Goal: Task Accomplishment & Management: Manage account settings

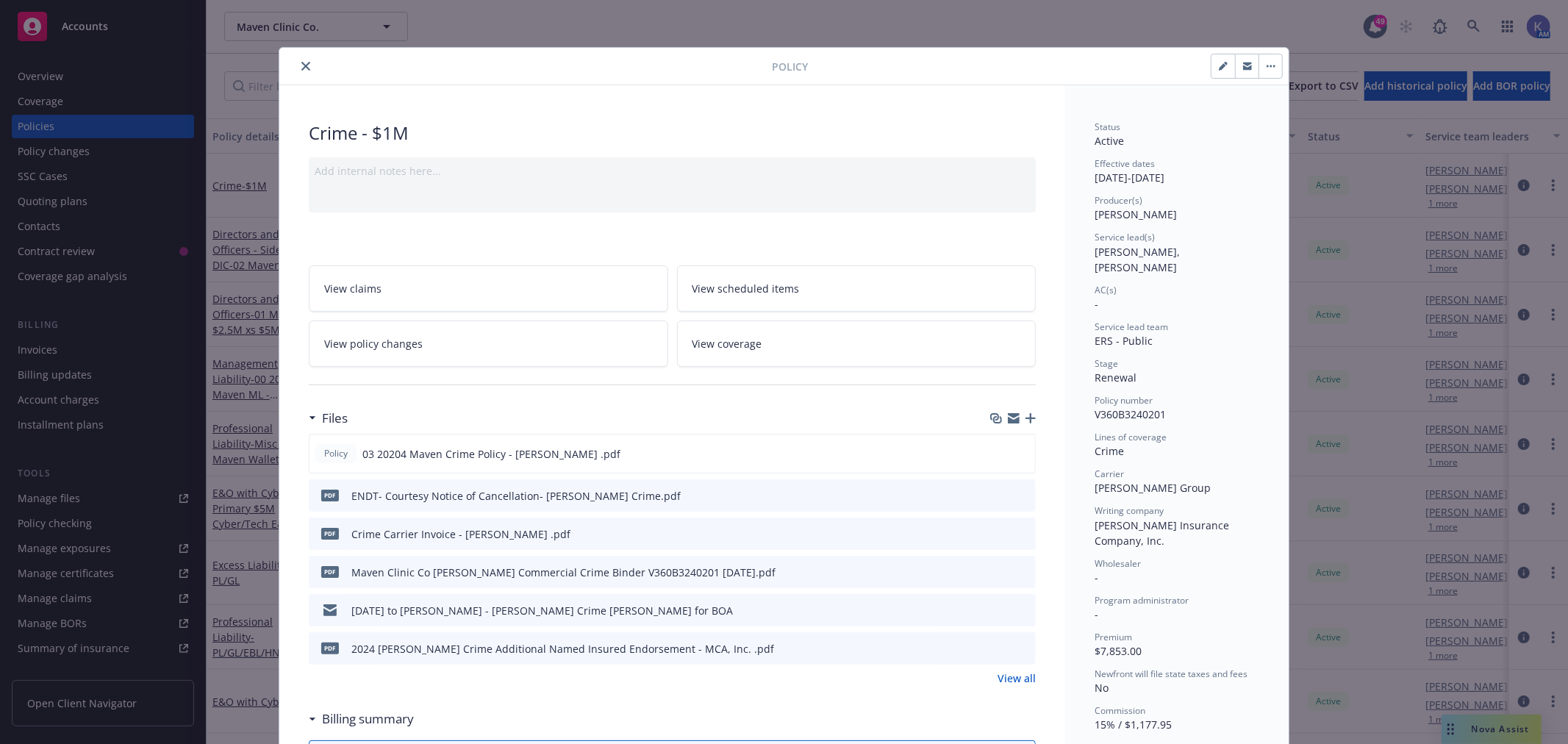
click at [302, 70] on icon "close" at bounding box center [305, 66] width 9 height 9
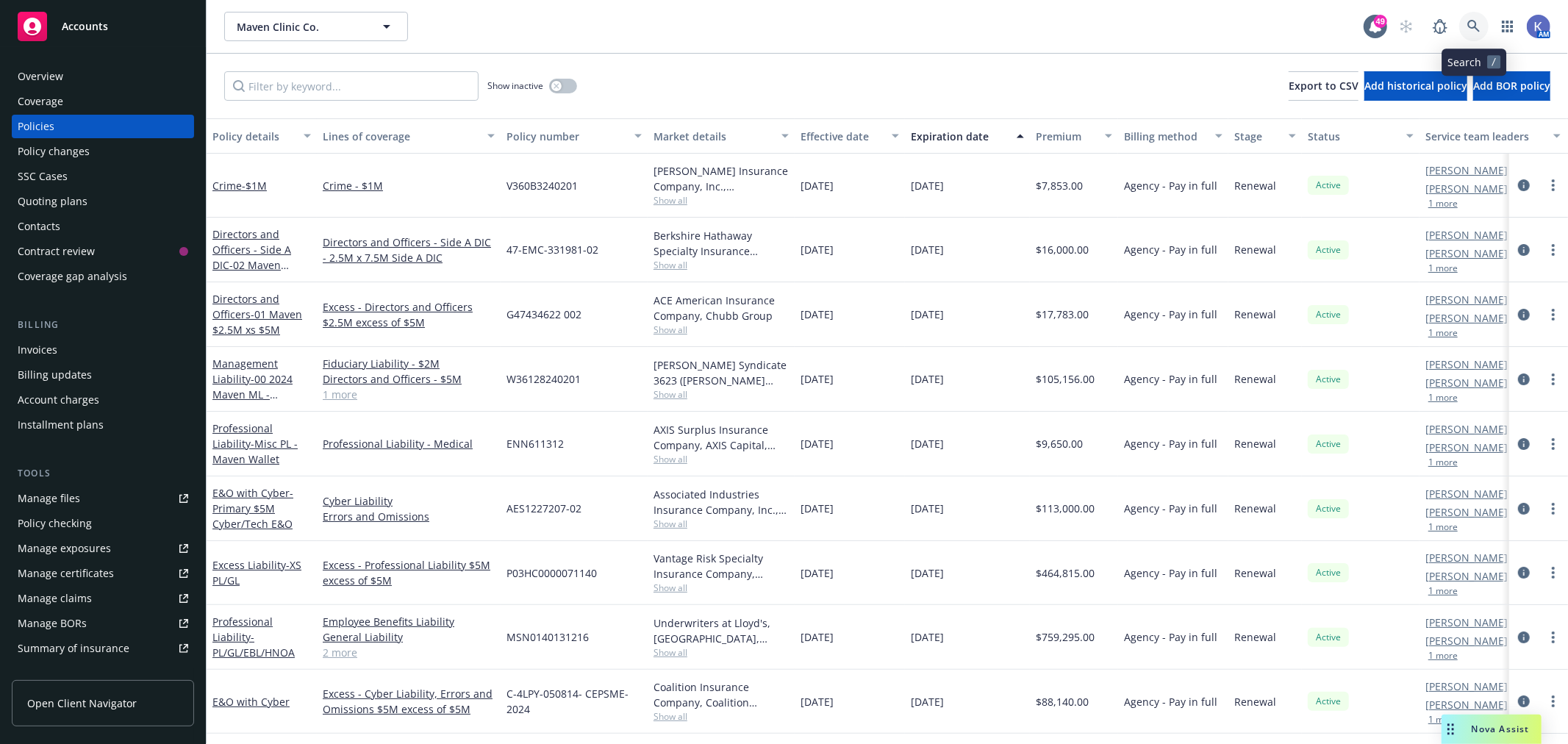
click at [1479, 17] on link at bounding box center [1474, 27] width 30 height 30
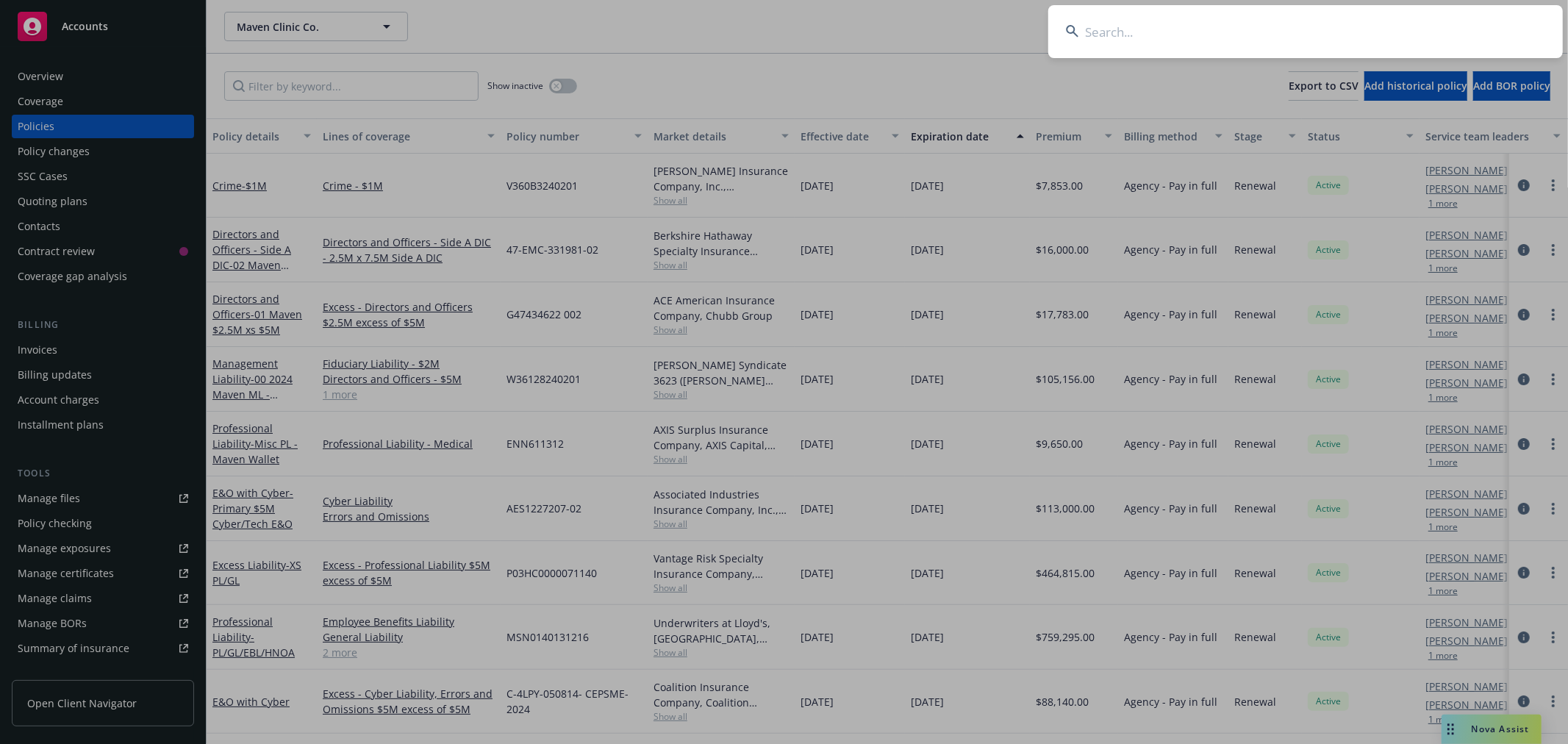
click at [1410, 26] on input at bounding box center [1305, 32] width 514 height 53
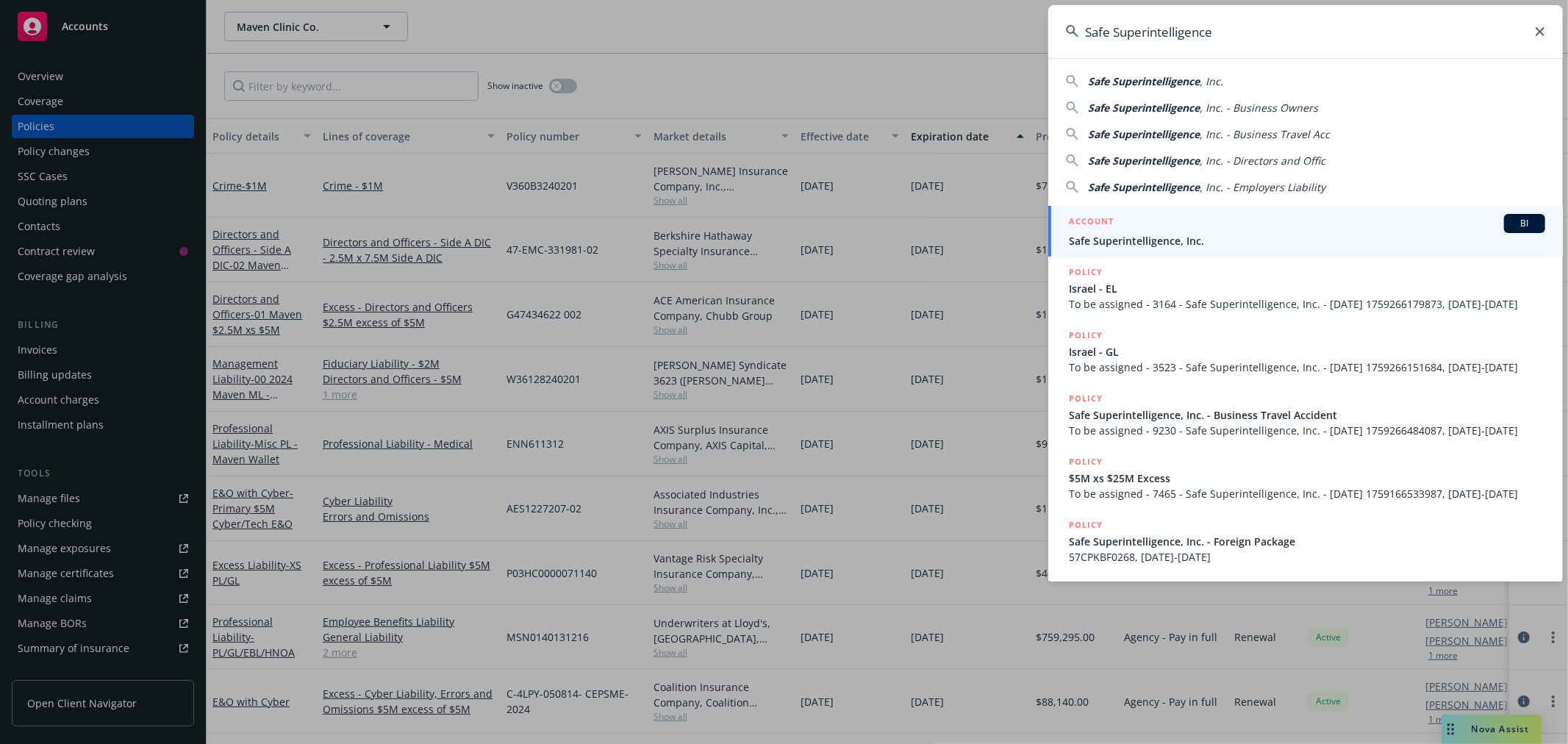
type input "Safe Superintelligence"
click at [1126, 237] on span "Safe Superintelligence, Inc." at bounding box center [1307, 241] width 477 height 16
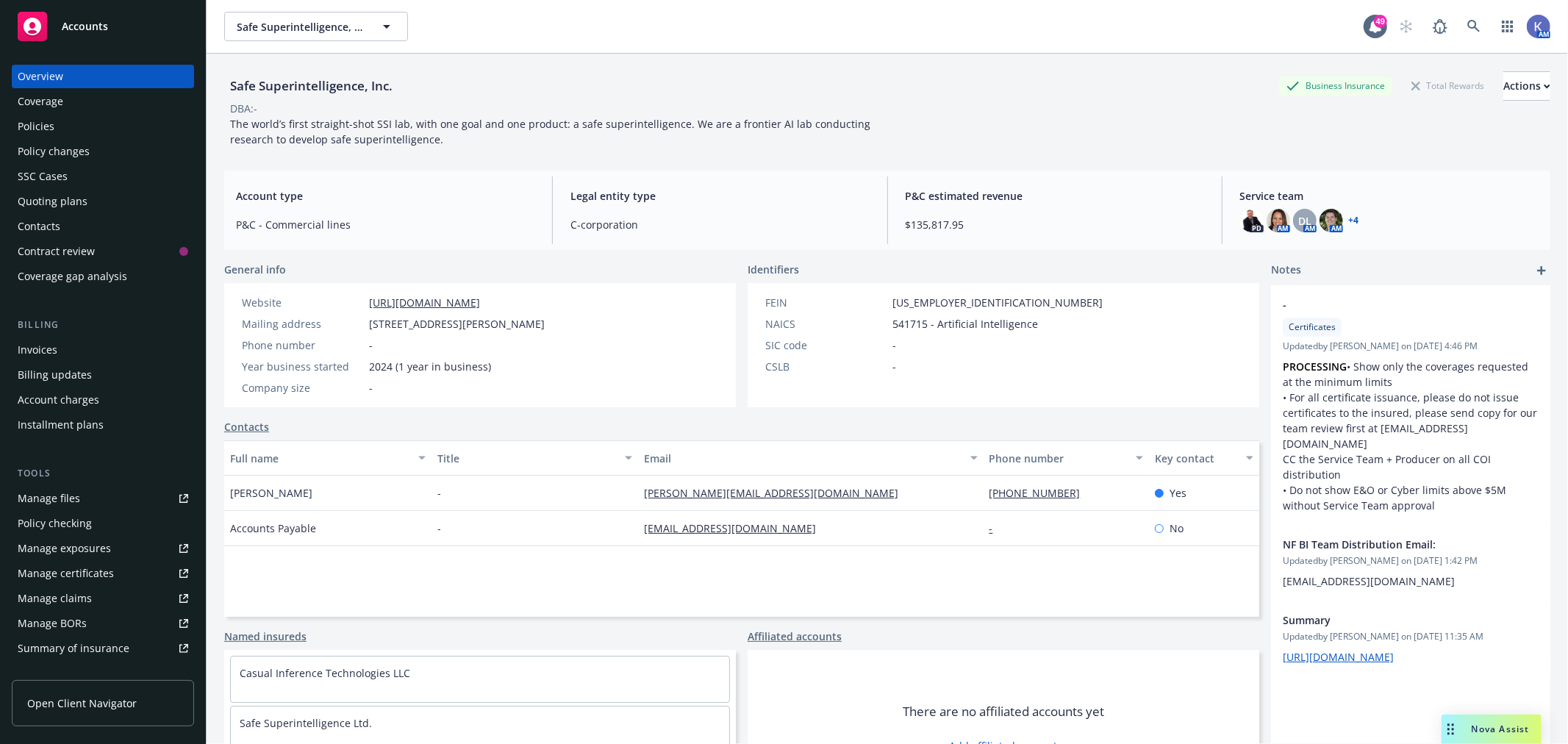
click at [42, 121] on div "Policies" at bounding box center [36, 126] width 37 height 24
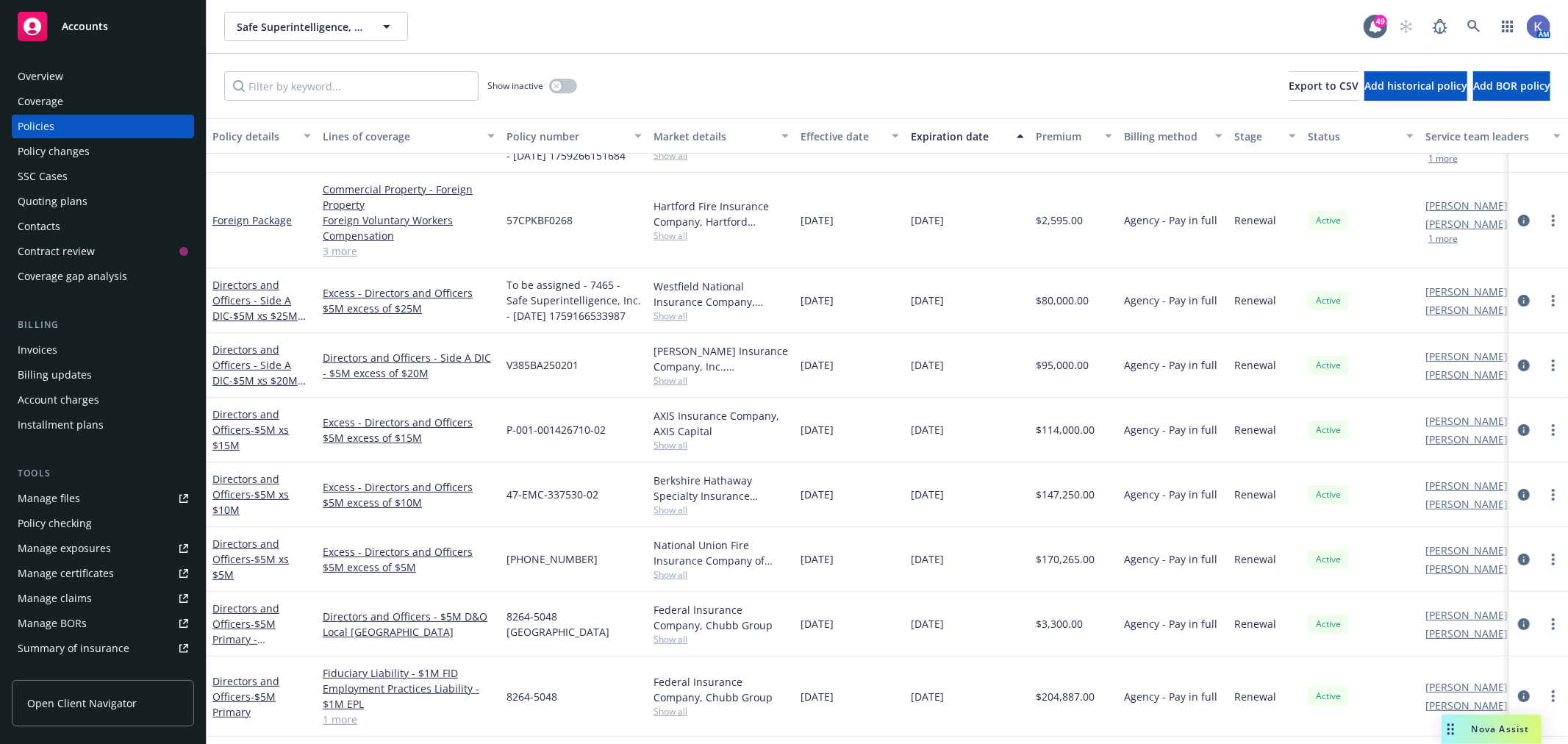
scroll to position [230, 0]
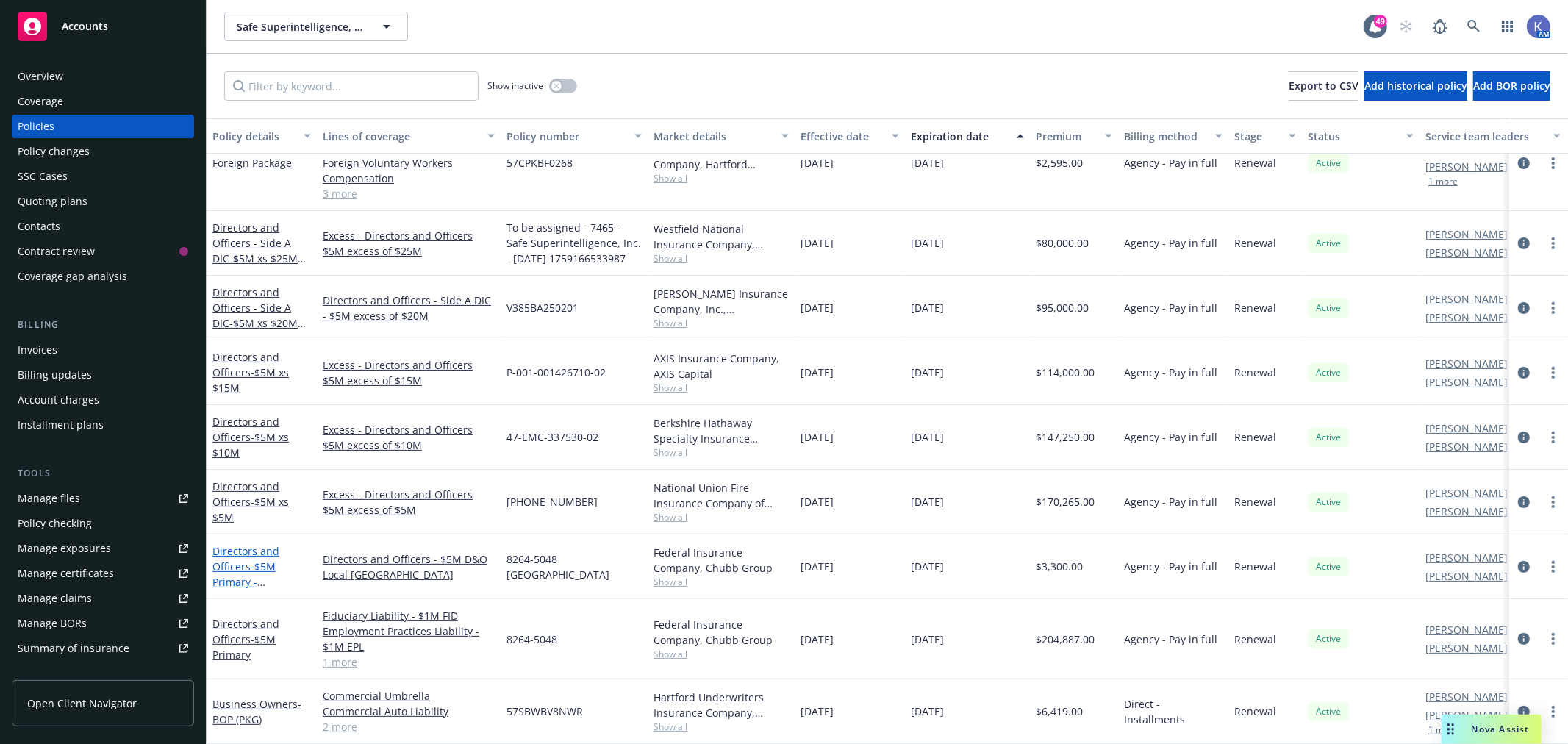
click at [265, 560] on span "- $5M Primary - [GEOGRAPHIC_DATA]" at bounding box center [259, 590] width 93 height 60
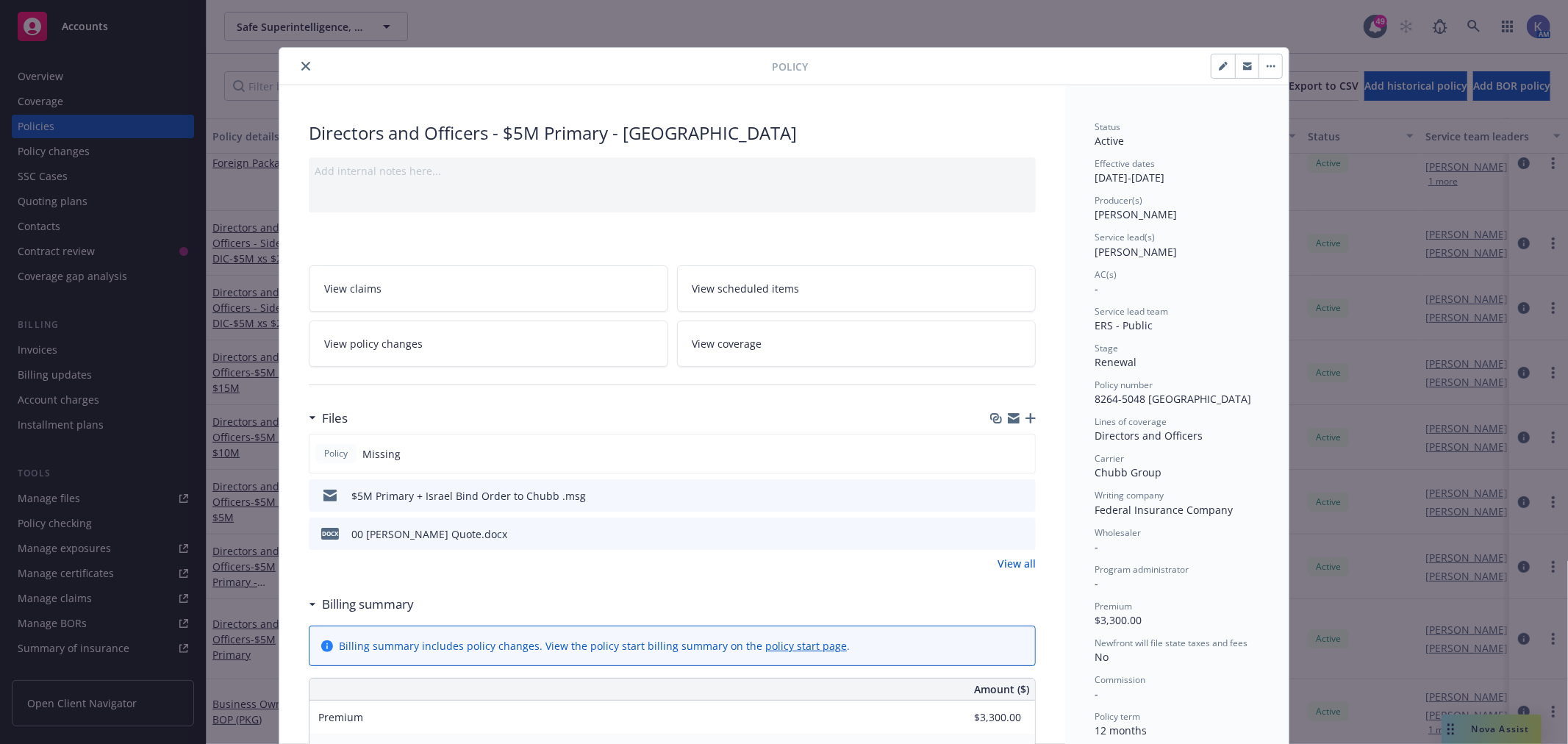
click at [1025, 418] on icon "button" at bounding box center [1030, 418] width 10 height 10
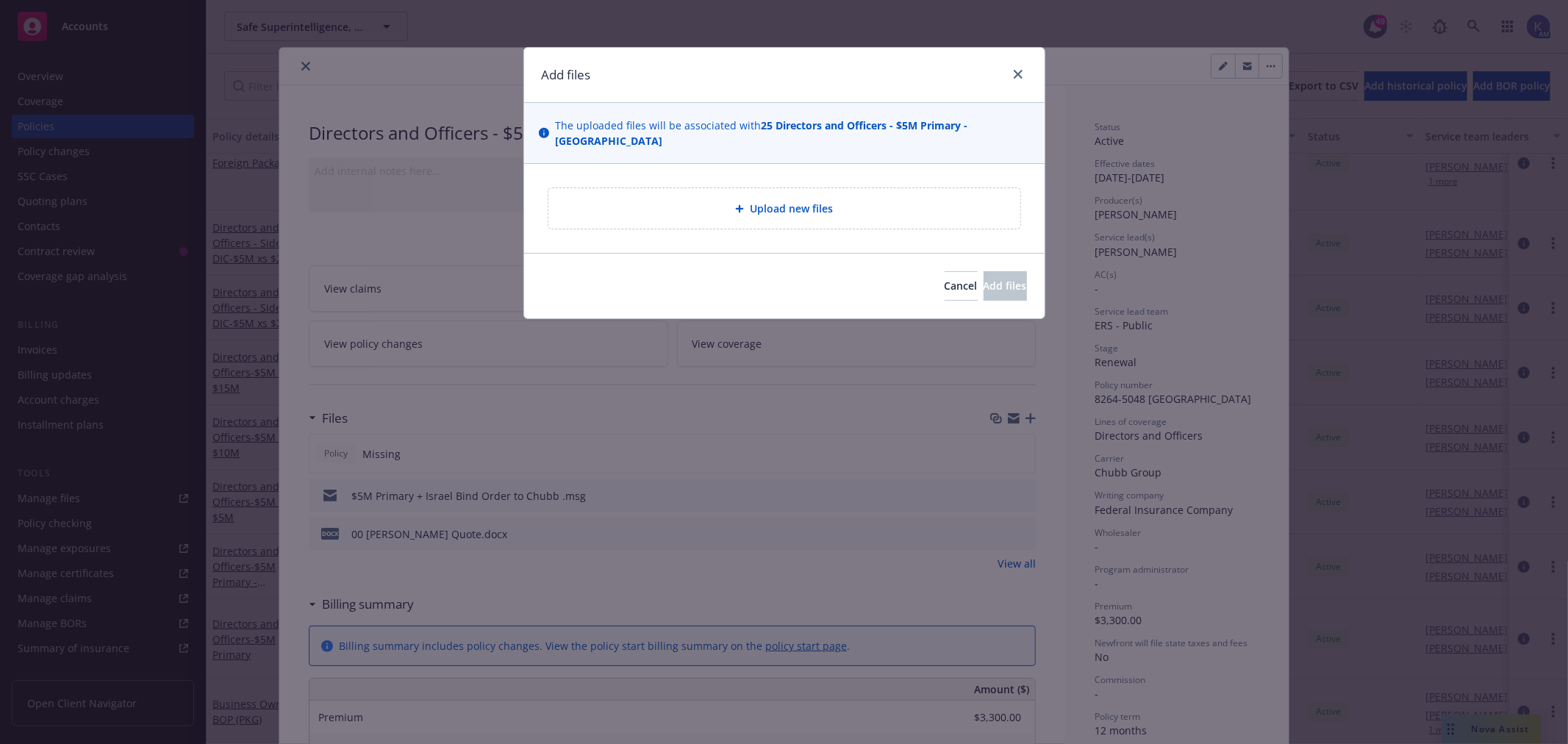
type textarea "x"
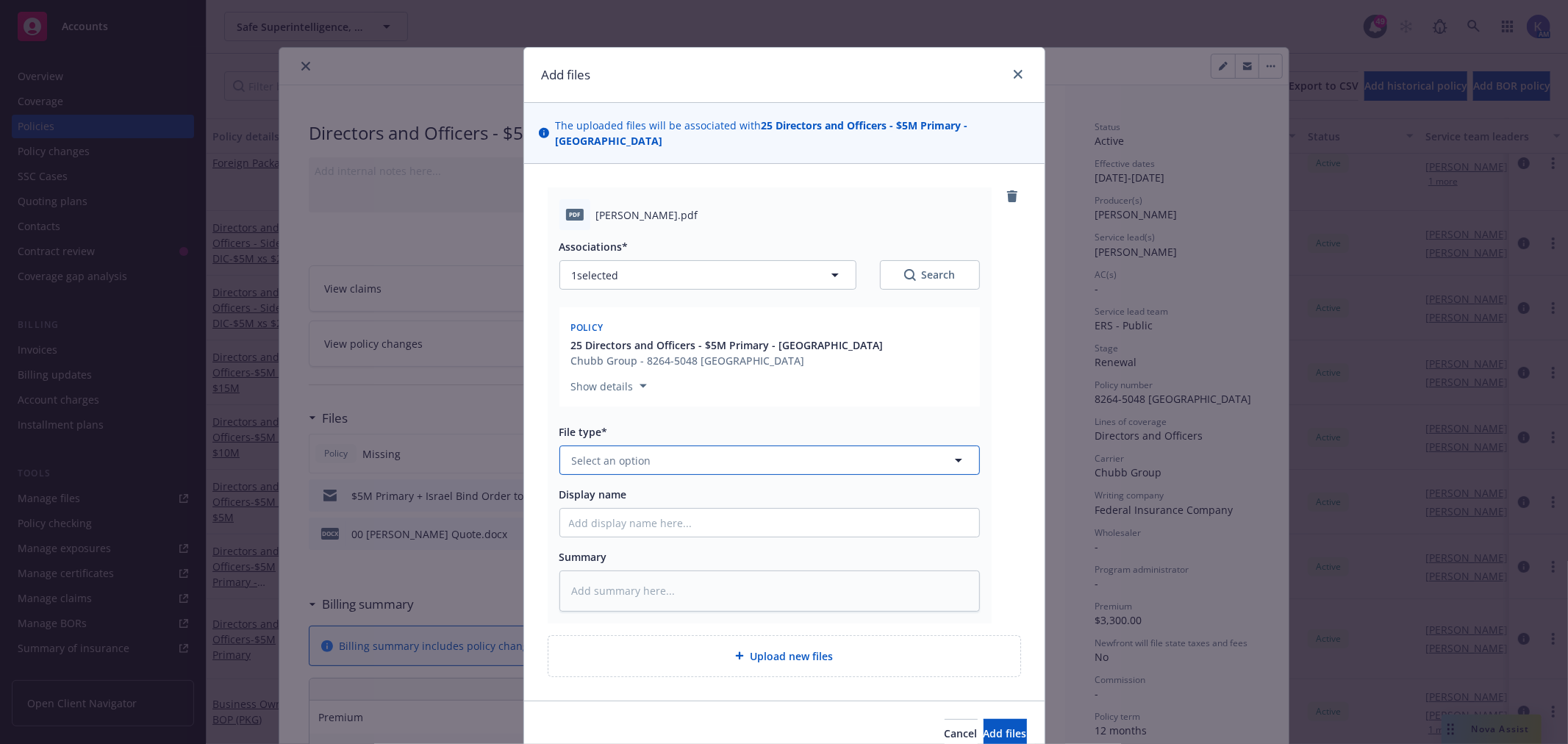
click at [605, 453] on span "Select an option" at bounding box center [612, 461] width 79 height 16
type input "binder"
click at [599, 493] on span "Binder" at bounding box center [591, 501] width 33 height 16
click at [649, 514] on input "Display name" at bounding box center [770, 523] width 419 height 28
type textarea "x"
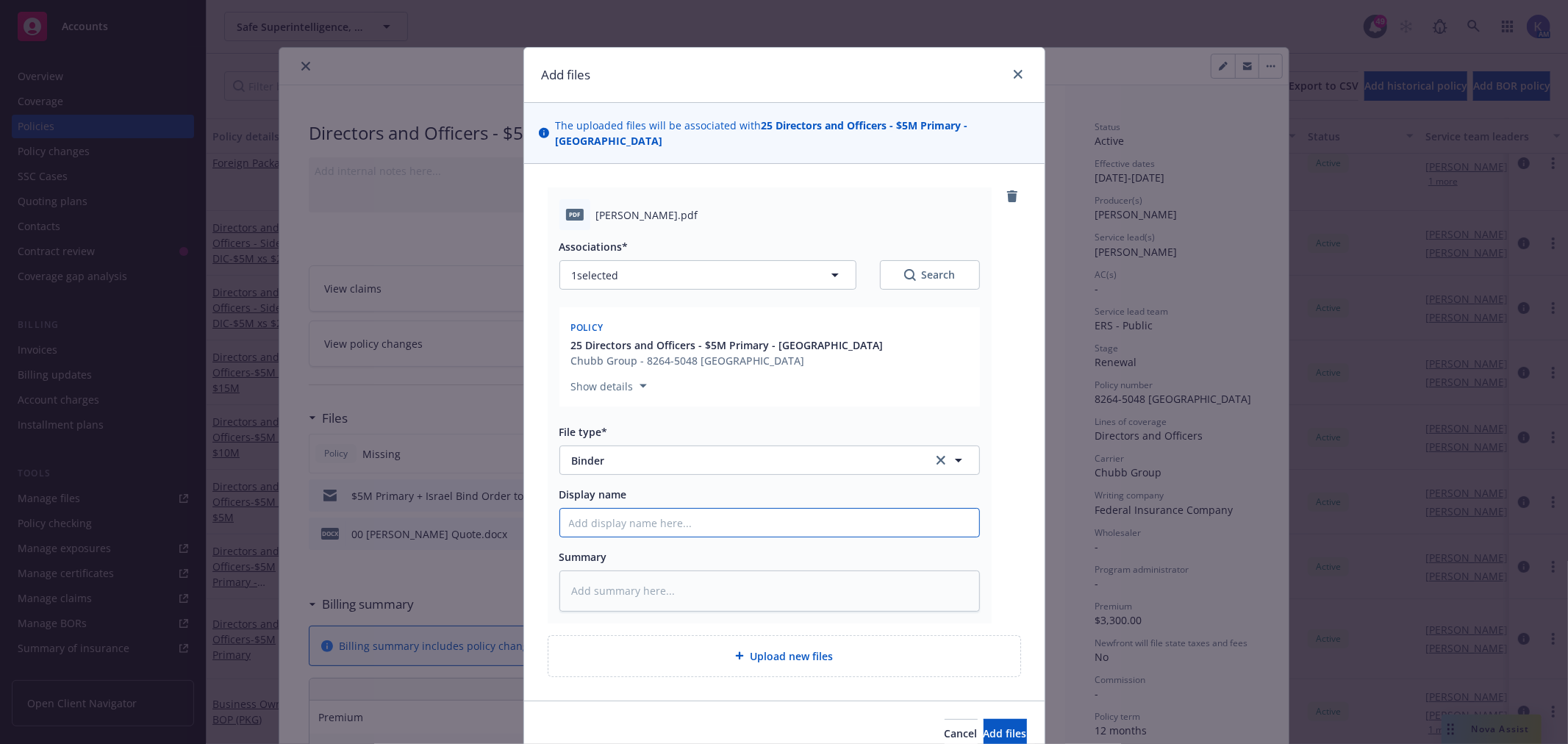
type input "2"
type textarea "x"
type input "20"
type textarea "x"
type input "202"
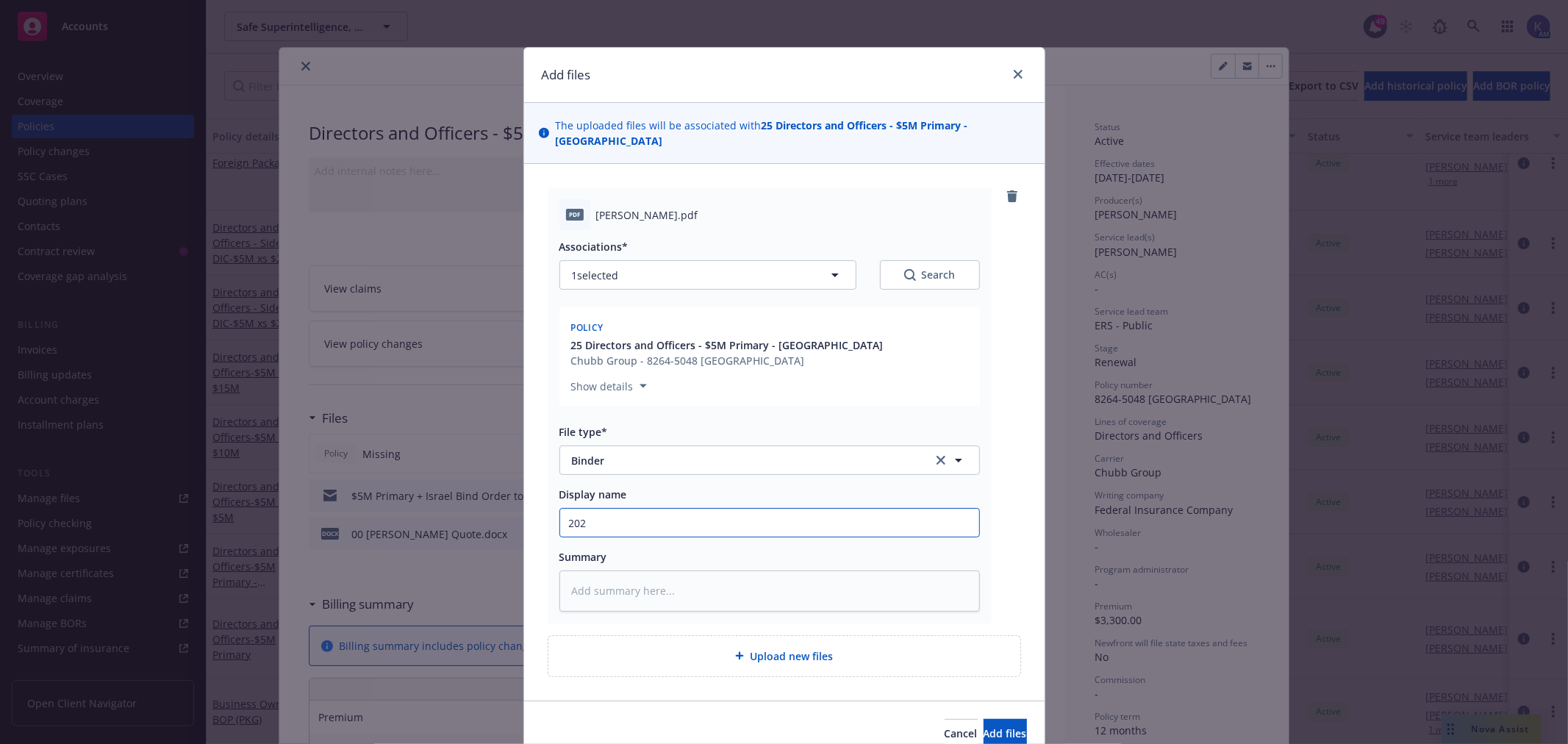
type textarea "x"
type input "2025"
type textarea "x"
type input "2025"
type textarea "x"
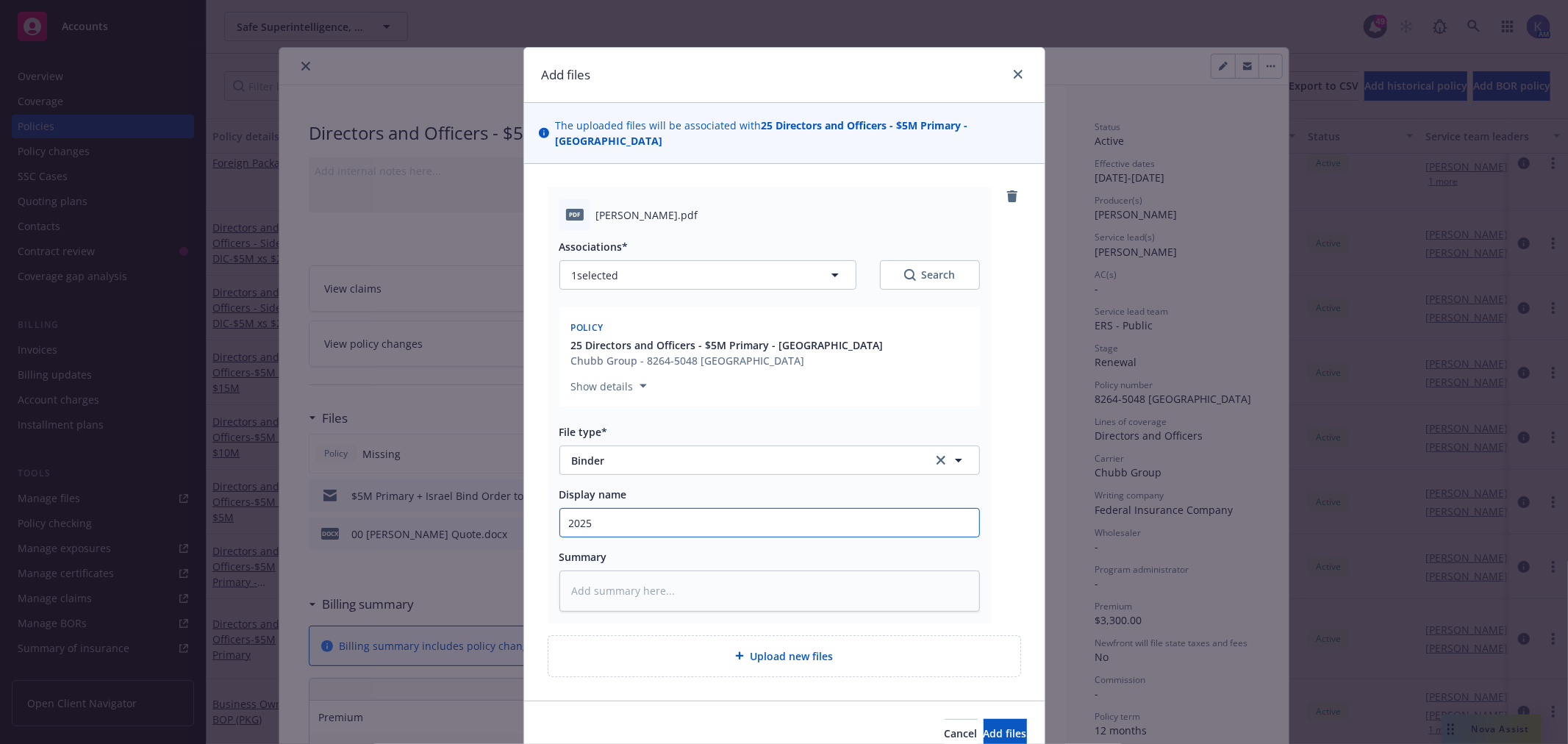
type input "2025 I"
type textarea "x"
type input "2025 Is"
type textarea "x"
type input "2025 Isr"
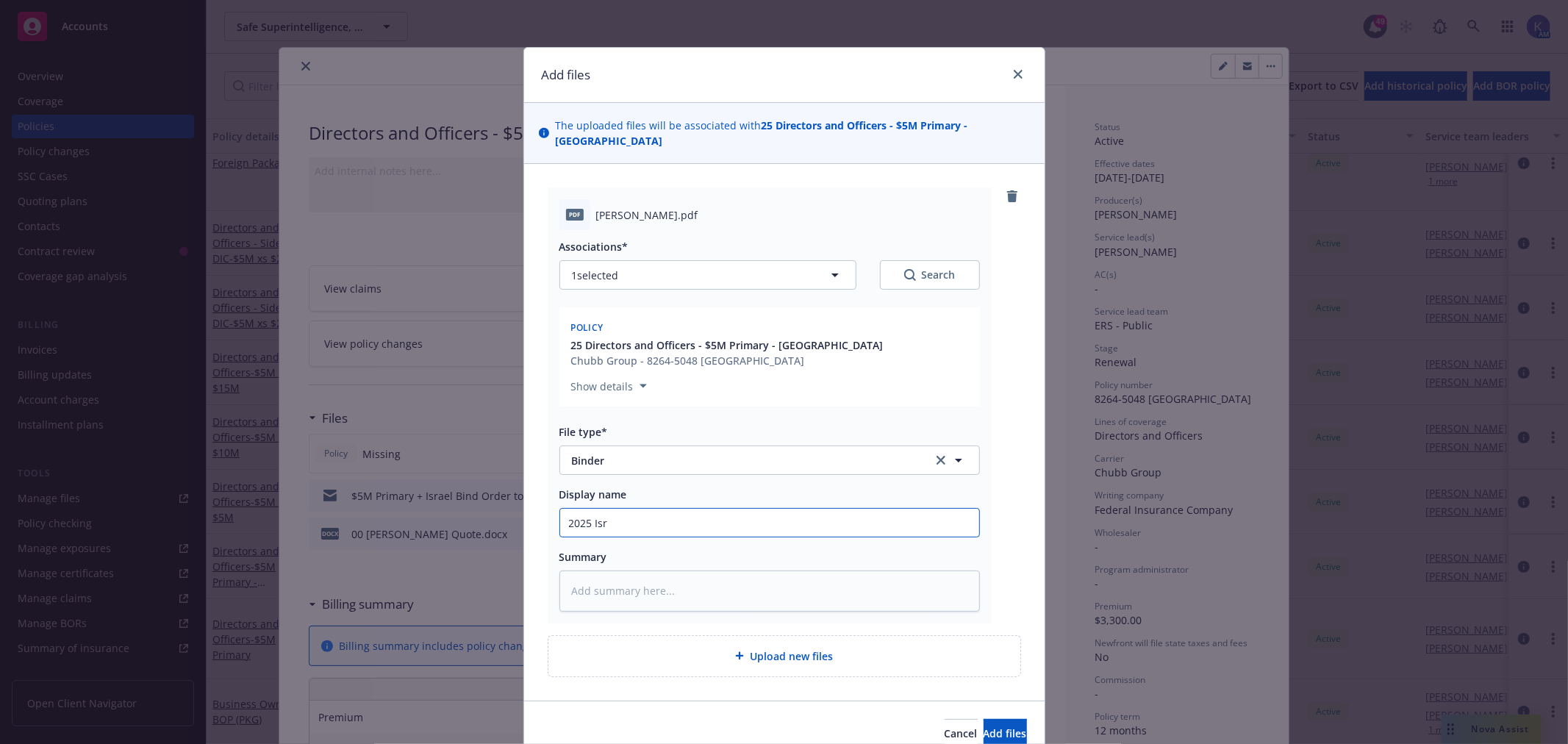
type textarea "x"
type input "2025 Isra"
type textarea "x"
type input "2025 [PERSON_NAME]"
type textarea "x"
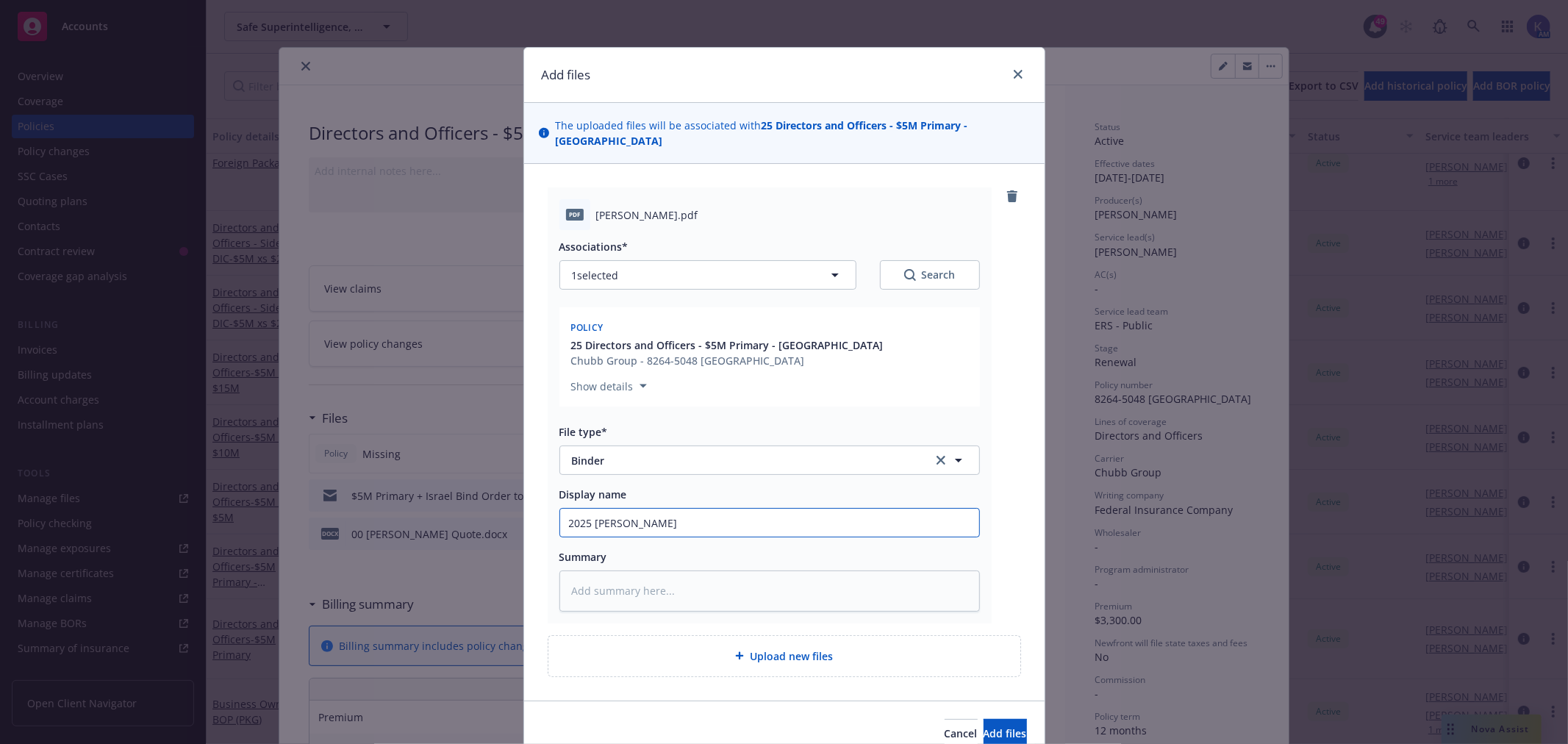
type input "2025 [GEOGRAPHIC_DATA]"
type textarea "x"
type input "2025 [GEOGRAPHIC_DATA]"
type textarea "x"
type input "2025 Israel B"
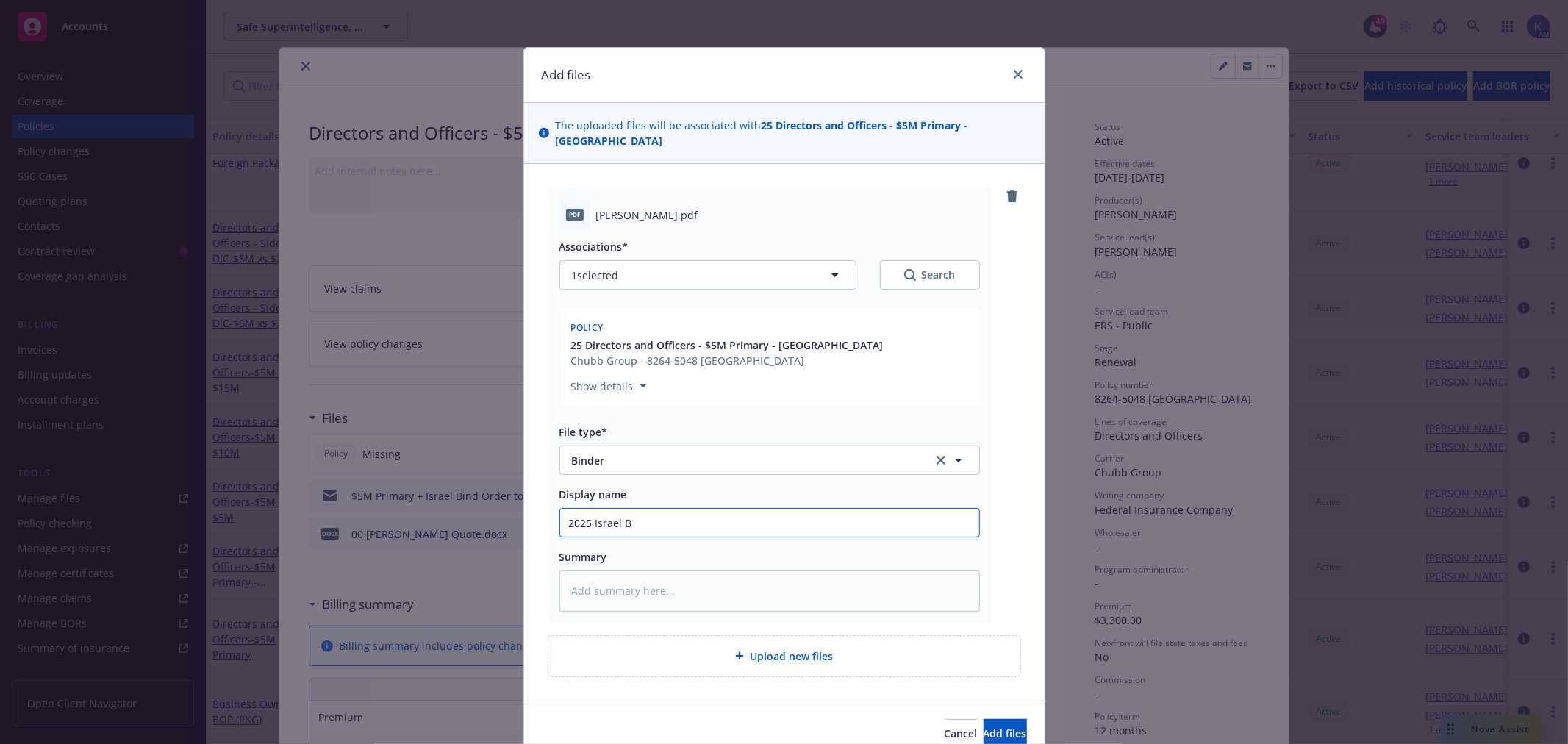
type textarea "x"
type input "2025 [GEOGRAPHIC_DATA] Bi"
type textarea "x"
type input "2025 [GEOGRAPHIC_DATA][PERSON_NAME]"
type textarea "x"
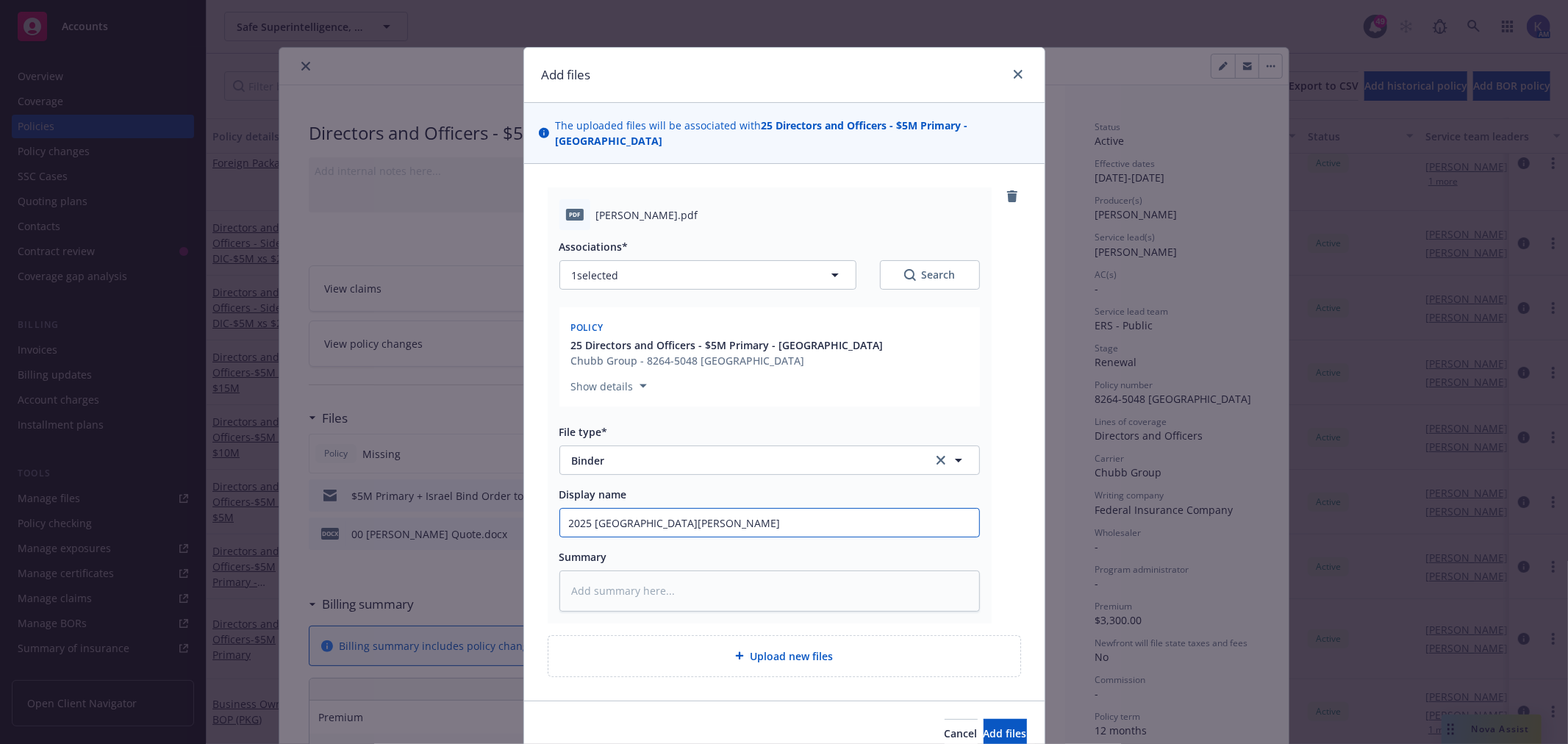
type input "2025 Israel Bind"
type textarea "x"
type input "2025 [PERSON_NAME]"
type textarea "x"
type input "2025 [PERSON_NAME]"
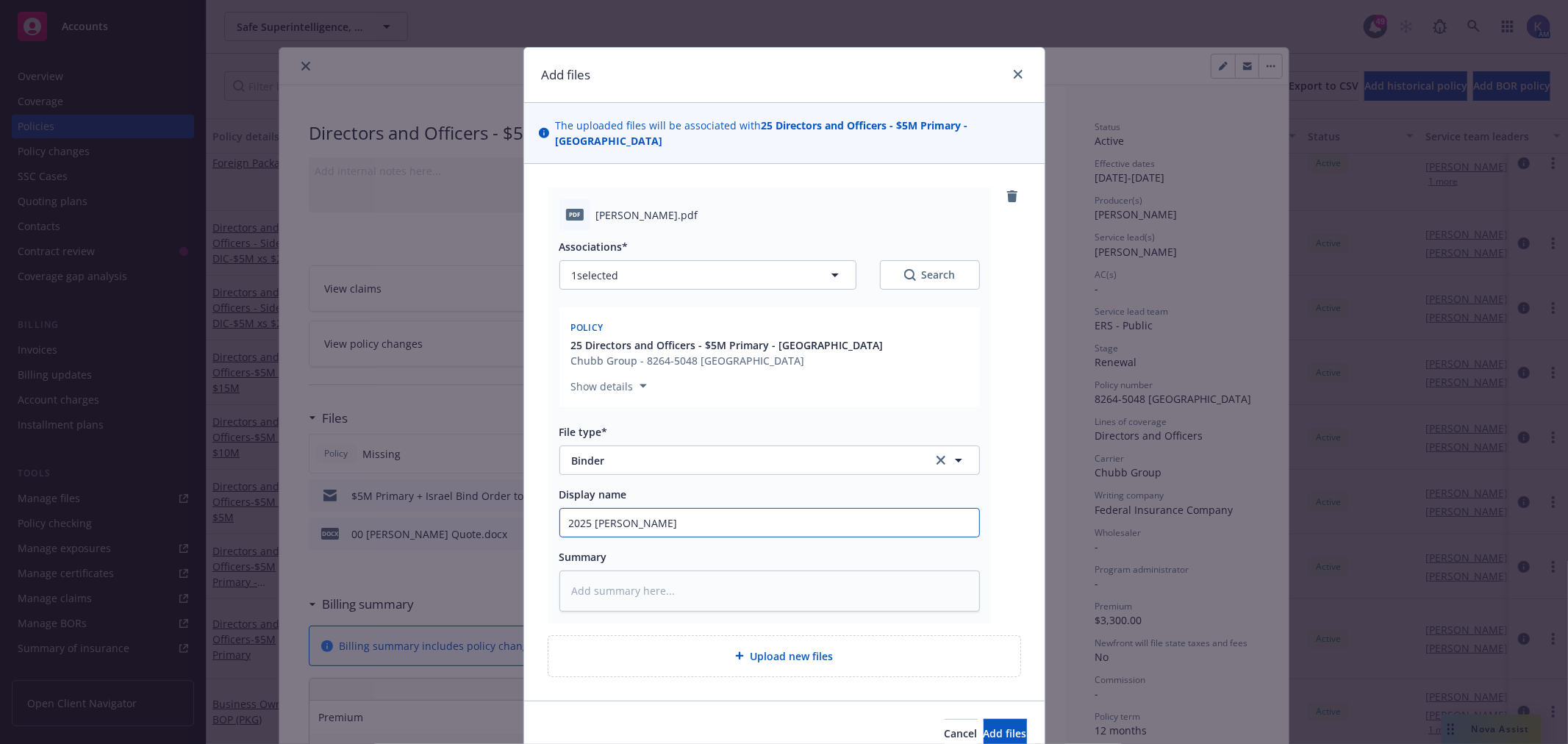
type textarea "x"
type input "2025 [PERSON_NAME]"
type textarea "x"
type input "2025 [GEOGRAPHIC_DATA][PERSON_NAME] -"
type textarea "x"
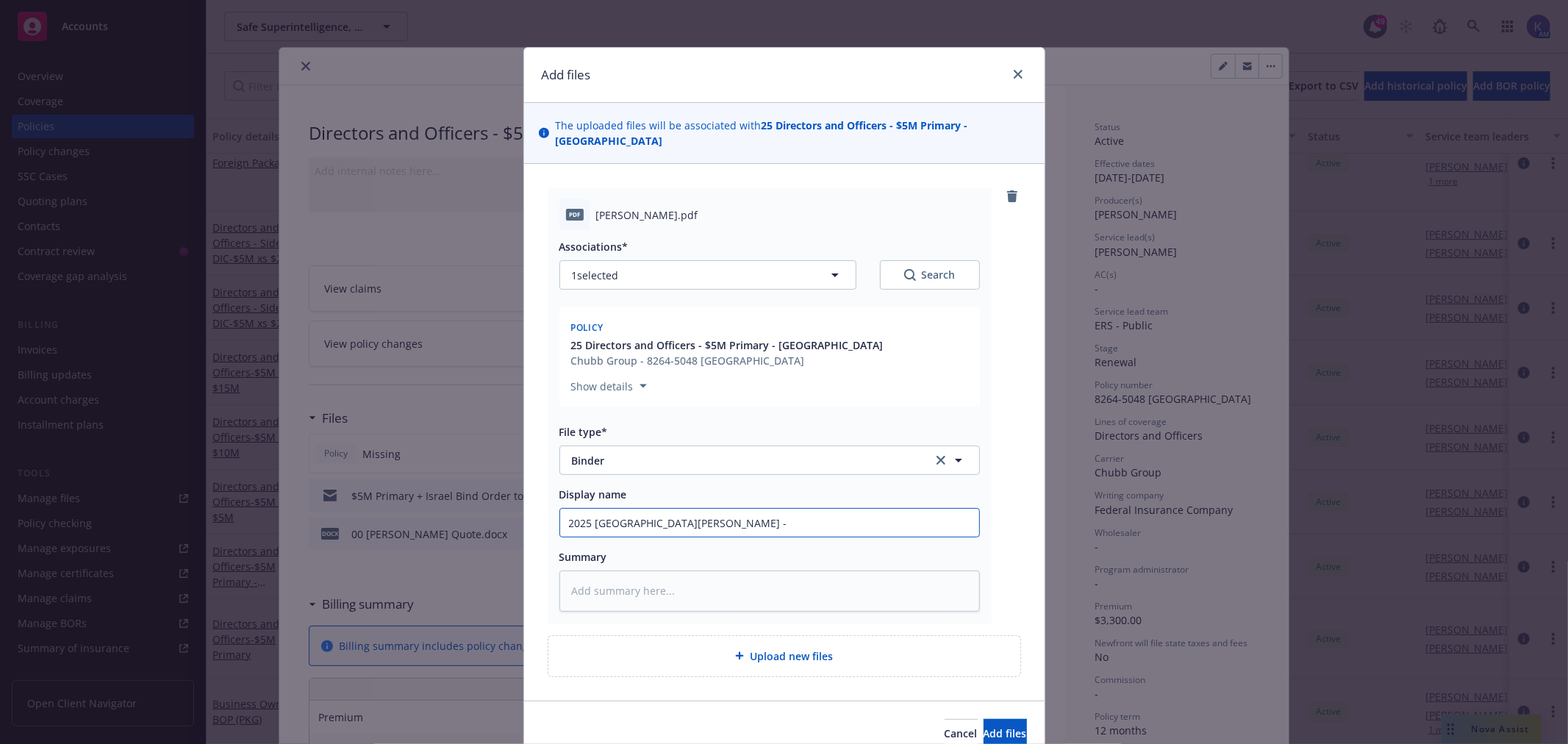
type input "2025 [GEOGRAPHIC_DATA][PERSON_NAME] -"
type textarea "x"
type input "2025 Israel Binder - C"
type textarea "x"
type input "2025 Israel Binder - Ch"
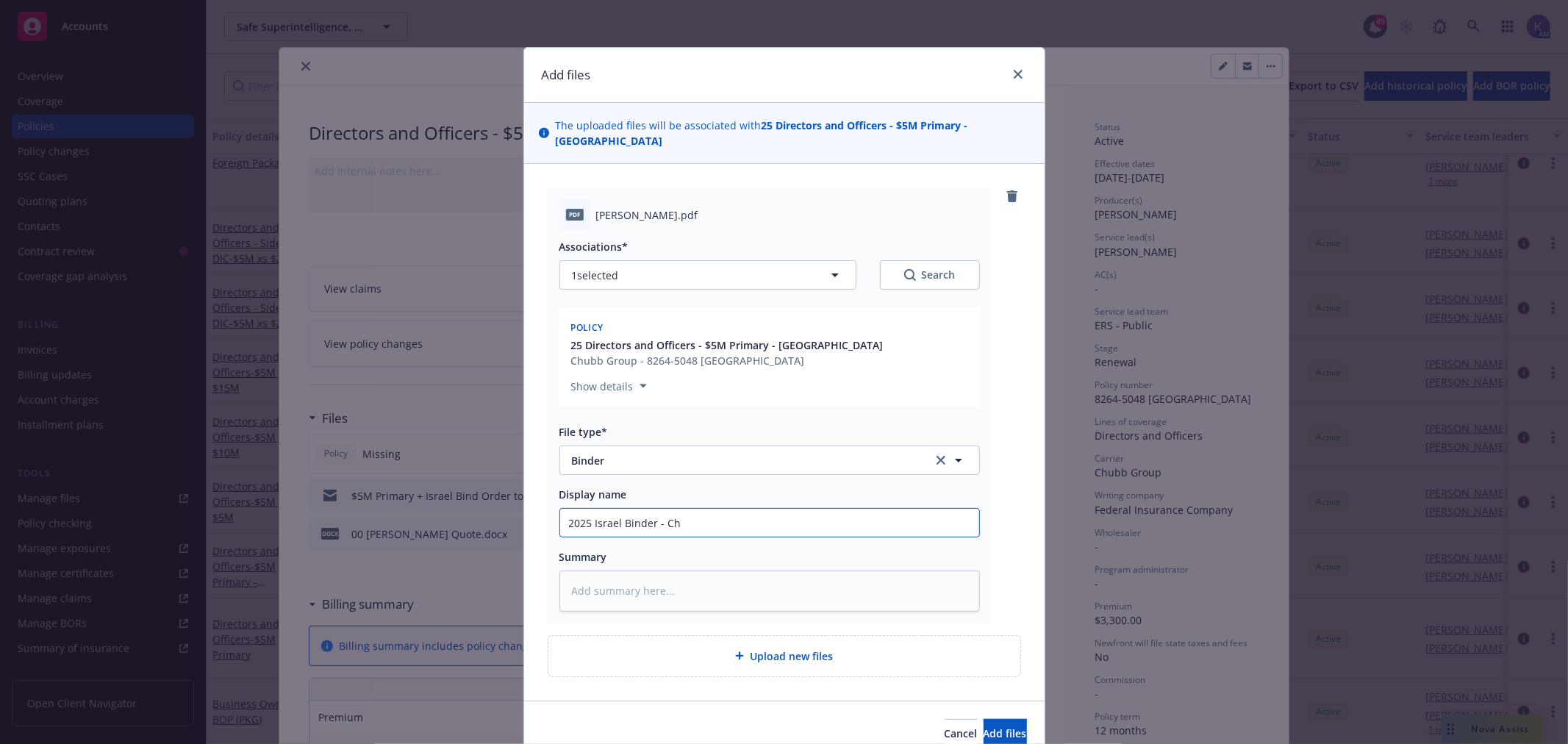
type textarea "x"
type input "2025 [PERSON_NAME]"
type textarea "x"
type input "2025 Israel Binder - Chub"
type textarea "x"
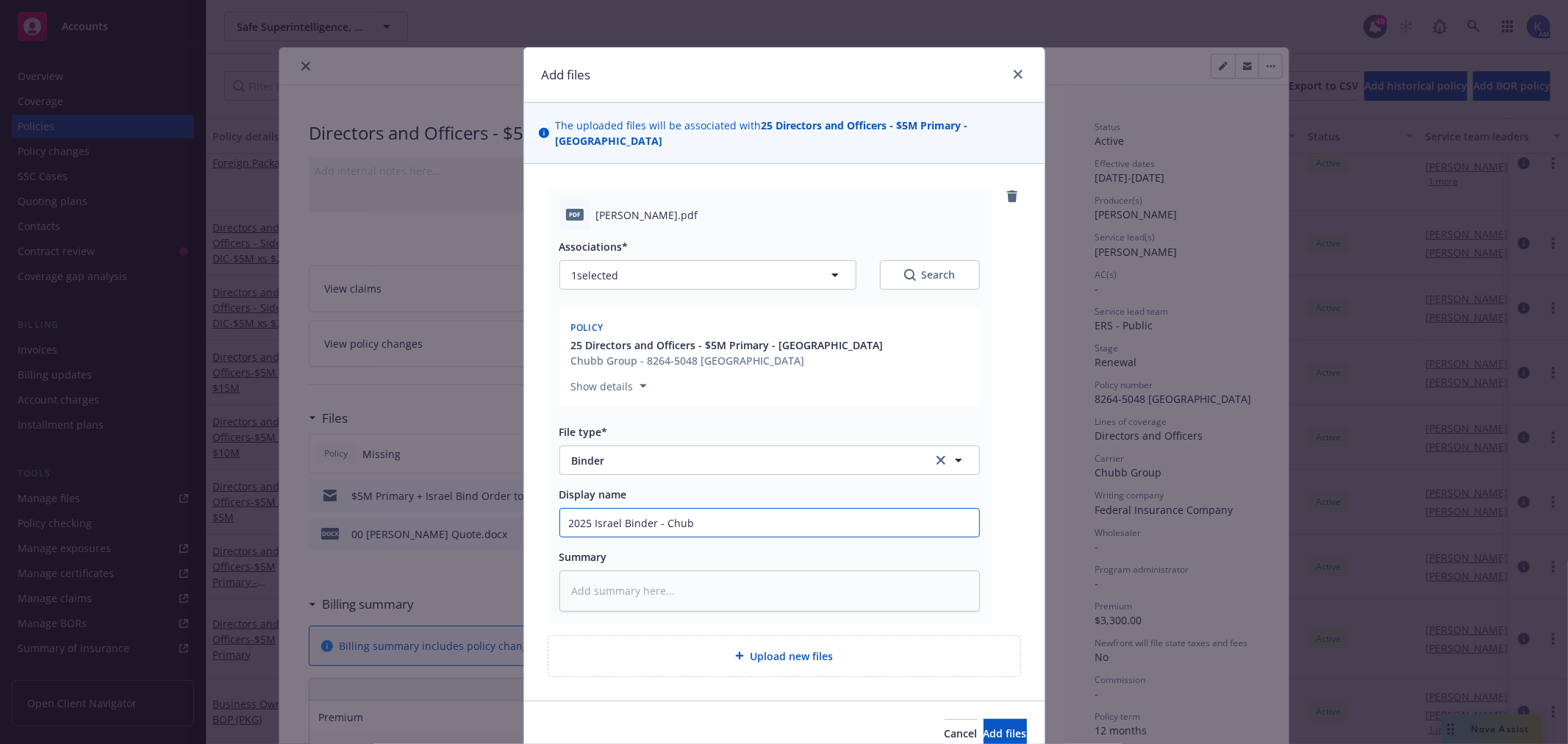
type input "2025 [PERSON_NAME]"
type textarea "x"
click at [586, 509] on input "2025 [PERSON_NAME]" at bounding box center [770, 523] width 419 height 28
type input "2025 [PERSON_NAME]"
drag, startPoint x: 586, startPoint y: 510, endPoint x: 662, endPoint y: 517, distance: 76.3
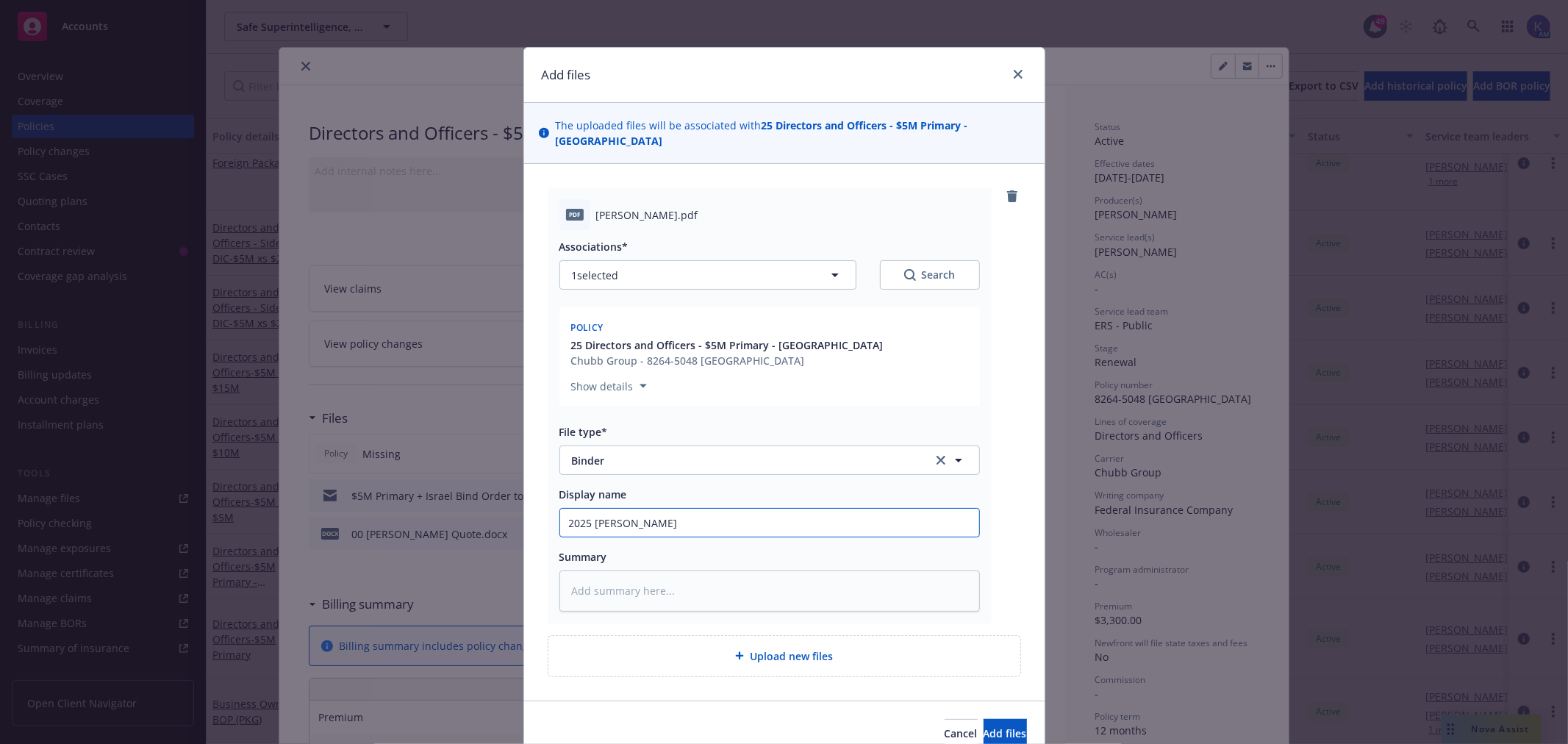
click at [586, 510] on input "2025 [PERSON_NAME]" at bounding box center [770, 523] width 419 height 28
paste input "Safe Superintelligence"
type textarea "x"
type input "2025 Safe SuperintelligenceIsrael [PERSON_NAME]"
type textarea "x"
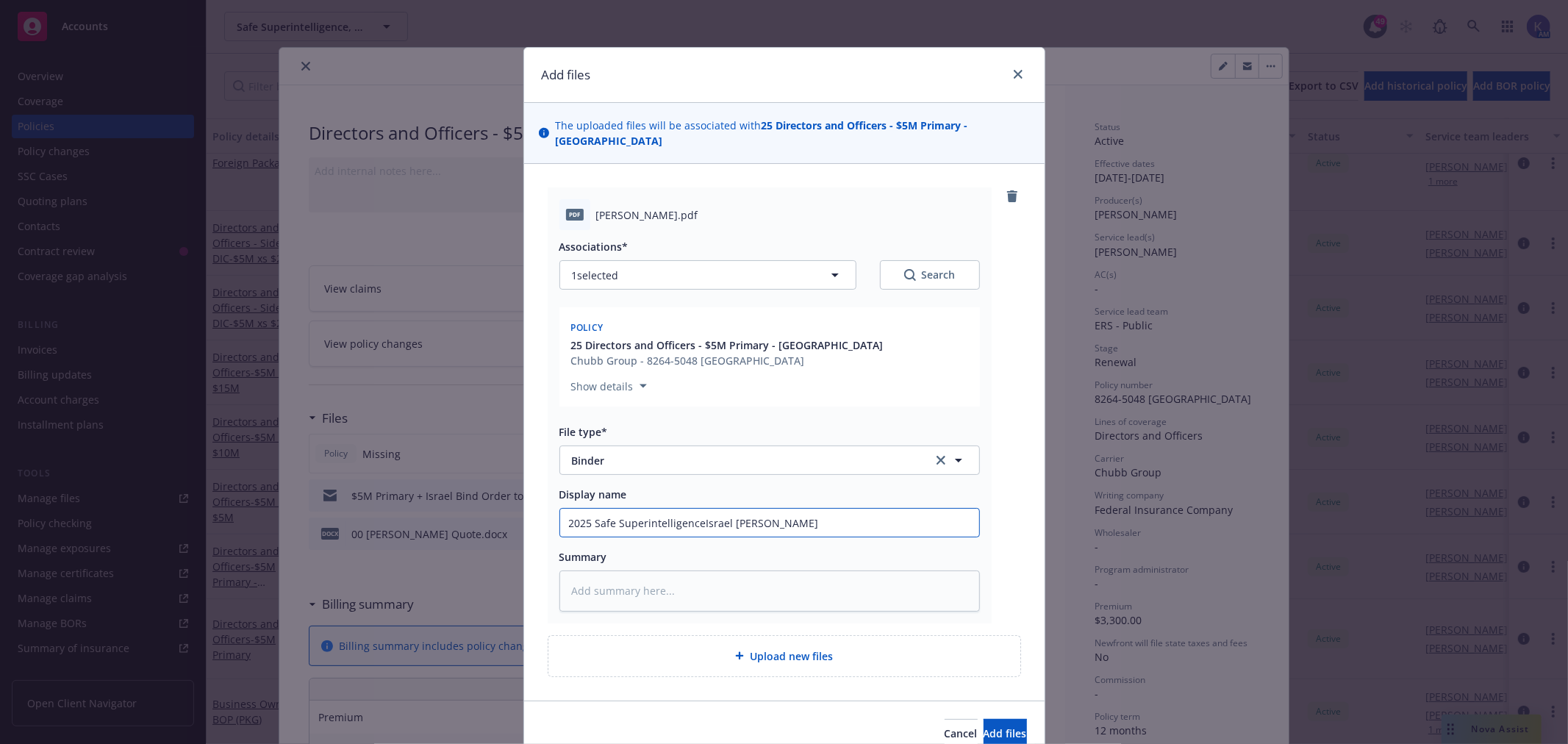
type input "2025 Safe Superintelligence [PERSON_NAME]"
type textarea "x"
type input "2025 Safe Superintelligence -[GEOGRAPHIC_DATA][PERSON_NAME]"
type textarea "x"
type input "2025 Safe Superintelligence - [GEOGRAPHIC_DATA][PERSON_NAME]"
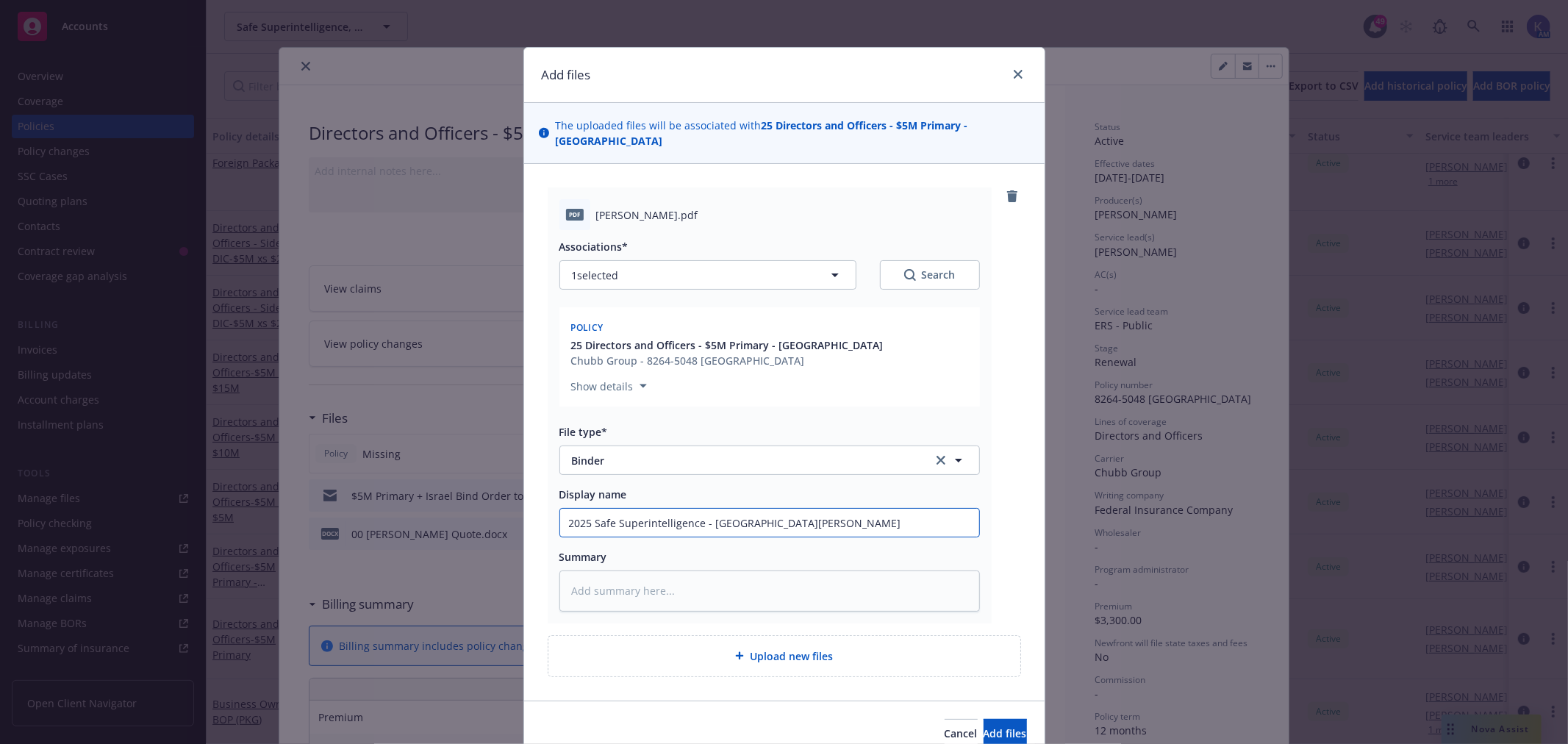
type textarea "x"
type input "2025 Safe Superintelligence - LIsrael [PERSON_NAME]"
type textarea "x"
type input "2025 Safe Superintelligence - LoIsrael [PERSON_NAME]"
type textarea "x"
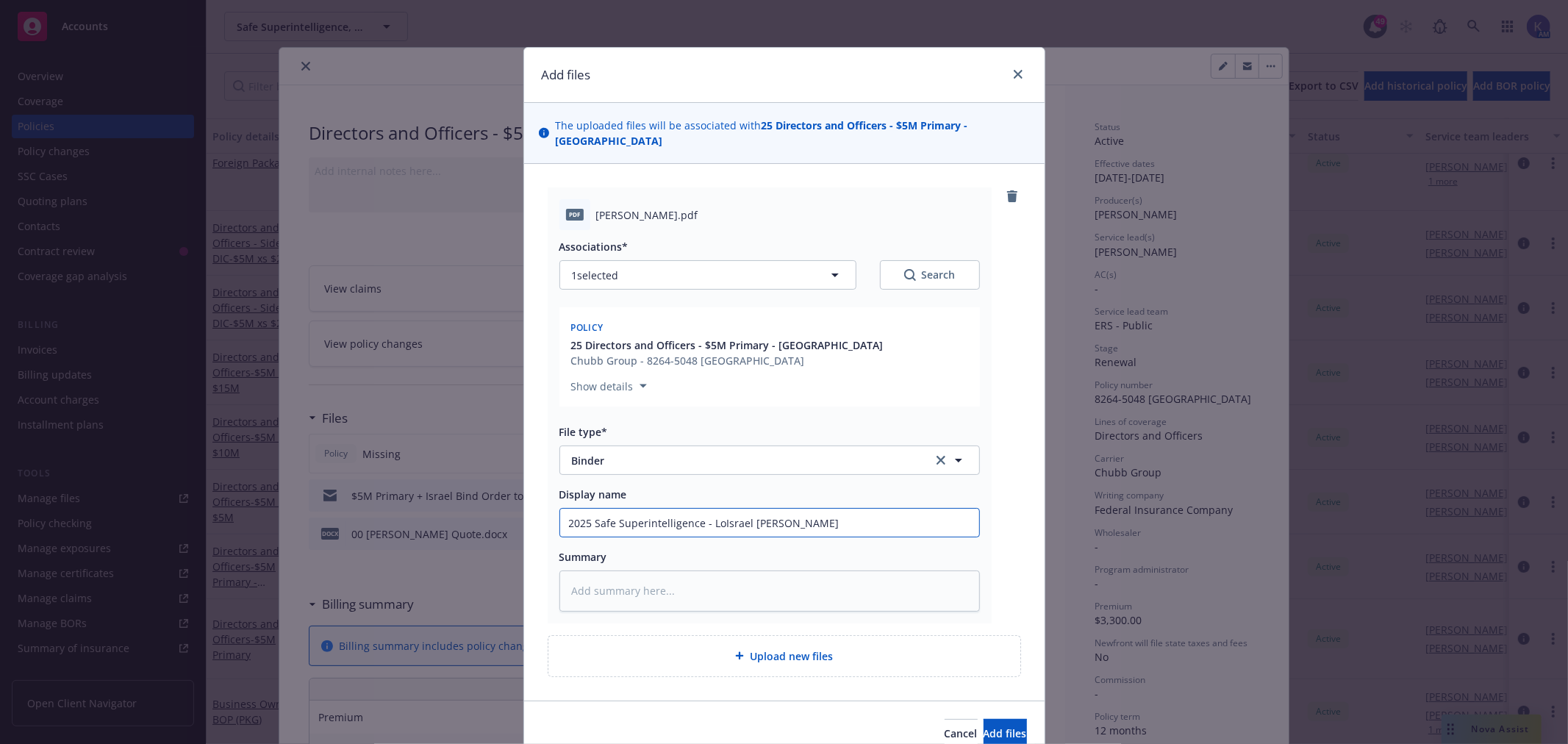
type input "2025 Safe Superintelligence - LocIsrael [PERSON_NAME]"
type textarea "x"
type input "2025 Safe Superintelligence - LocaIsrael [PERSON_NAME]"
type textarea "x"
type input "2025 Safe Superintelligence - LocalIsrael [PERSON_NAME]"
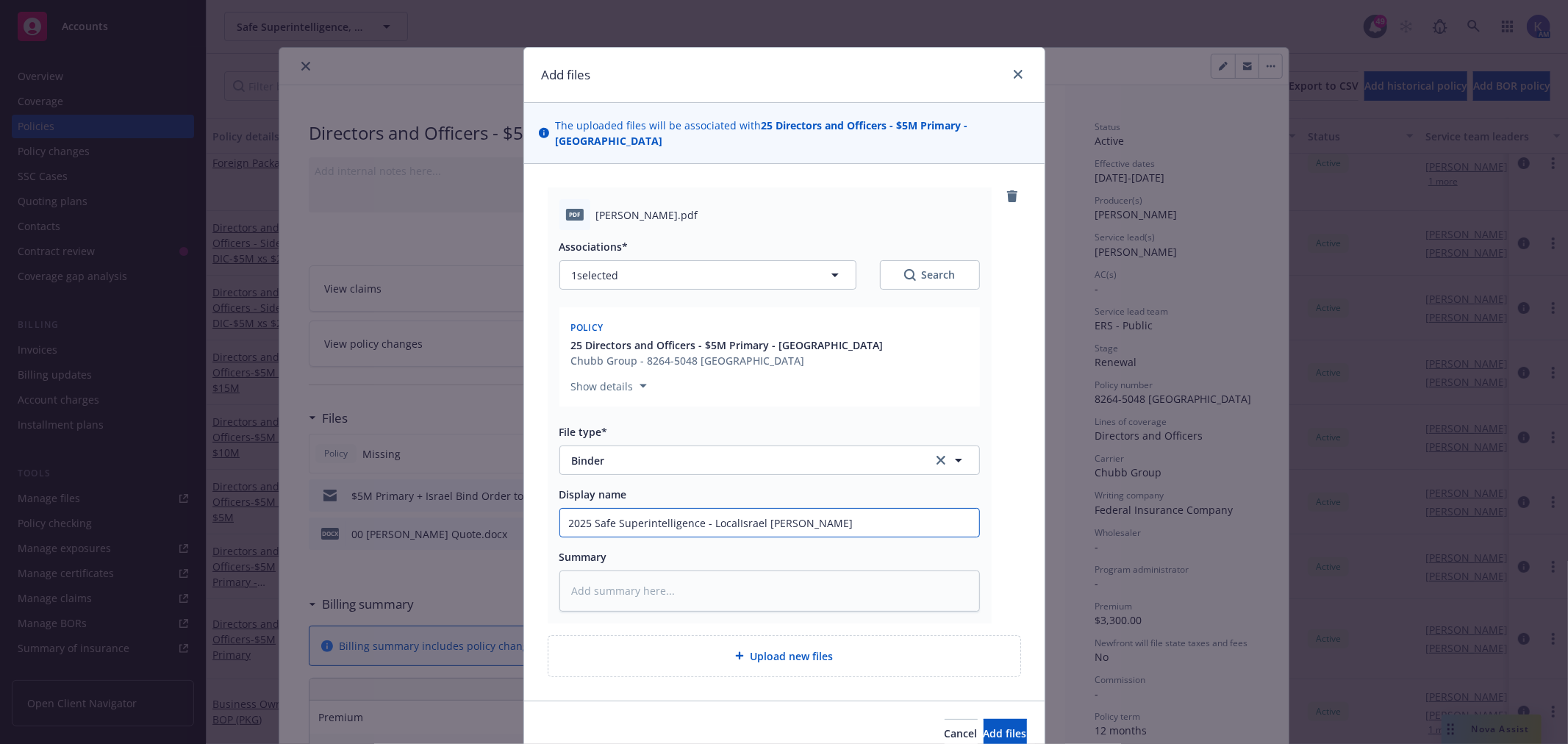
type textarea "x"
type input "2025 Safe Superintelligence - Local [GEOGRAPHIC_DATA][PERSON_NAME][GEOGRAPHIC_D…"
type textarea "x"
type input "2025 Safe Superintelligence - Local DIsrael [PERSON_NAME]"
type textarea "x"
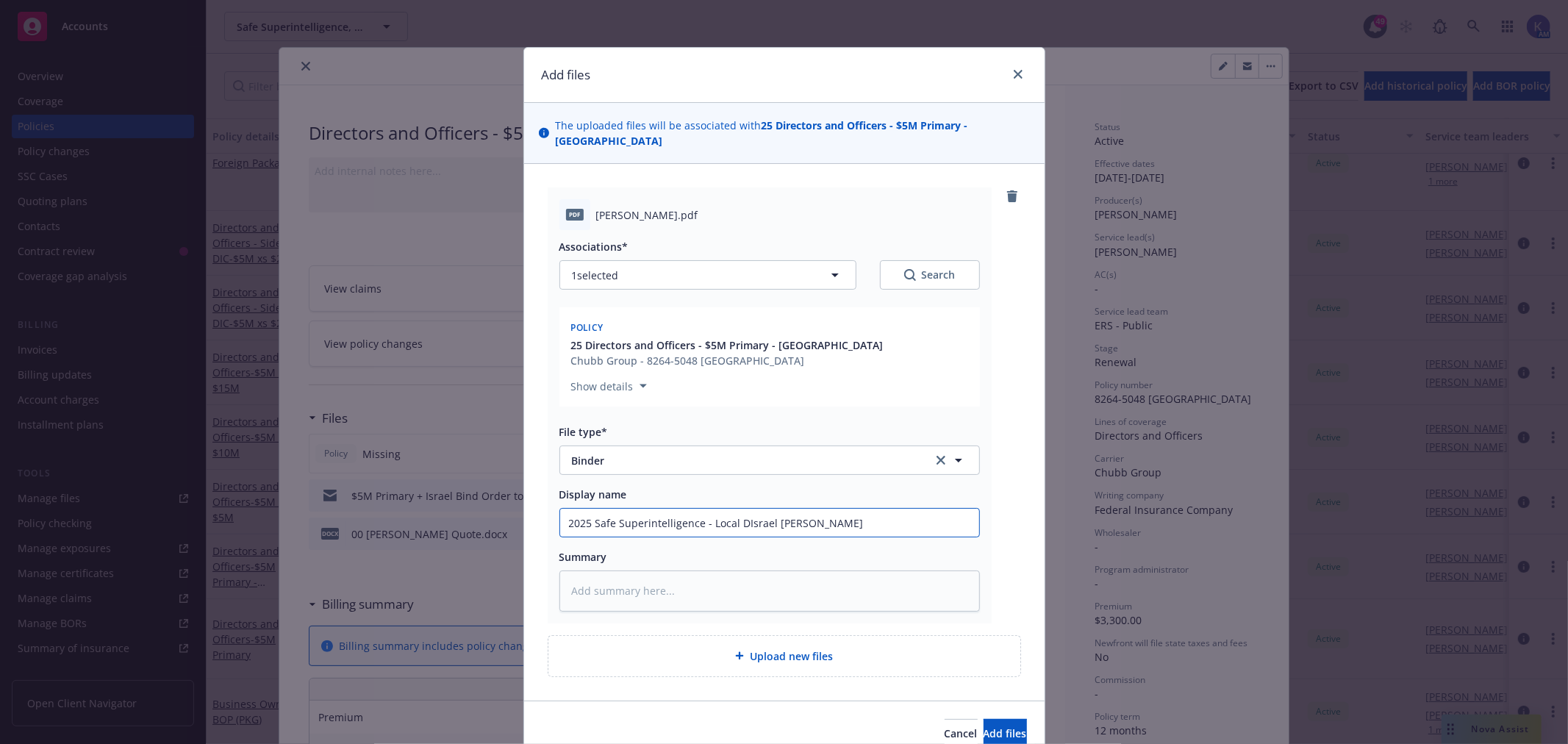
type input "2025 Safe Superintelligence - Local D&Israel [PERSON_NAME]"
type textarea "x"
type input "2025 Safe Superintelligence - Local D&OIsrael [PERSON_NAME]"
type textarea "x"
type input "2025 Safe Superintelligence - Local D&O [PERSON_NAME]"
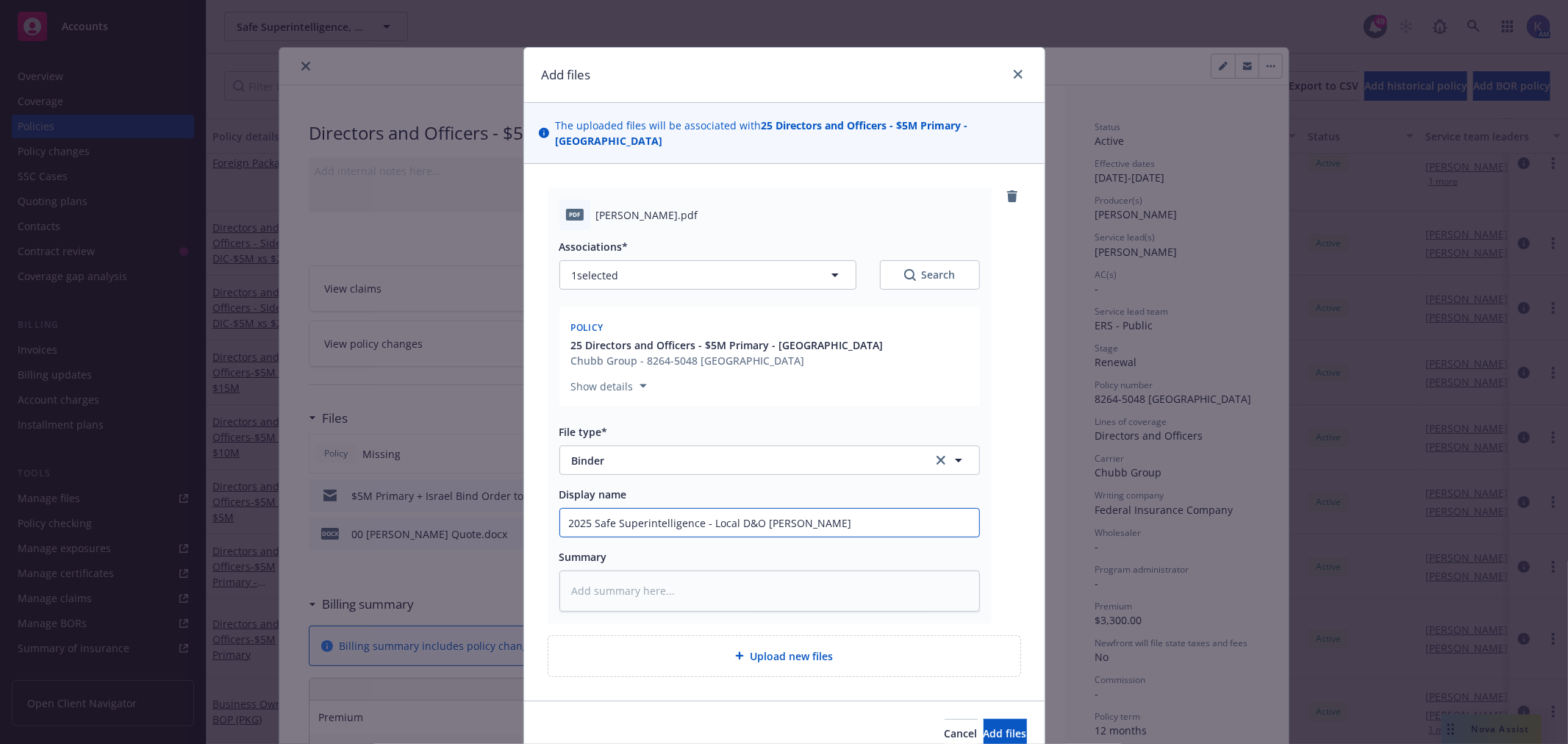
click at [765, 509] on input "2025 Safe Superintelligence - Local D&O [PERSON_NAME]" at bounding box center [770, 523] width 419 height 28
type textarea "x"
type input "2025 Safe Superintelligence - Local D&O [PERSON_NAME]"
click at [732, 509] on input "2025 Safe Superintelligence - Local D&O [PERSON_NAME]" at bounding box center [770, 523] width 419 height 28
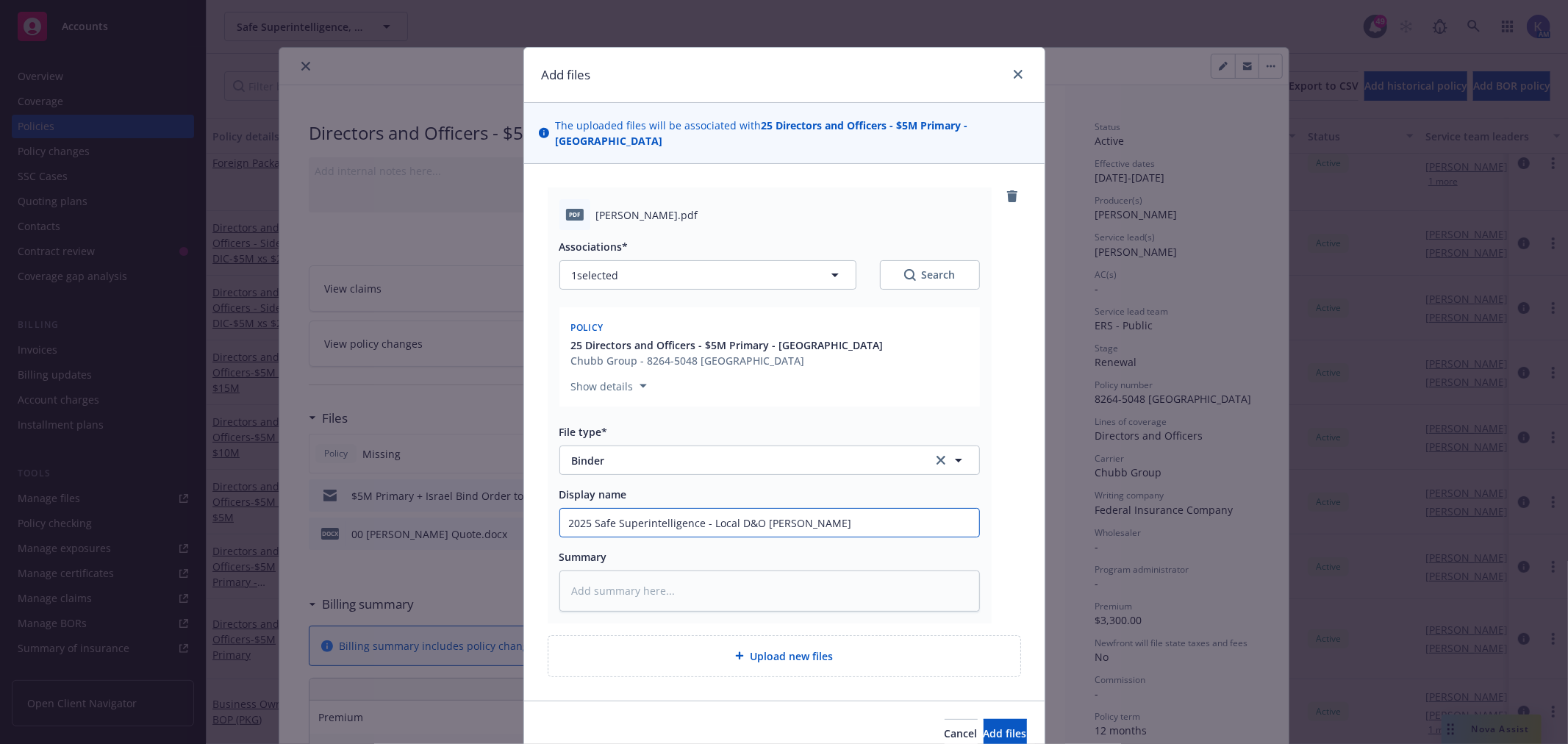
paste input "Israel"
type textarea "x"
click at [869, 511] on input "2025 Safe Superintelligence - Local Israel D&O [PERSON_NAME]" at bounding box center [770, 523] width 419 height 28
click at [819, 509] on input "2025 Safe Superintelligence - Local Israel D&O [PERSON_NAME]" at bounding box center [770, 523] width 419 height 28
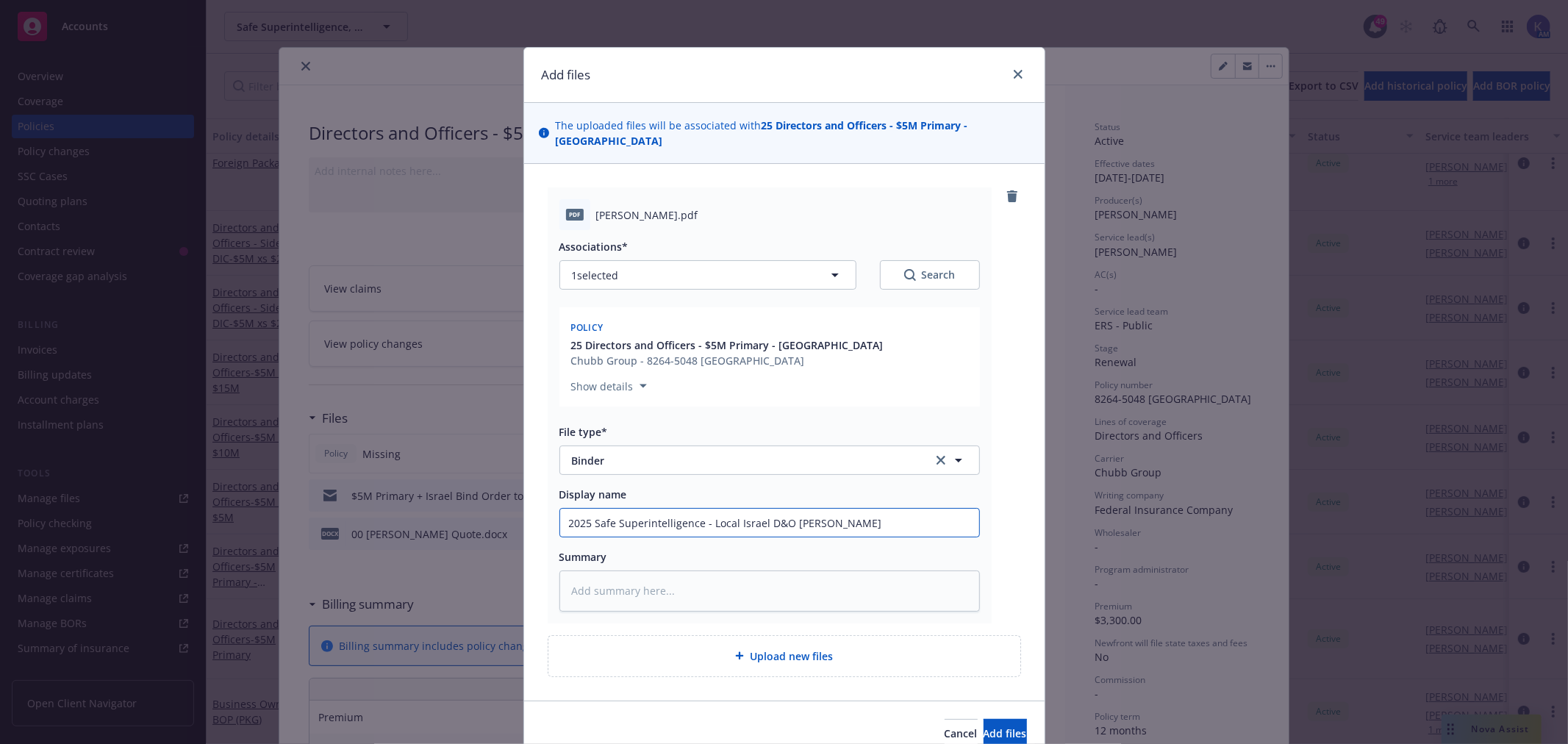
click at [819, 509] on input "2025 Safe Superintelligence - Local Israel D&O [PERSON_NAME]" at bounding box center [770, 523] width 419 height 28
type input "2025 Safe Superintelligence - Local Israel D&O [PERSON_NAME]"
click at [984, 719] on button "Add files" at bounding box center [1005, 734] width 43 height 30
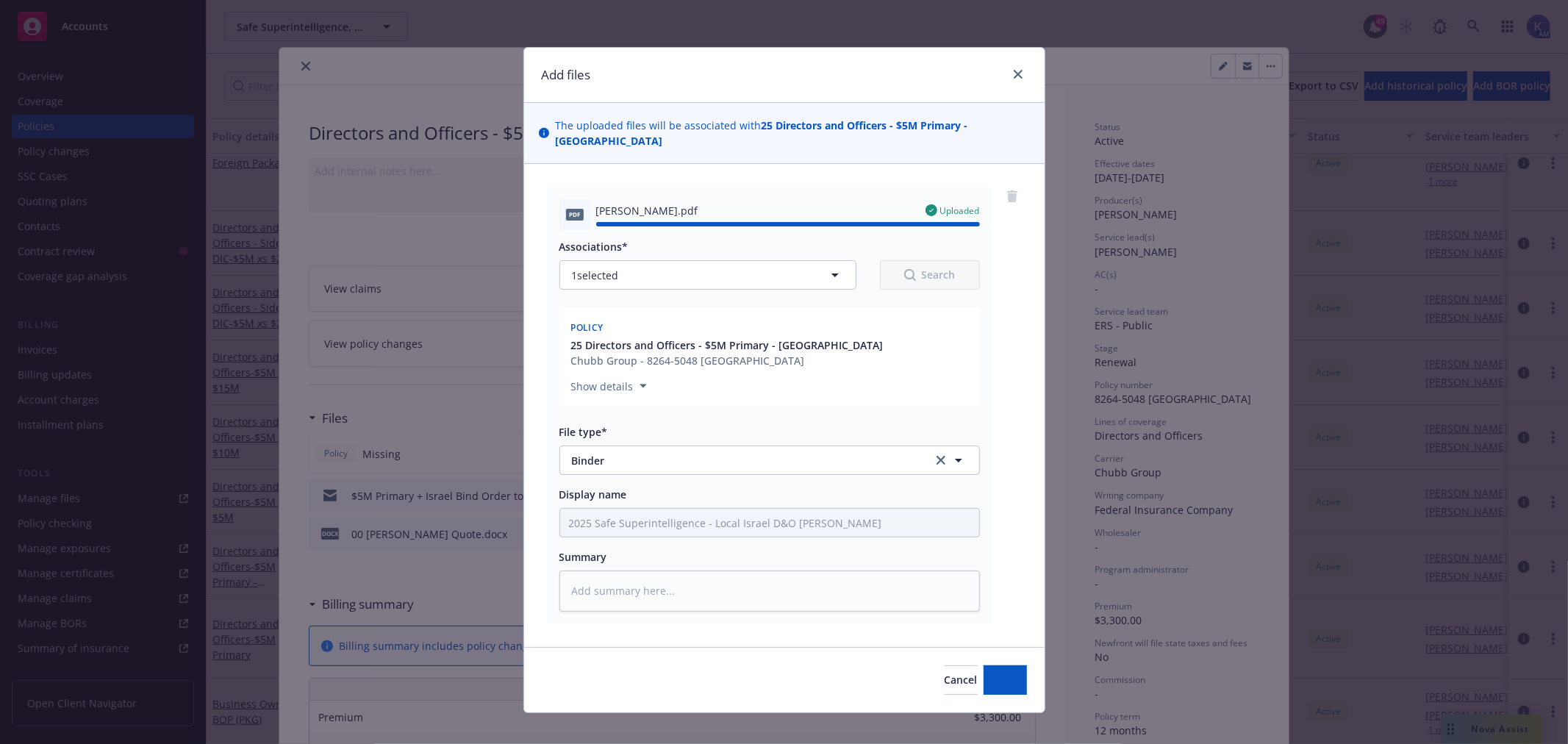
type textarea "x"
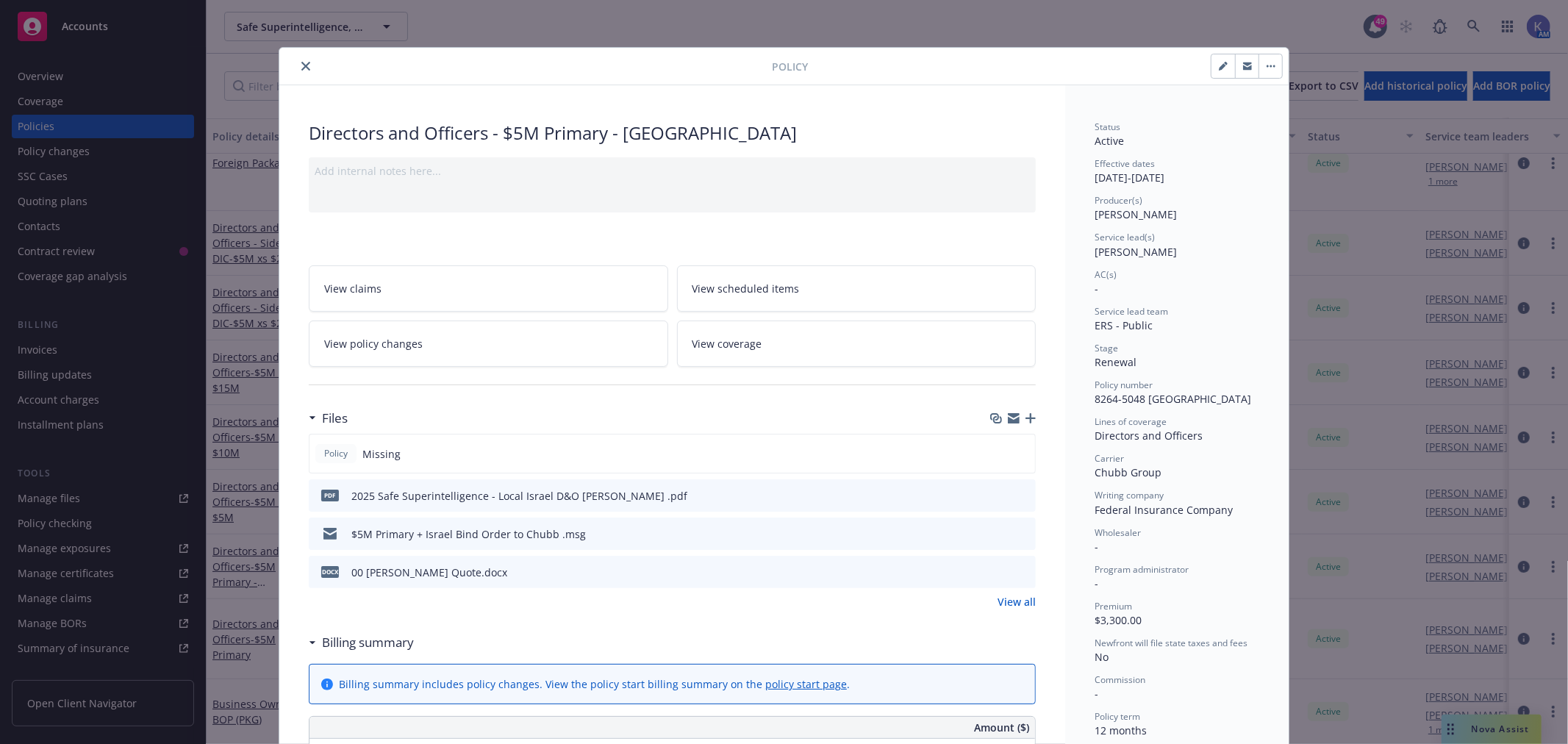
click at [301, 66] on icon "close" at bounding box center [305, 66] width 9 height 9
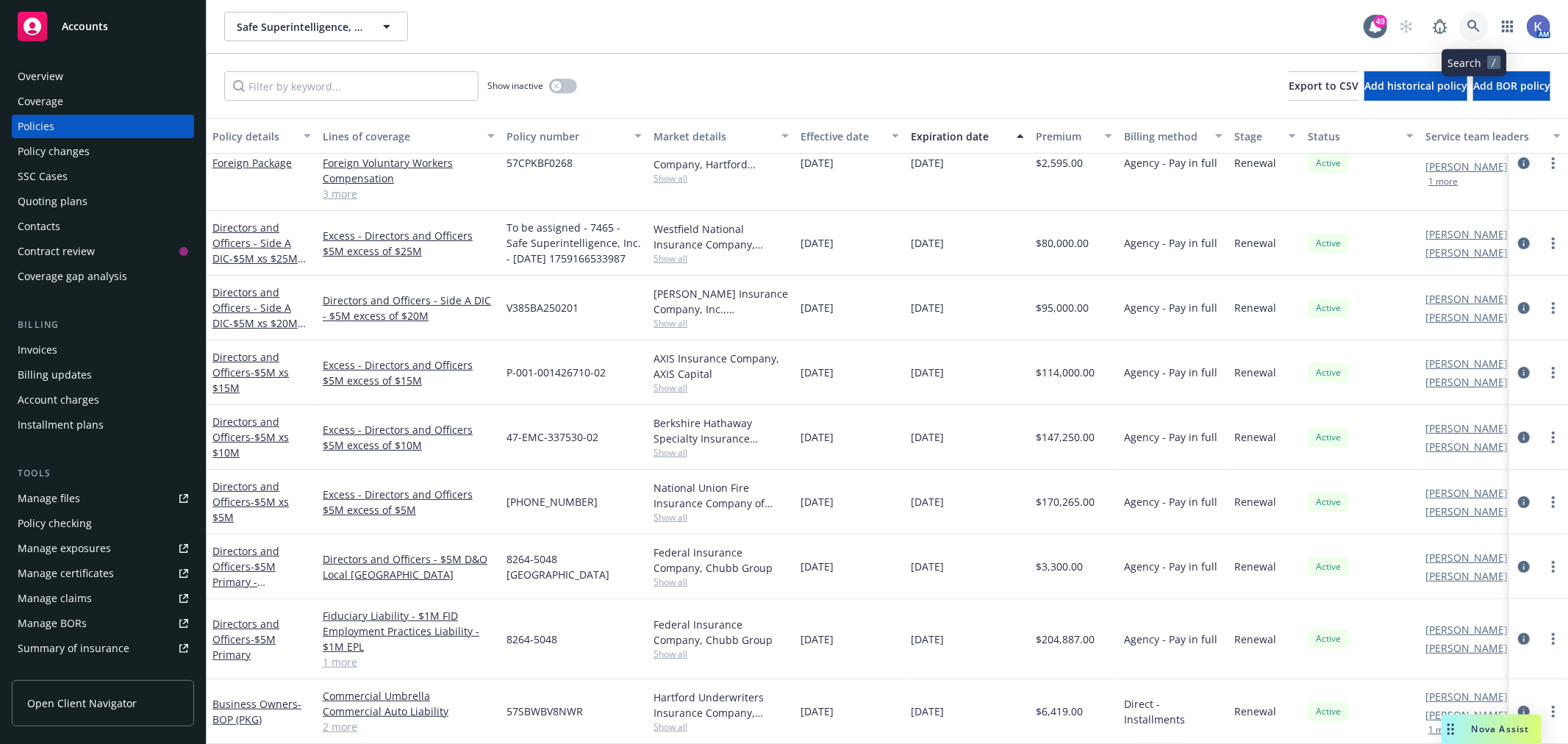
click at [1474, 25] on icon at bounding box center [1474, 26] width 13 height 13
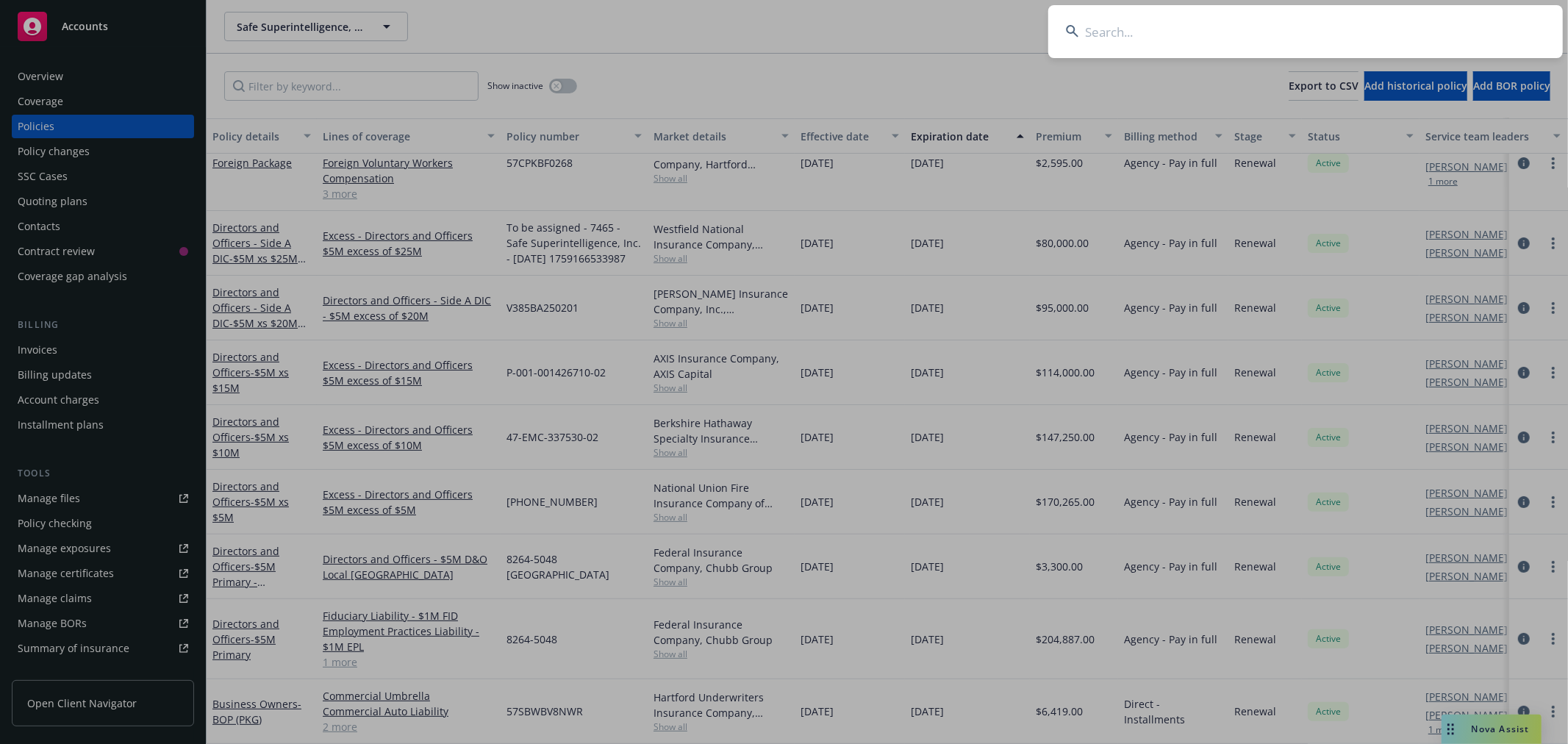
click at [1436, 26] on input at bounding box center [1305, 32] width 514 height 53
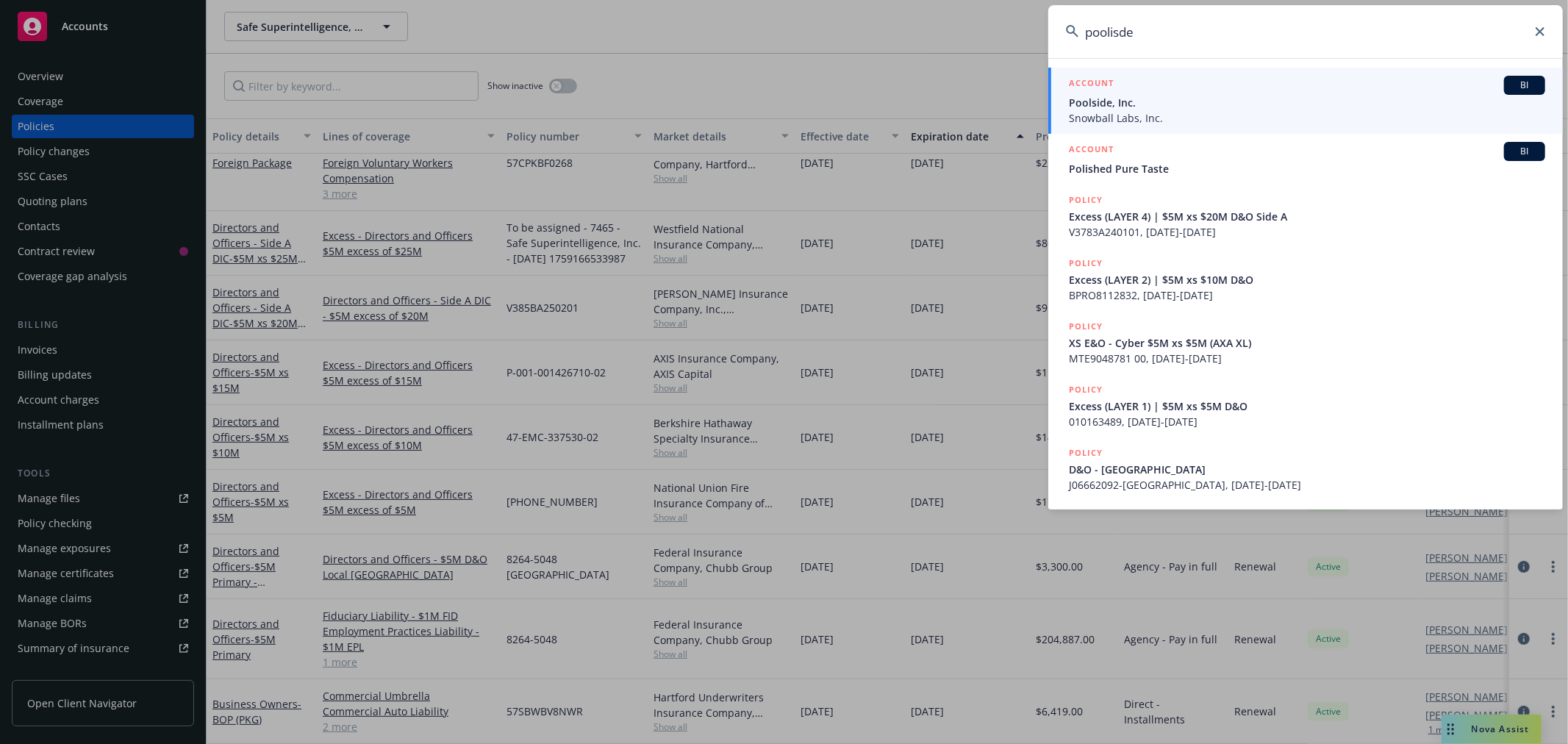
type input "poolisde"
click at [1092, 103] on span "Poolside, Inc." at bounding box center [1307, 103] width 477 height 16
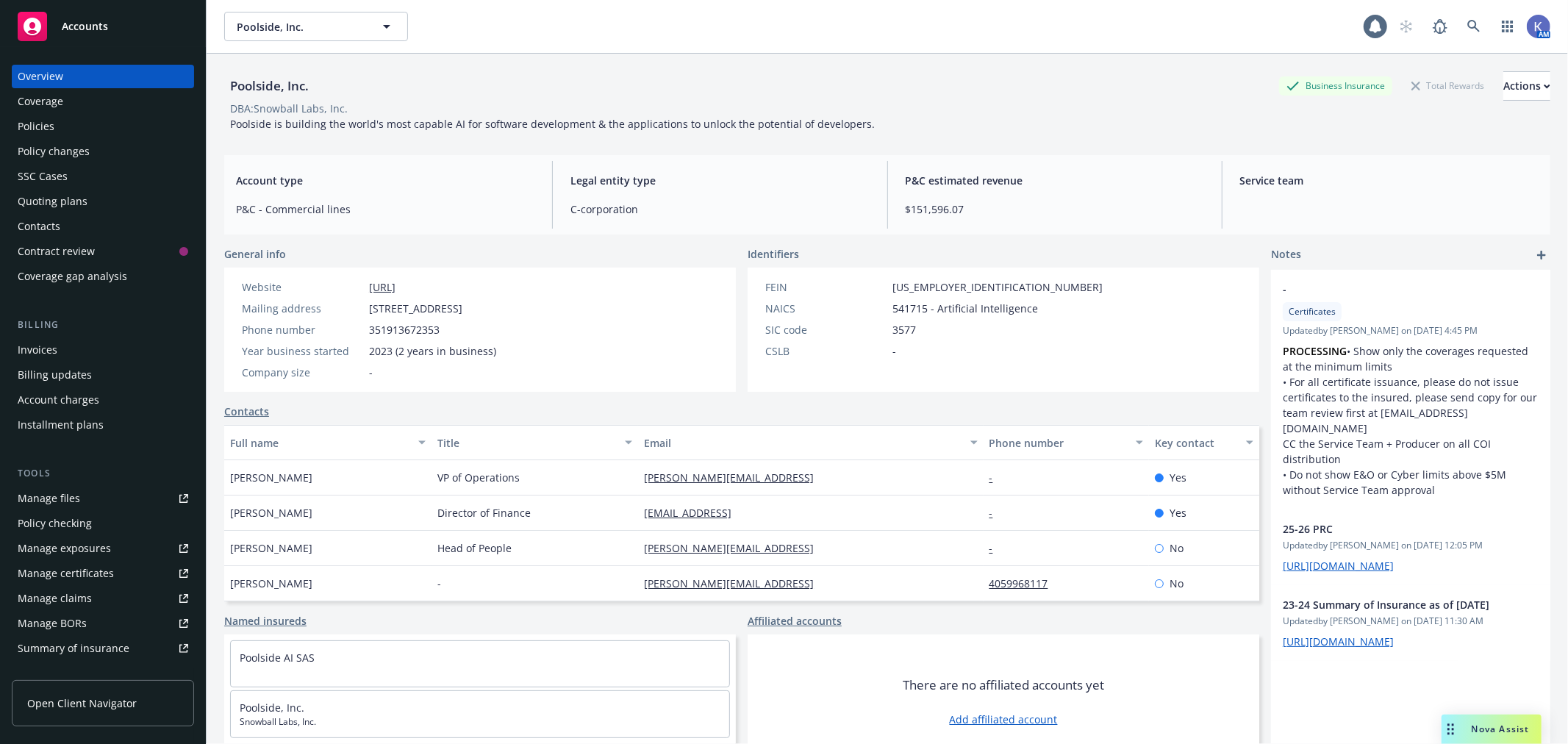
click at [70, 123] on div "Policies" at bounding box center [103, 126] width 171 height 24
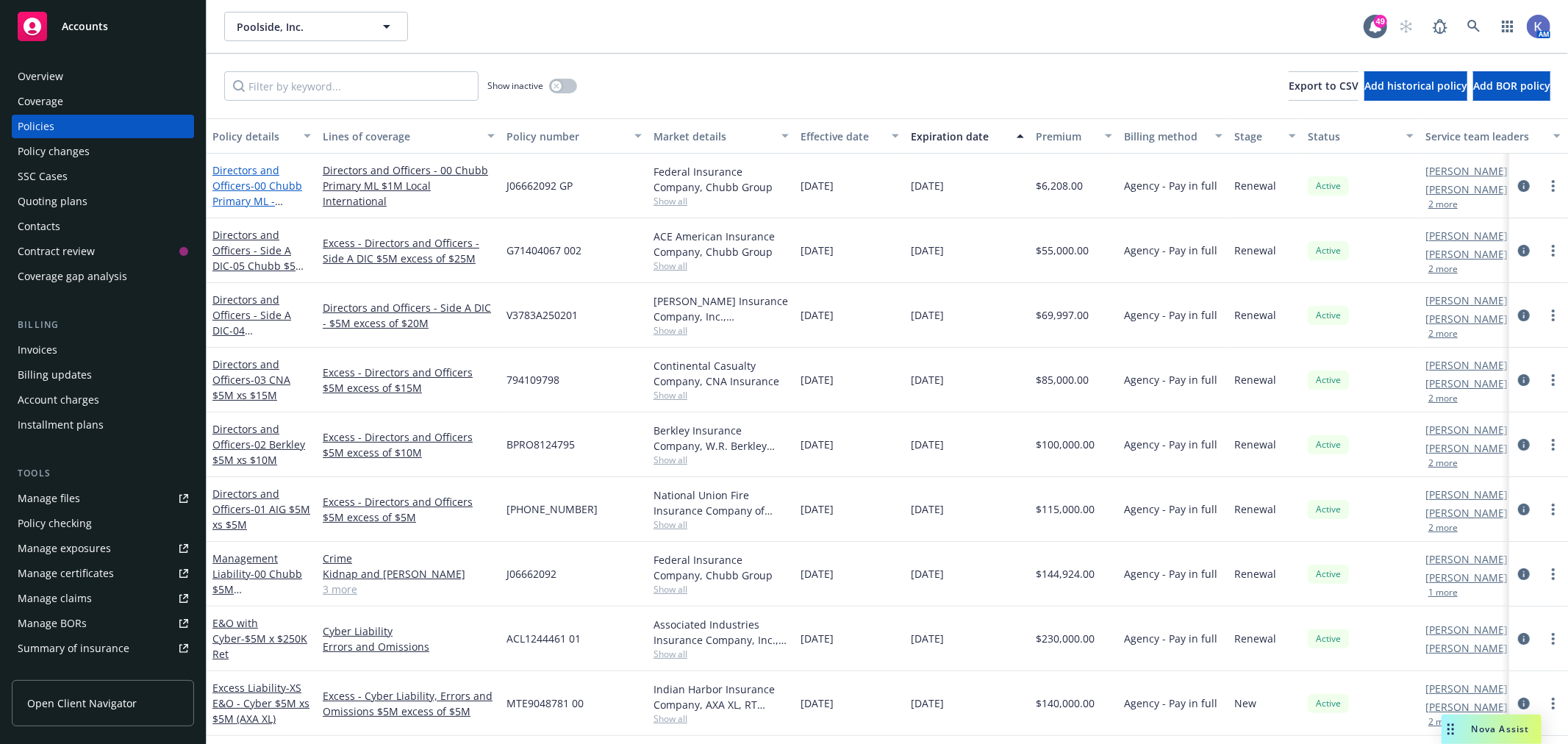
click at [273, 179] on span "- 00 Chubb Primary ML - International" at bounding box center [257, 201] width 89 height 45
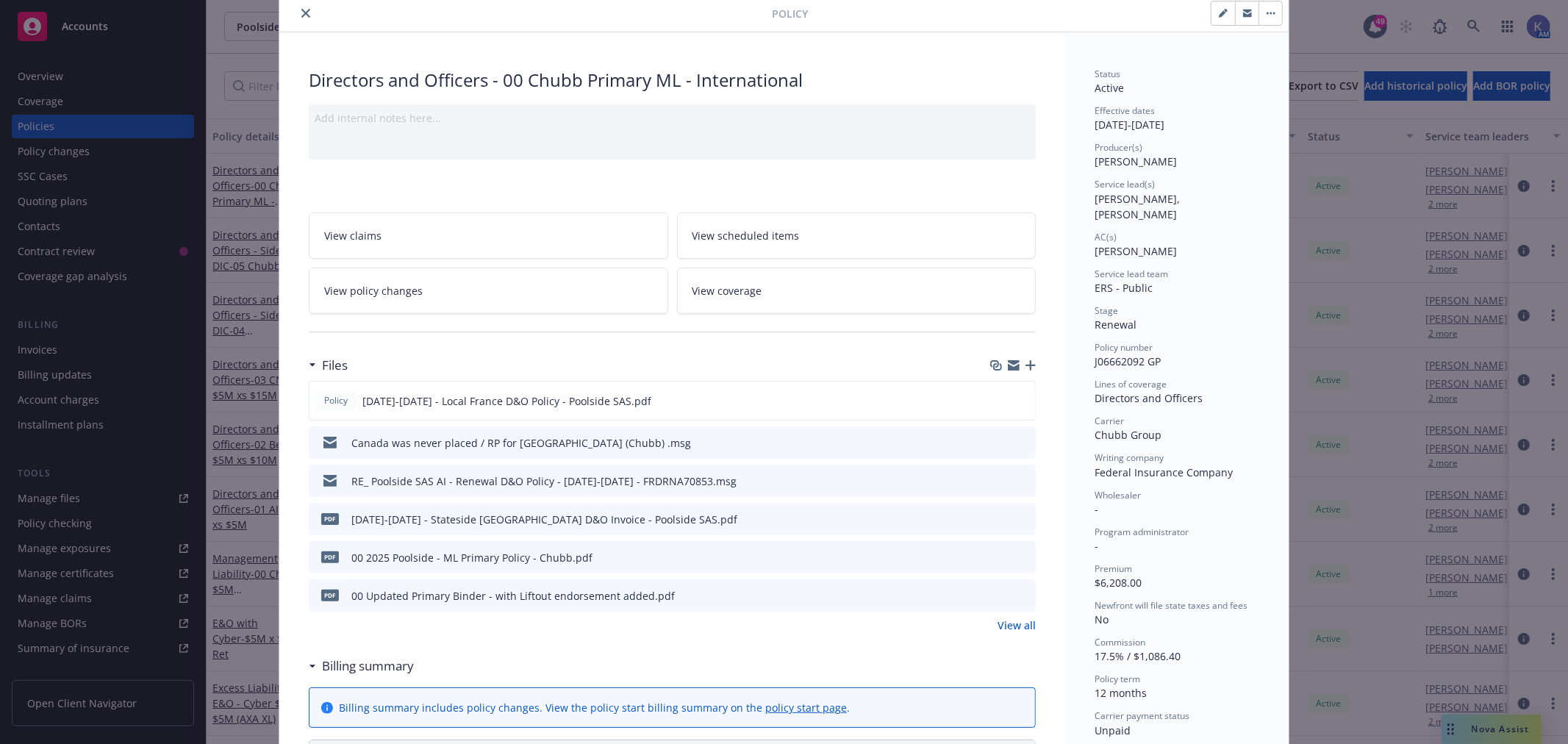
scroll to position [82, 0]
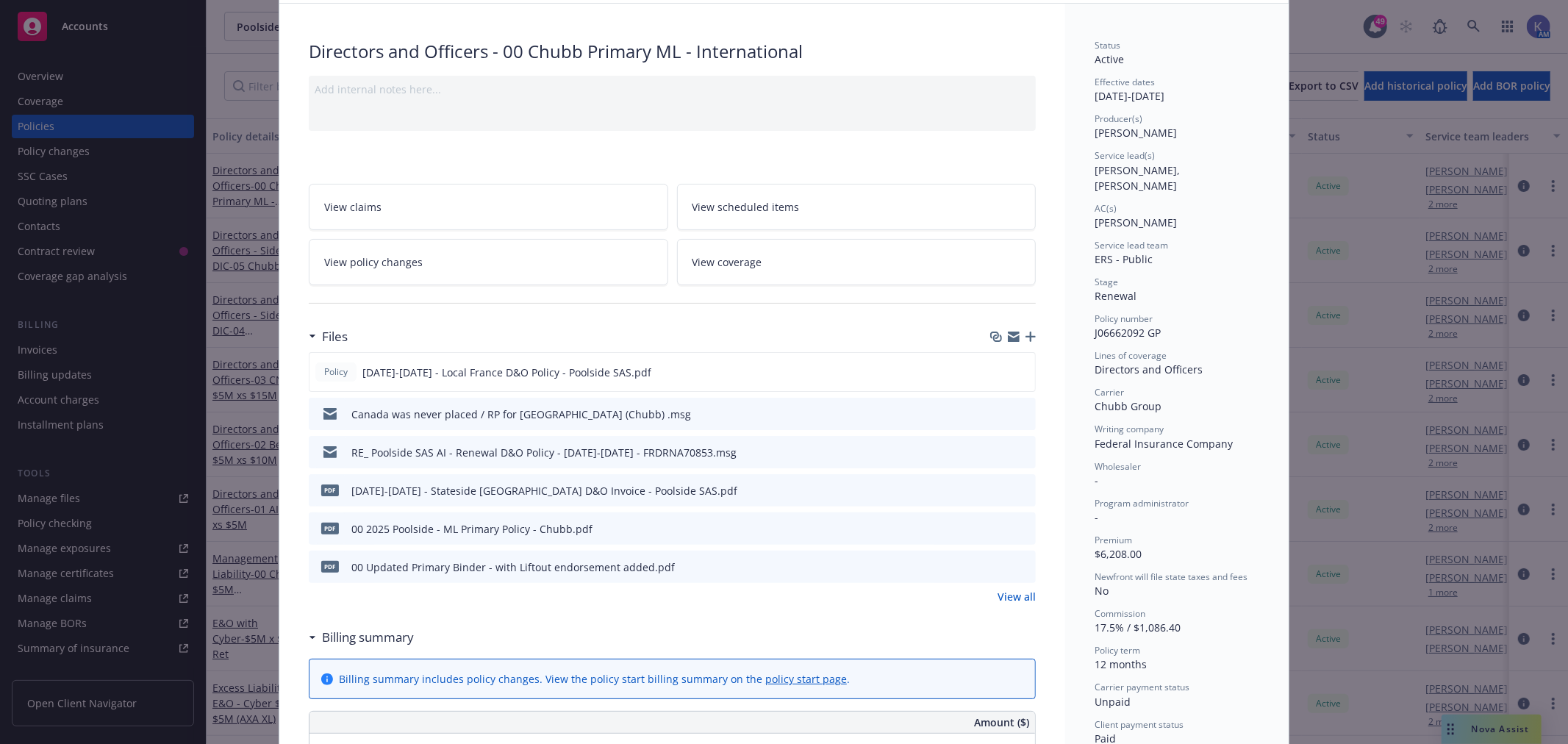
click at [1019, 568] on icon "preview file" at bounding box center [1022, 565] width 13 height 10
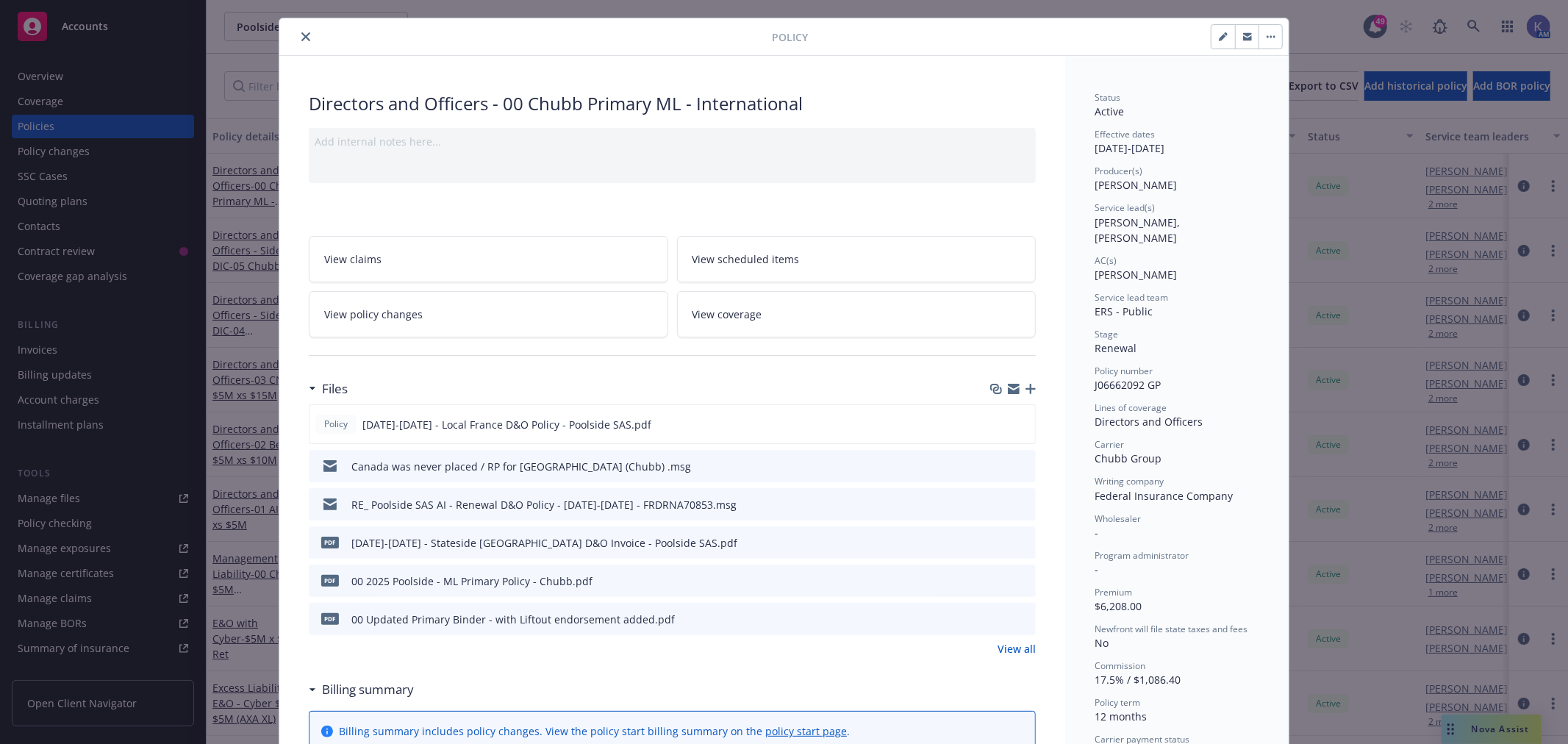
scroll to position [0, 0]
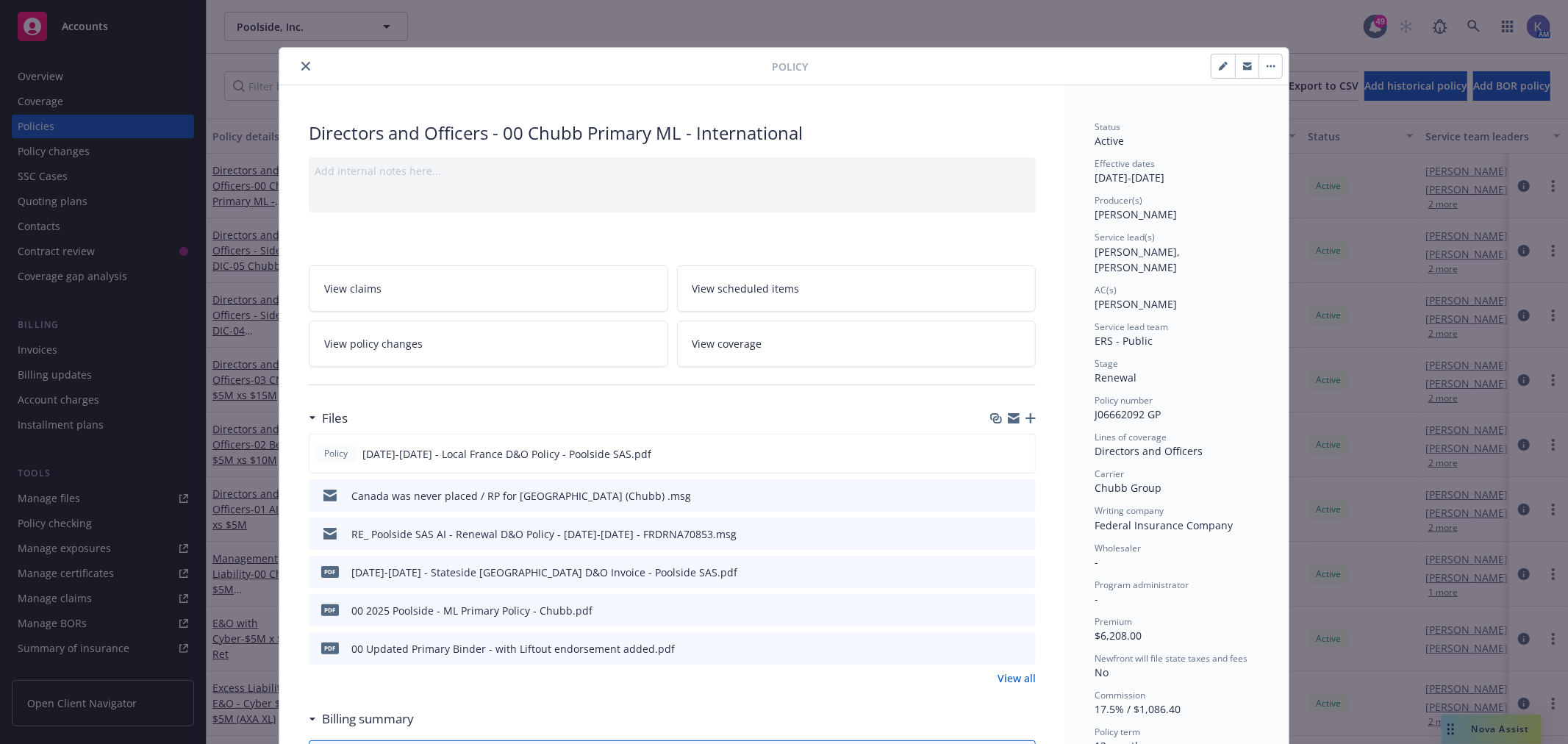
click at [301, 65] on icon "close" at bounding box center [305, 66] width 9 height 9
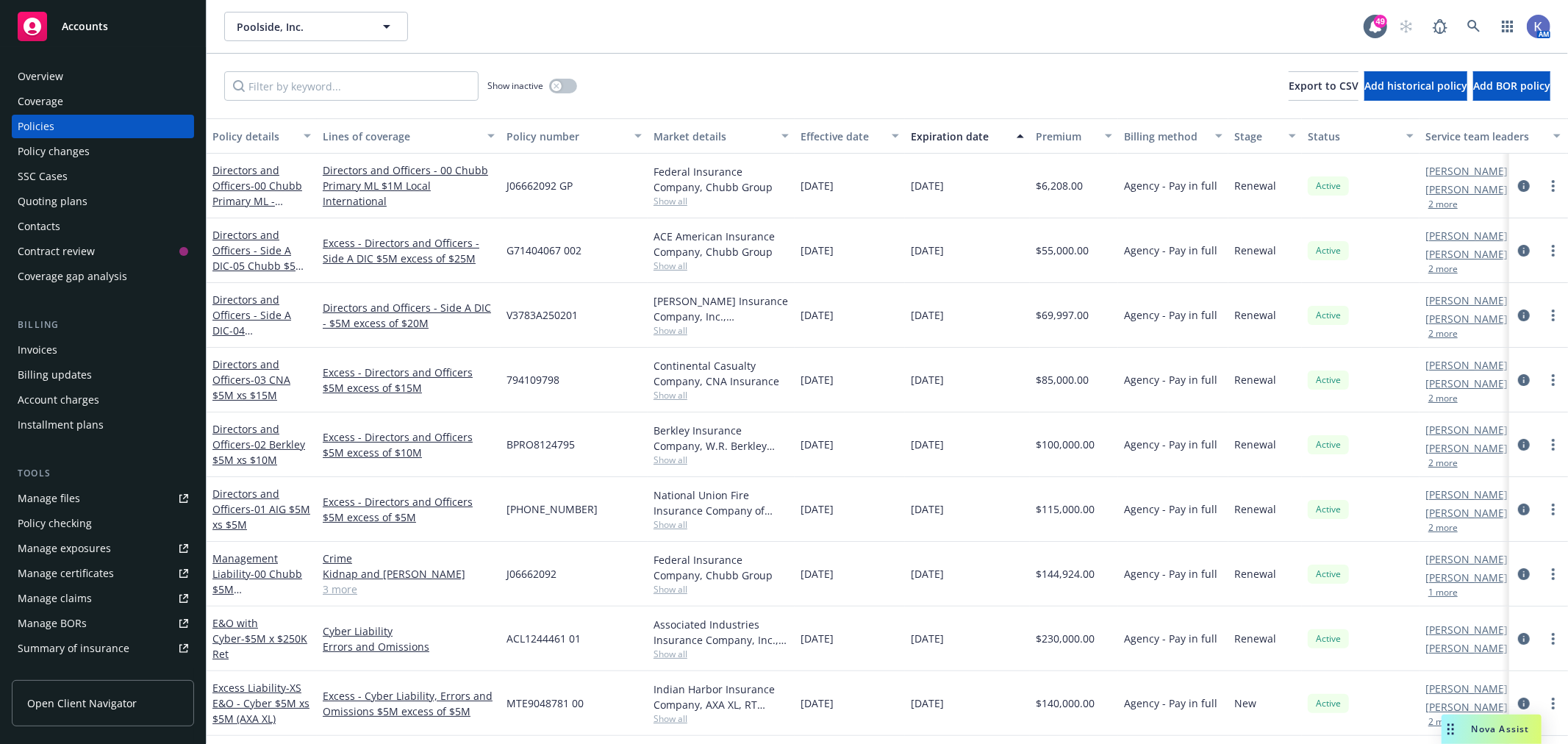
click at [42, 340] on div "Invoices" at bounding box center [38, 350] width 40 height 24
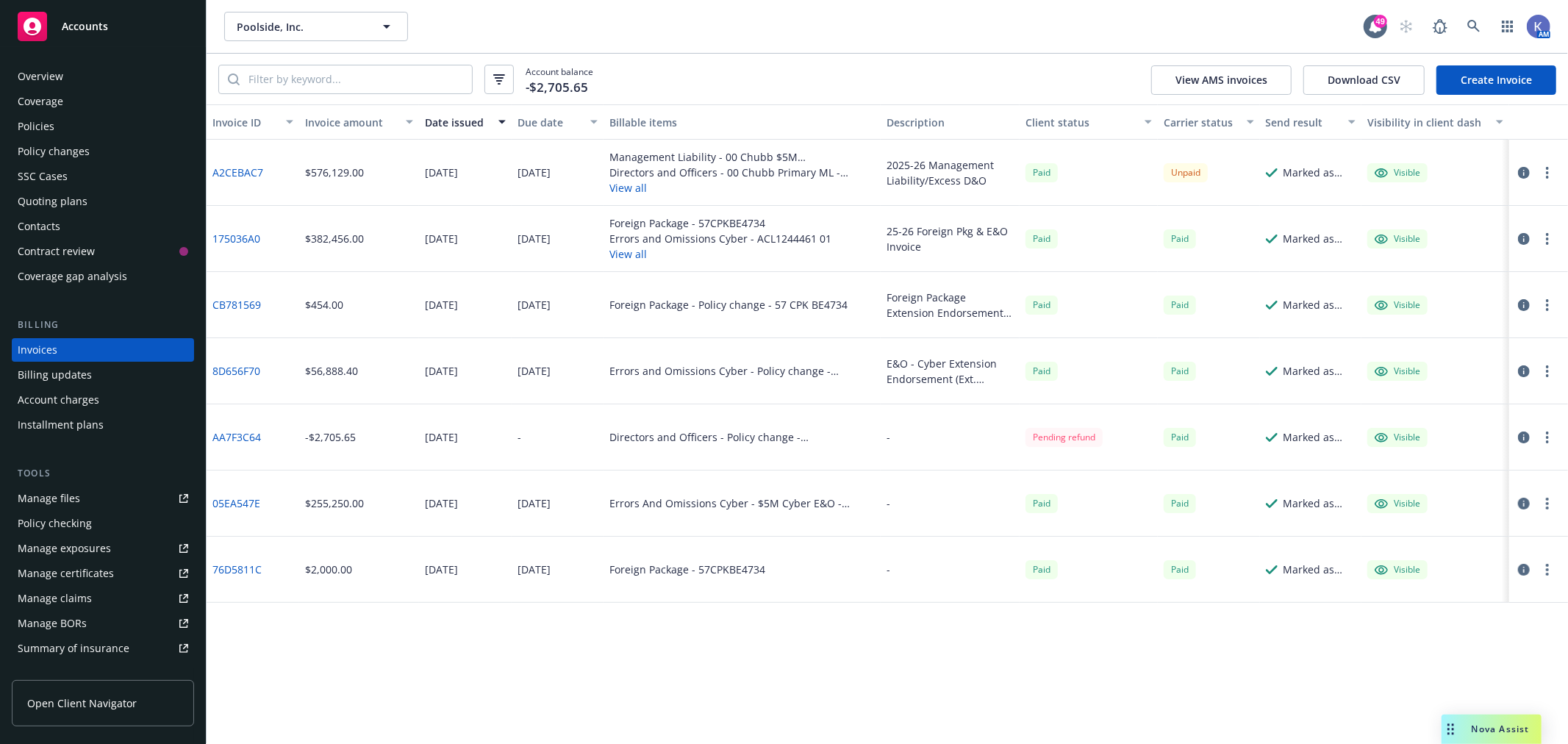
click at [638, 191] on button "View all" at bounding box center [742, 188] width 265 height 16
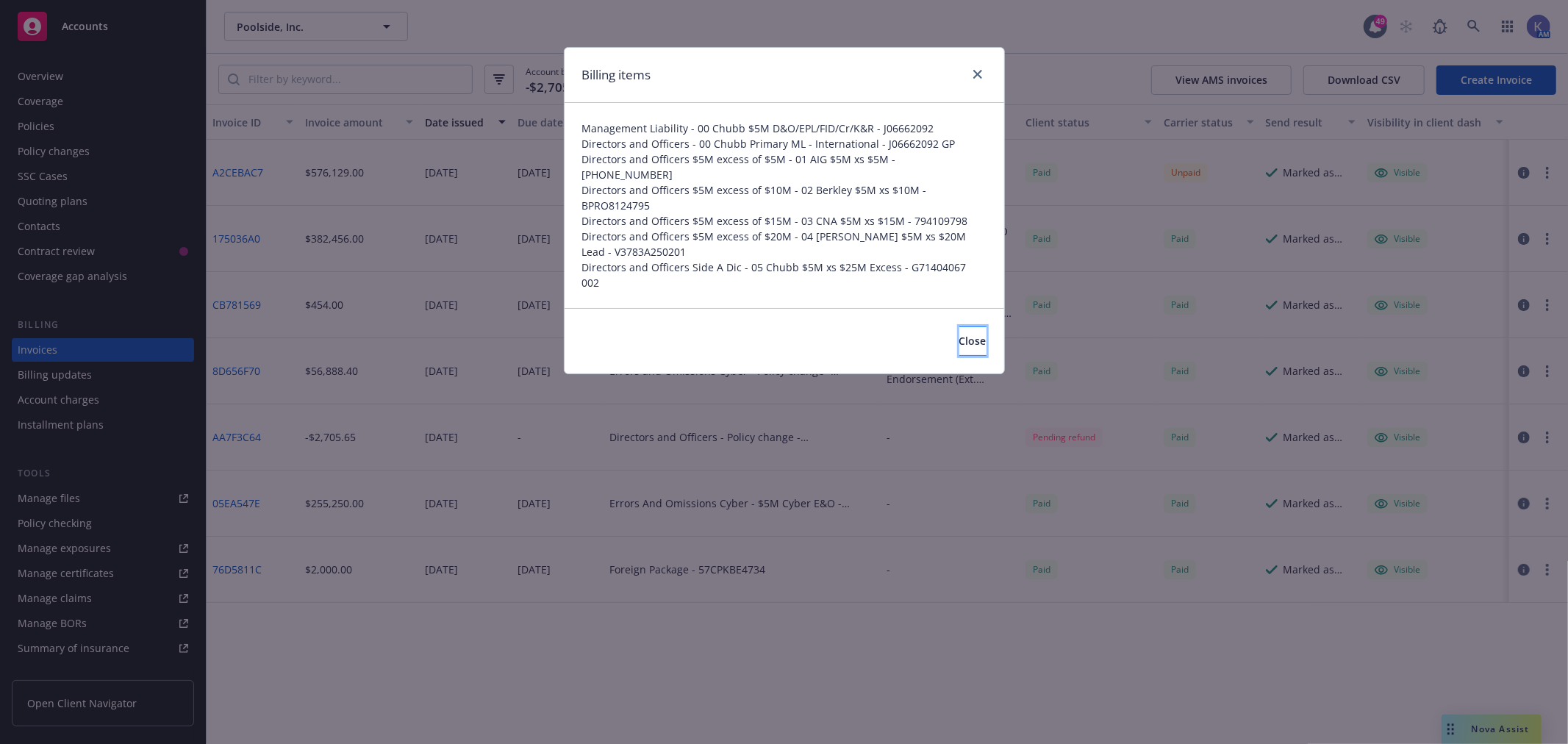
click at [960, 334] on span "Close" at bounding box center [973, 341] width 27 height 14
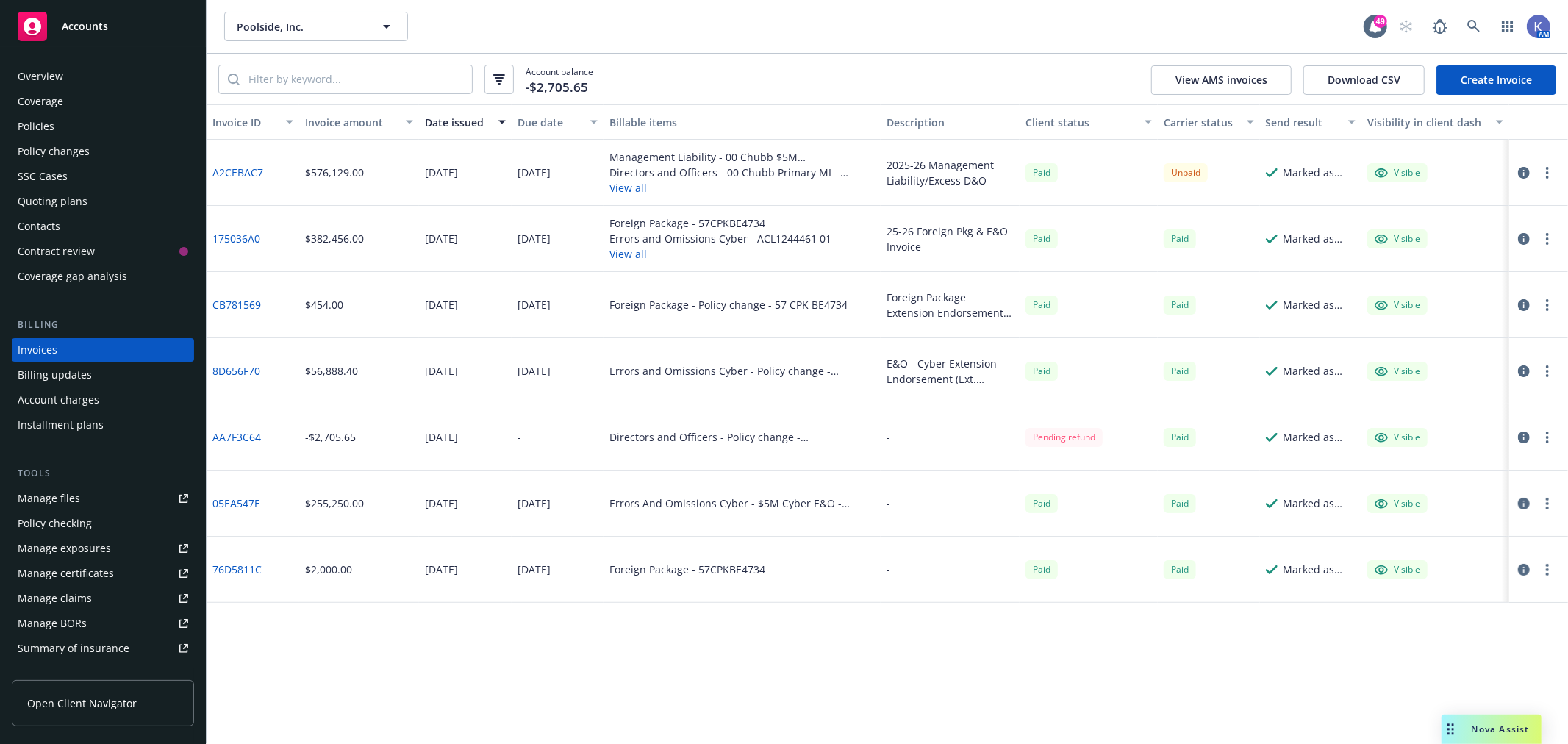
click at [245, 174] on link "A2CEBAC7" at bounding box center [238, 172] width 51 height 16
click at [1479, 22] on icon at bounding box center [1474, 26] width 13 height 13
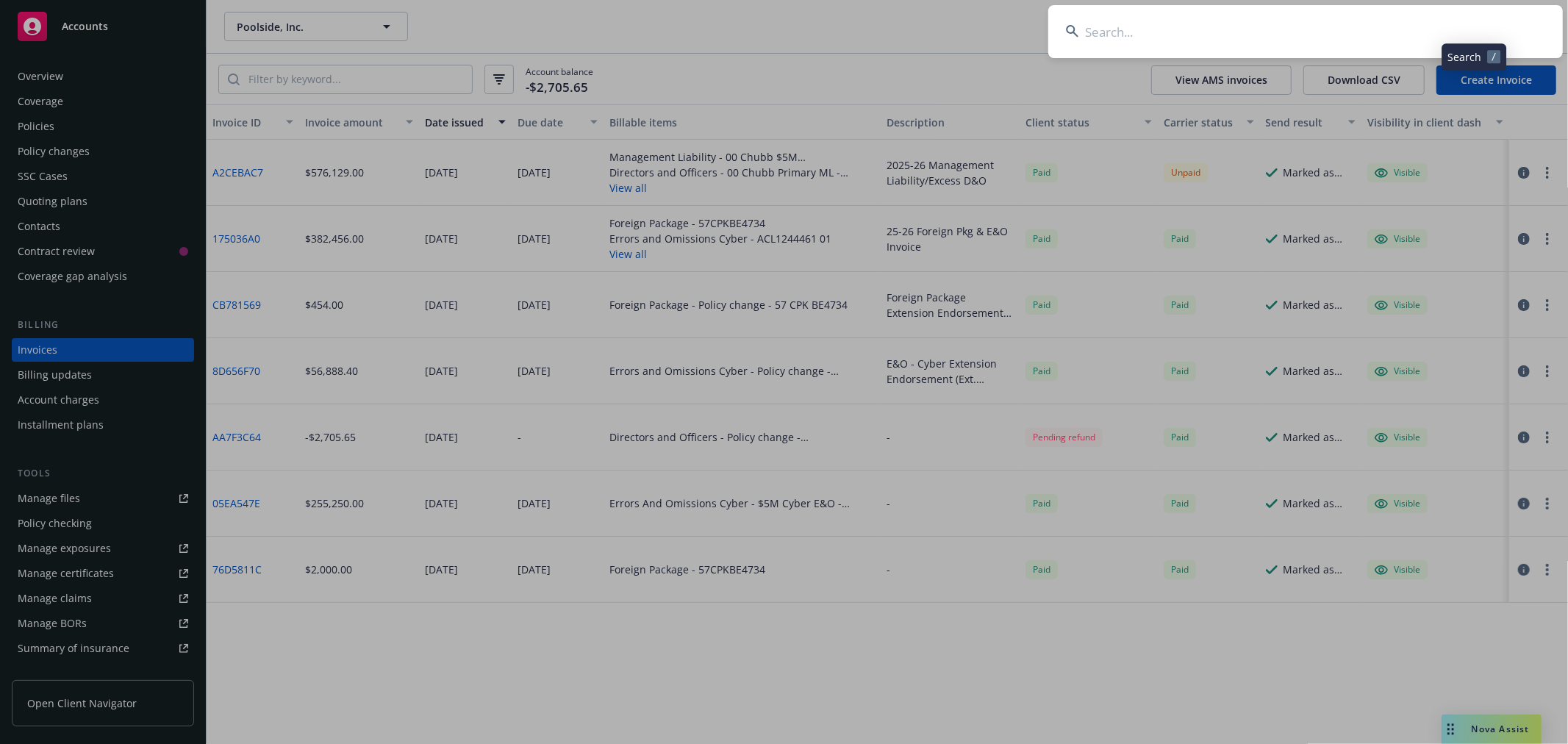
click at [1401, 27] on input at bounding box center [1305, 32] width 514 height 53
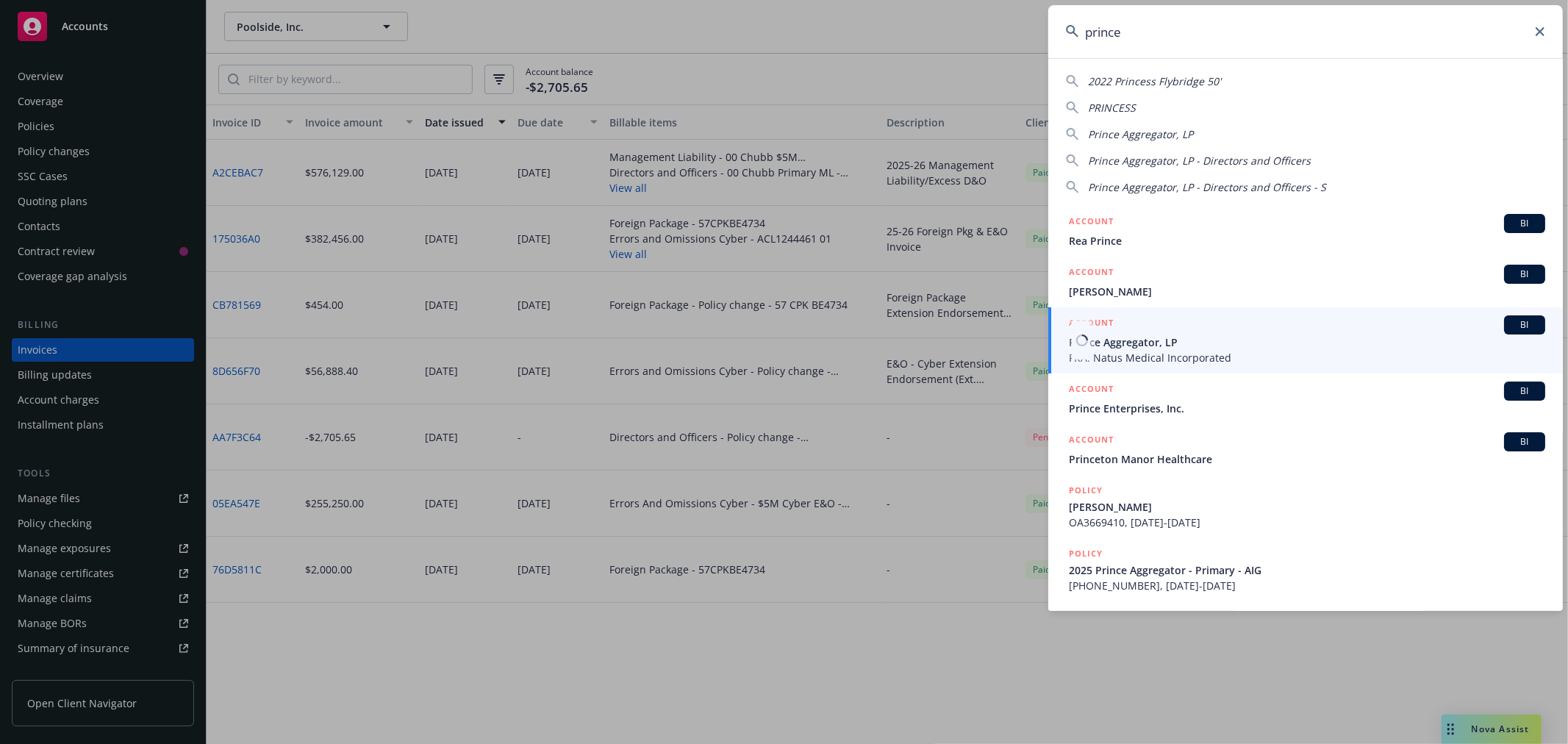
type input "prince"
click at [1109, 339] on span "Prince Aggregator, LP" at bounding box center [1307, 343] width 477 height 16
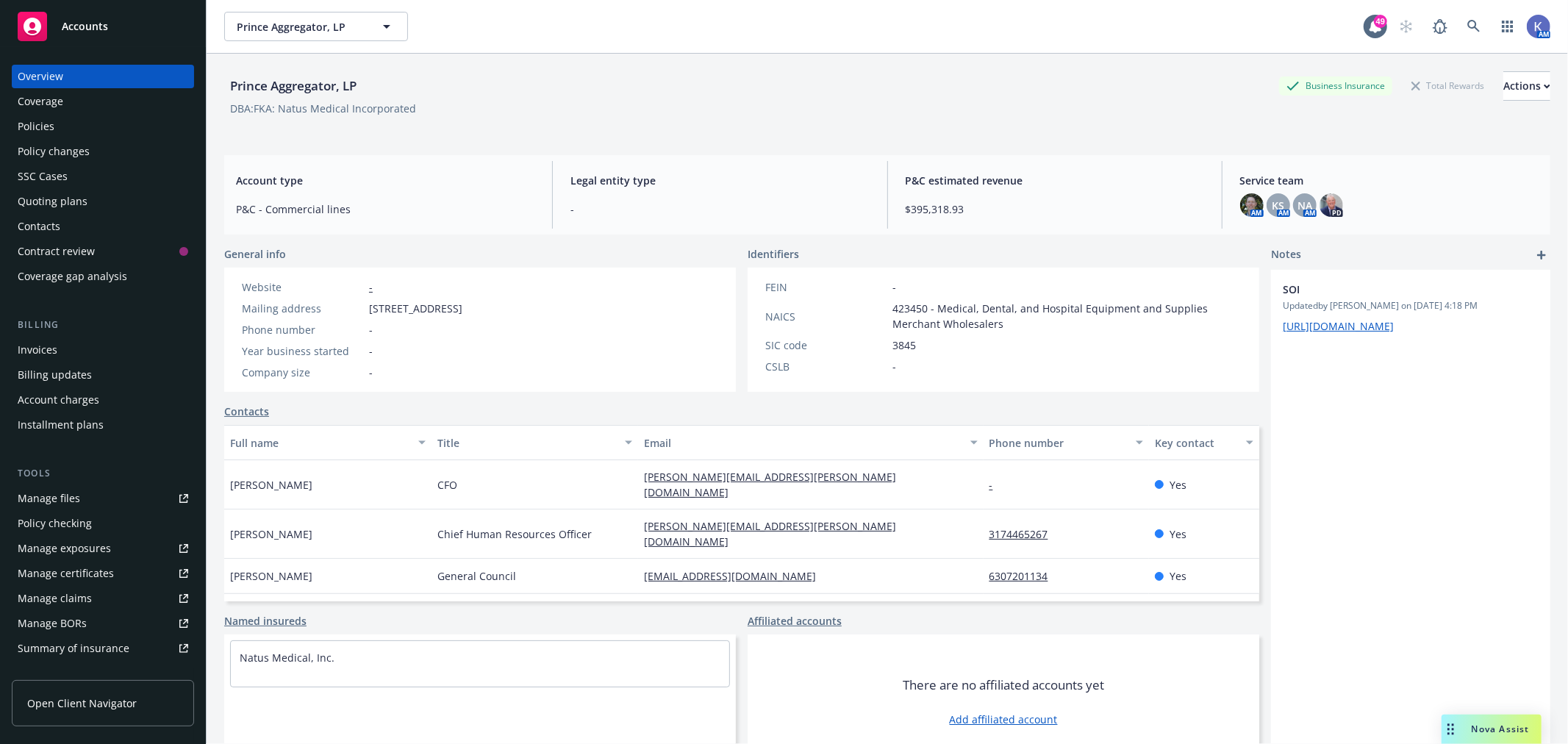
click at [61, 124] on div "Policies" at bounding box center [103, 126] width 171 height 24
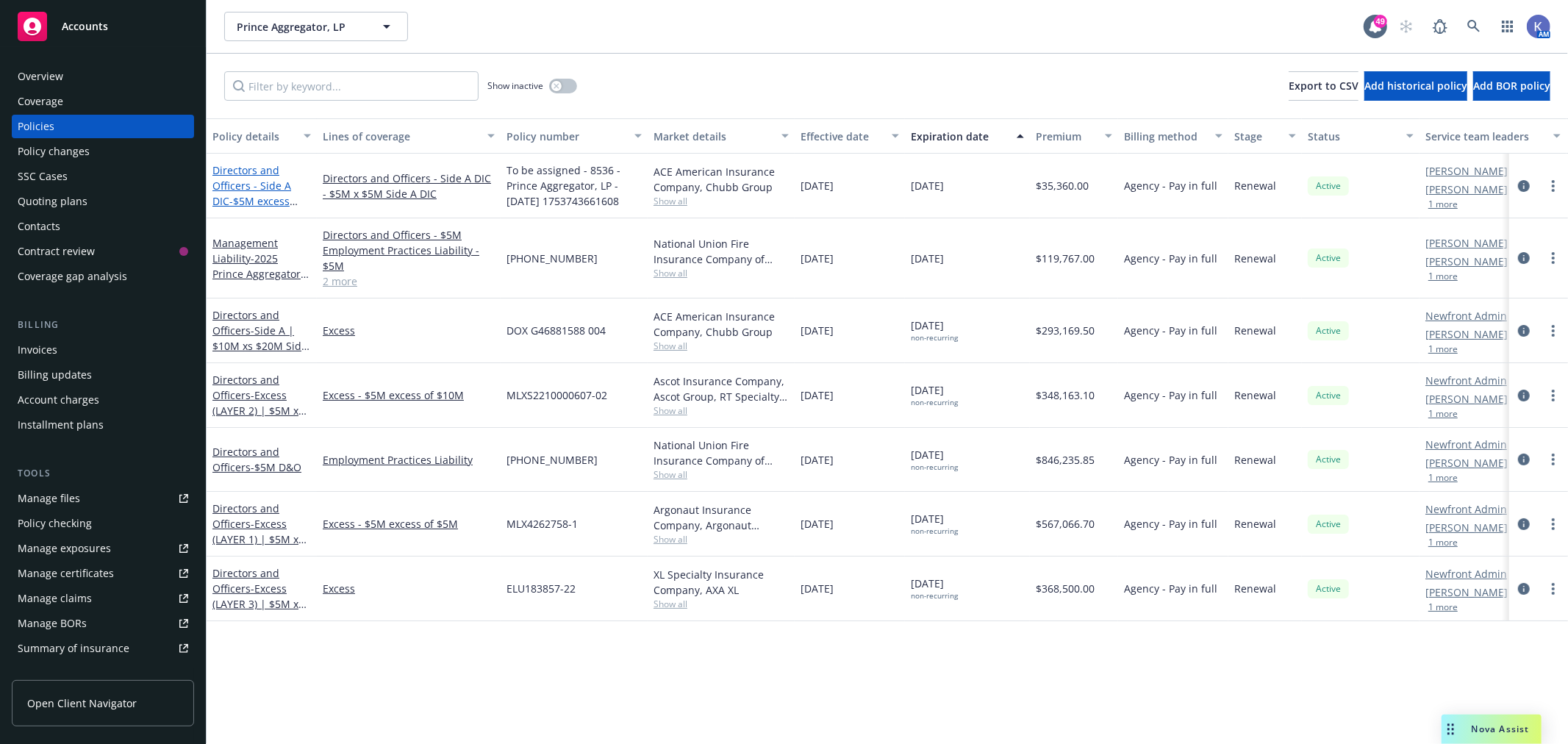
click at [247, 187] on link "Directors and Officers - Side A DIC - $5M excess $5M Side A DIC" at bounding box center [252, 193] width 78 height 60
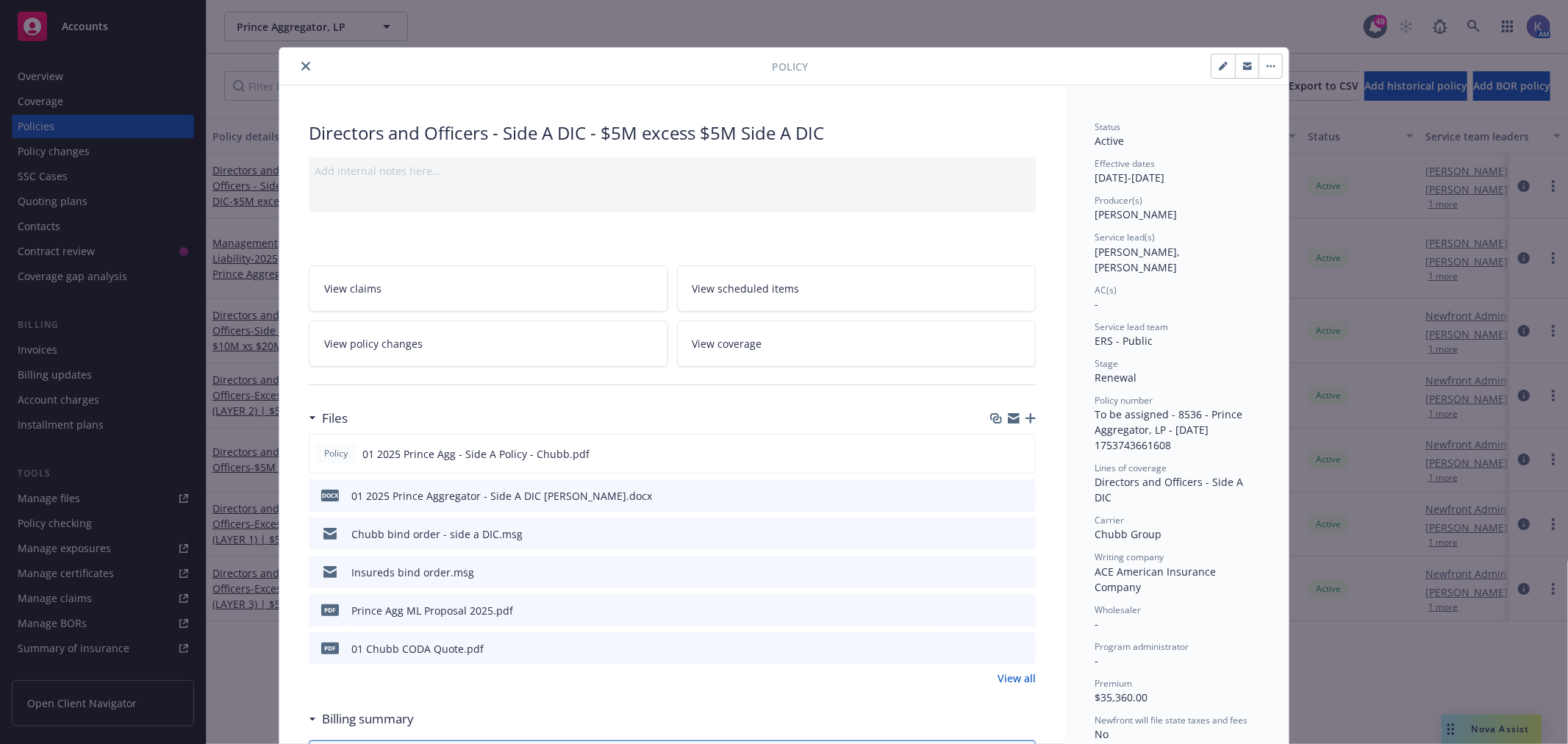
click at [993, 494] on icon "download file" at bounding box center [998, 493] width 9 height 9
click at [996, 452] on icon "download file" at bounding box center [996, 452] width 12 height 12
click at [301, 65] on icon "close" at bounding box center [305, 66] width 9 height 9
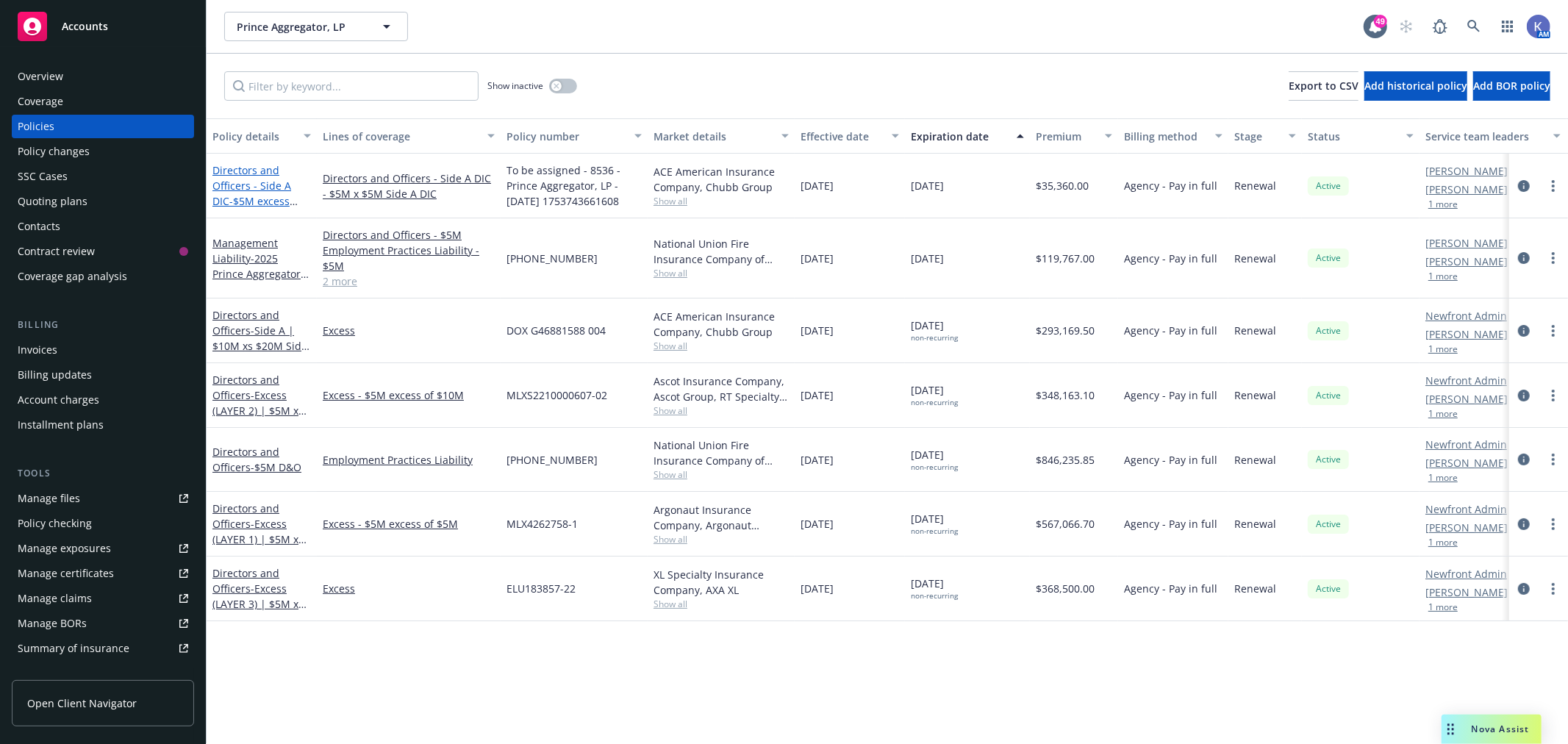
click at [265, 182] on link "Directors and Officers - Side A DIC - $5M excess $5M Side A DIC" at bounding box center [252, 193] width 78 height 60
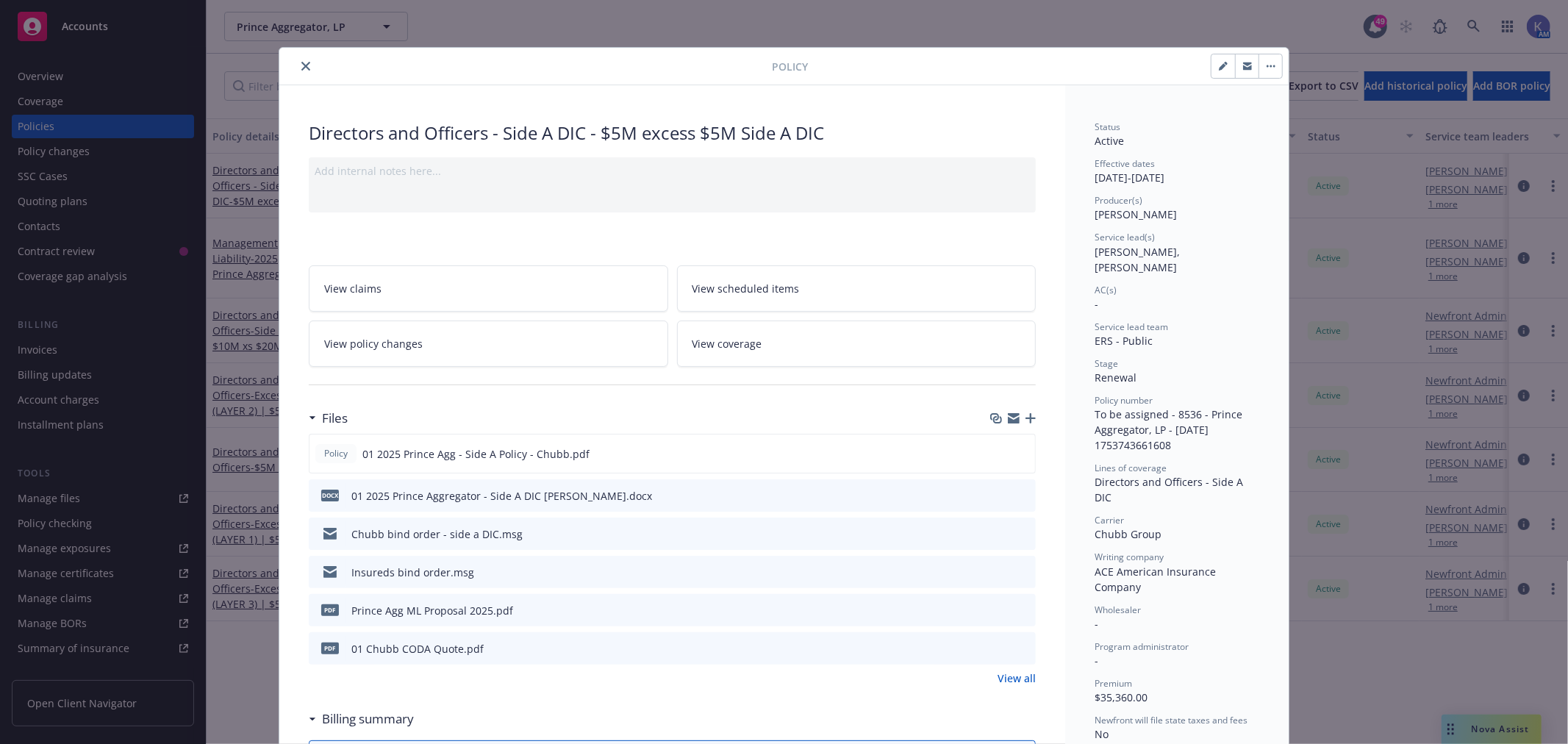
scroll to position [44, 0]
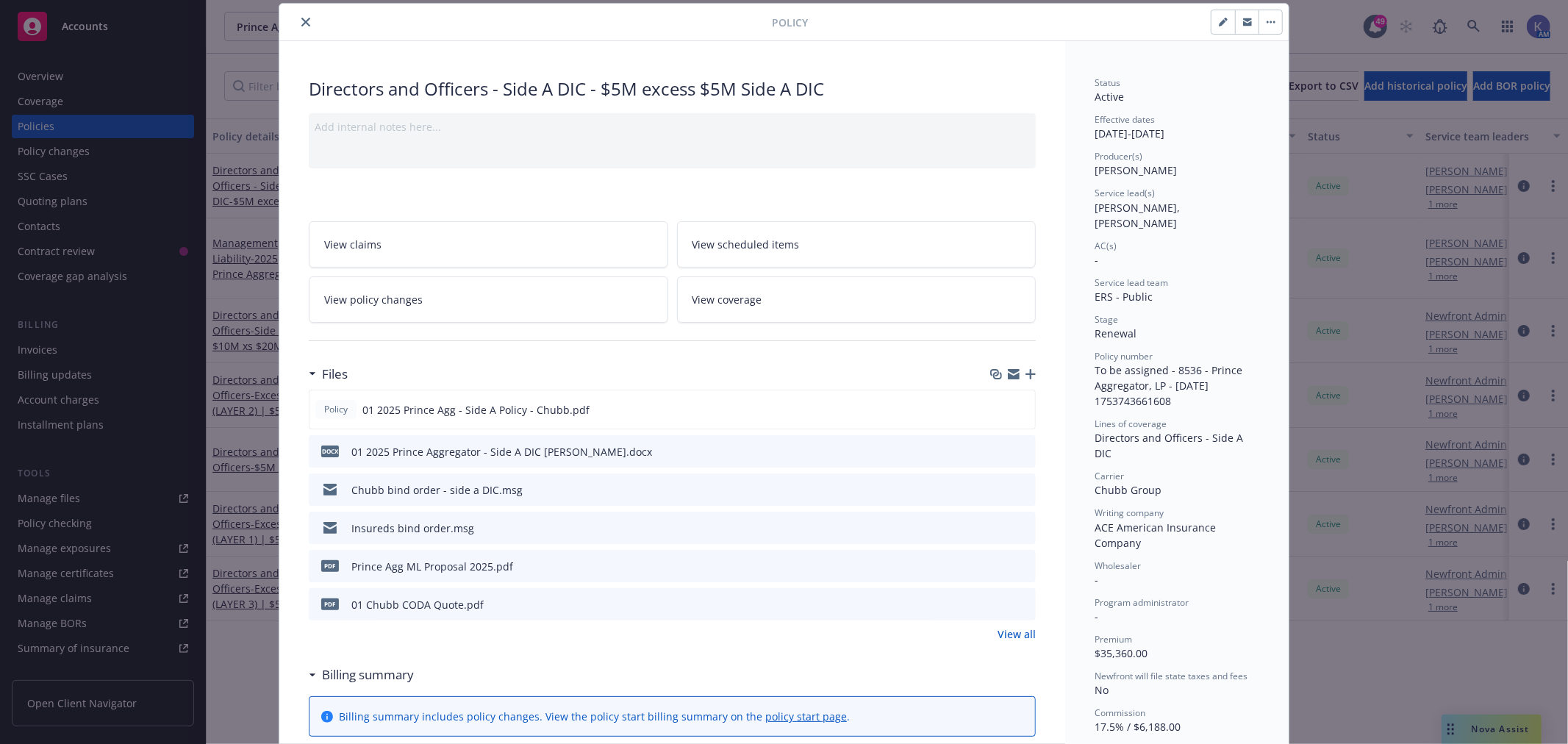
click at [1211, 27] on button "button" at bounding box center [1223, 22] width 24 height 24
select select "RENEWAL"
select select "12"
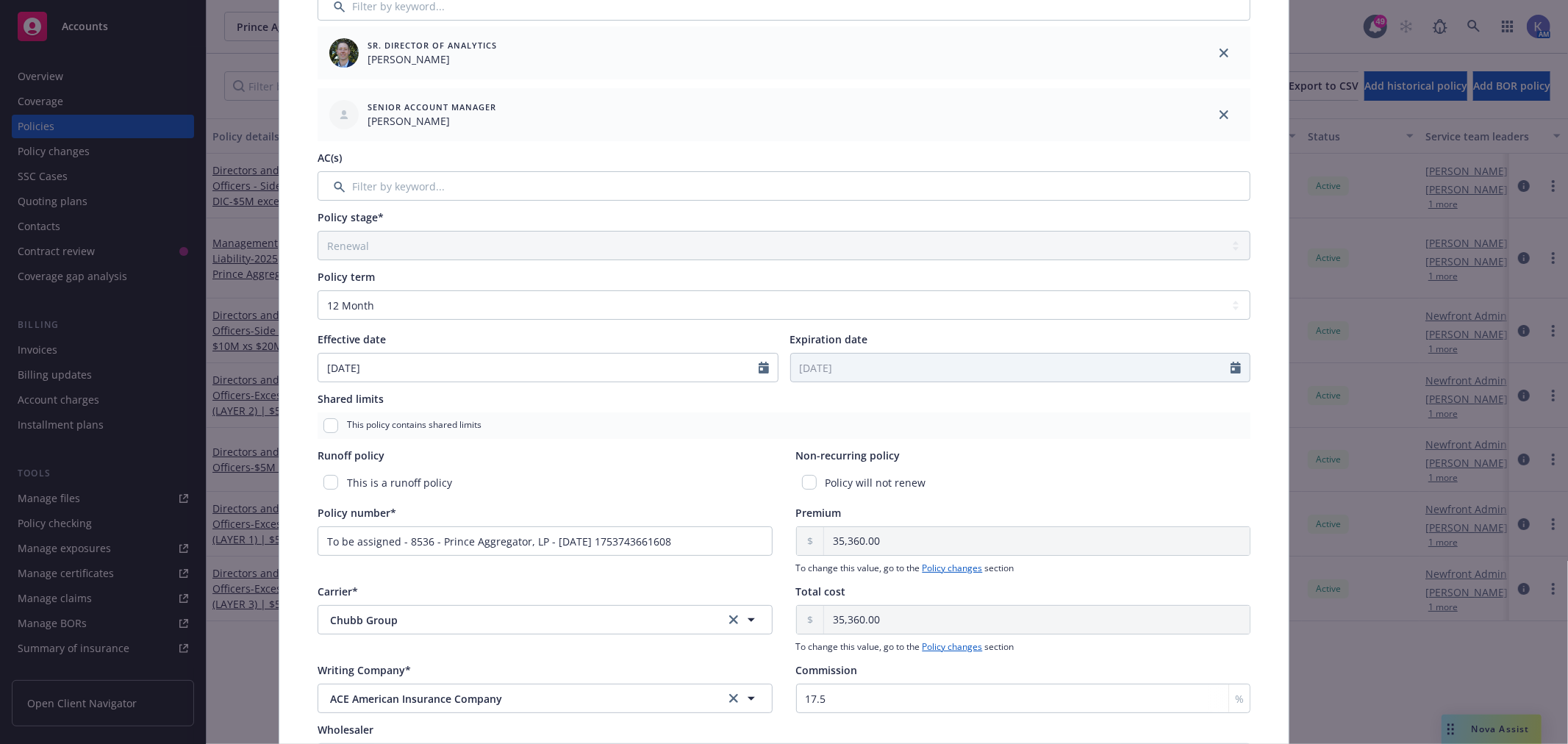
scroll to position [371, 0]
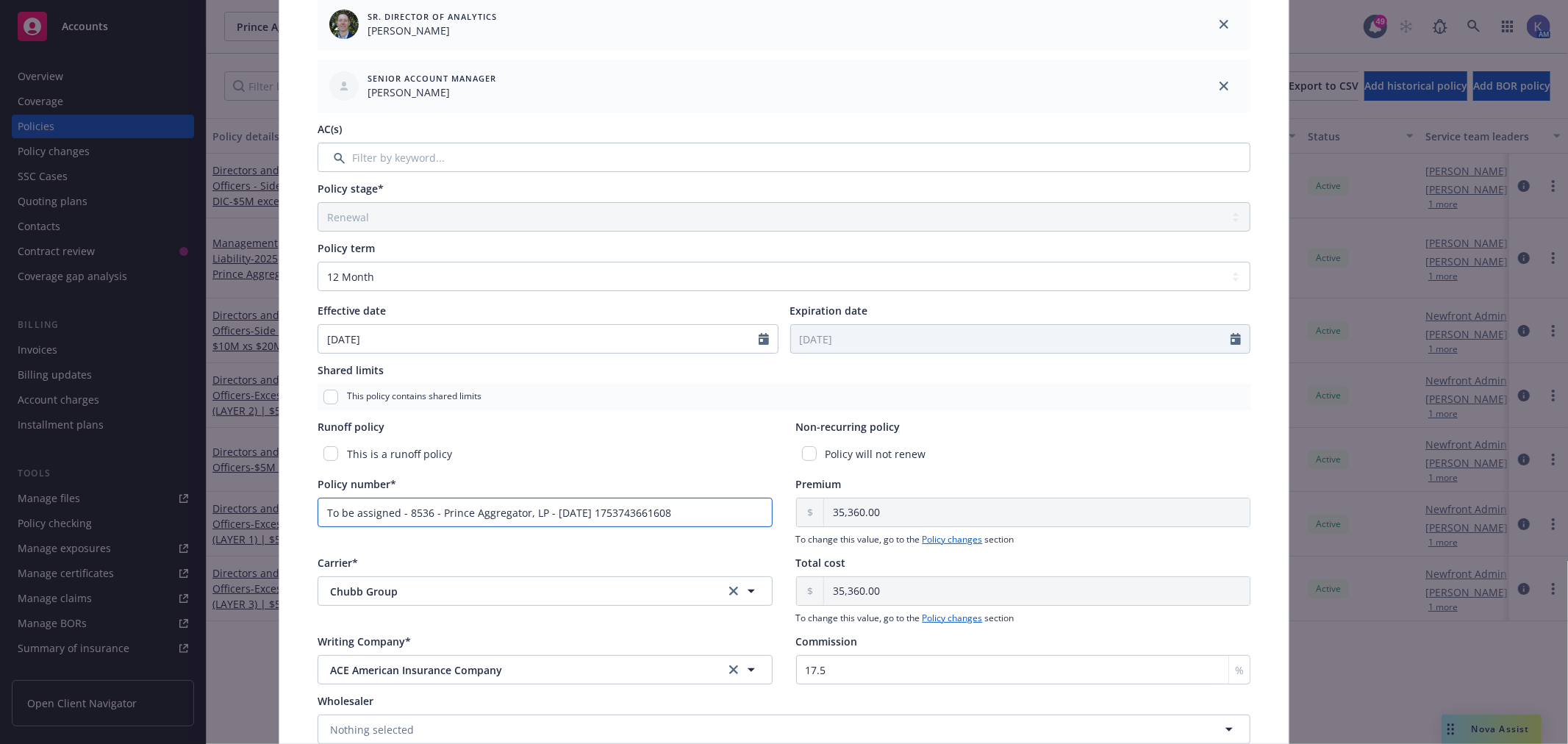
click at [441, 513] on input "To be assigned - 8536 - Prince Aggregator, LP - [DATE] 1753743661608" at bounding box center [545, 513] width 455 height 30
drag, startPoint x: 691, startPoint y: 510, endPoint x: 202, endPoint y: 484, distance: 489.7
click at [202, 484] on div "Edit policy details Cancel Save Policy type* Directors and Officers - Side A DI…" at bounding box center [784, 372] width 1568 height 744
paste input "DOX G71102622 00􀀗"
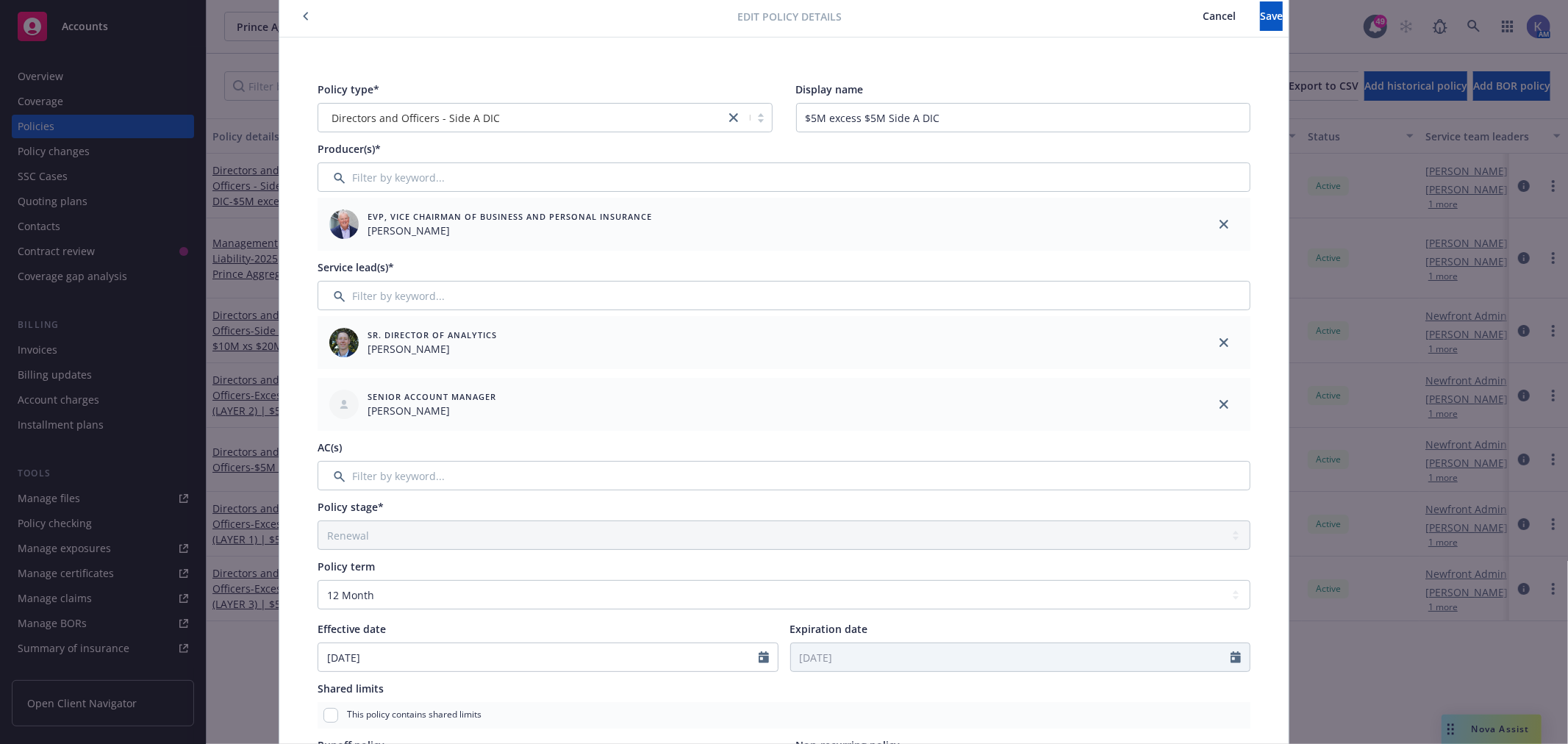
scroll to position [0, 0]
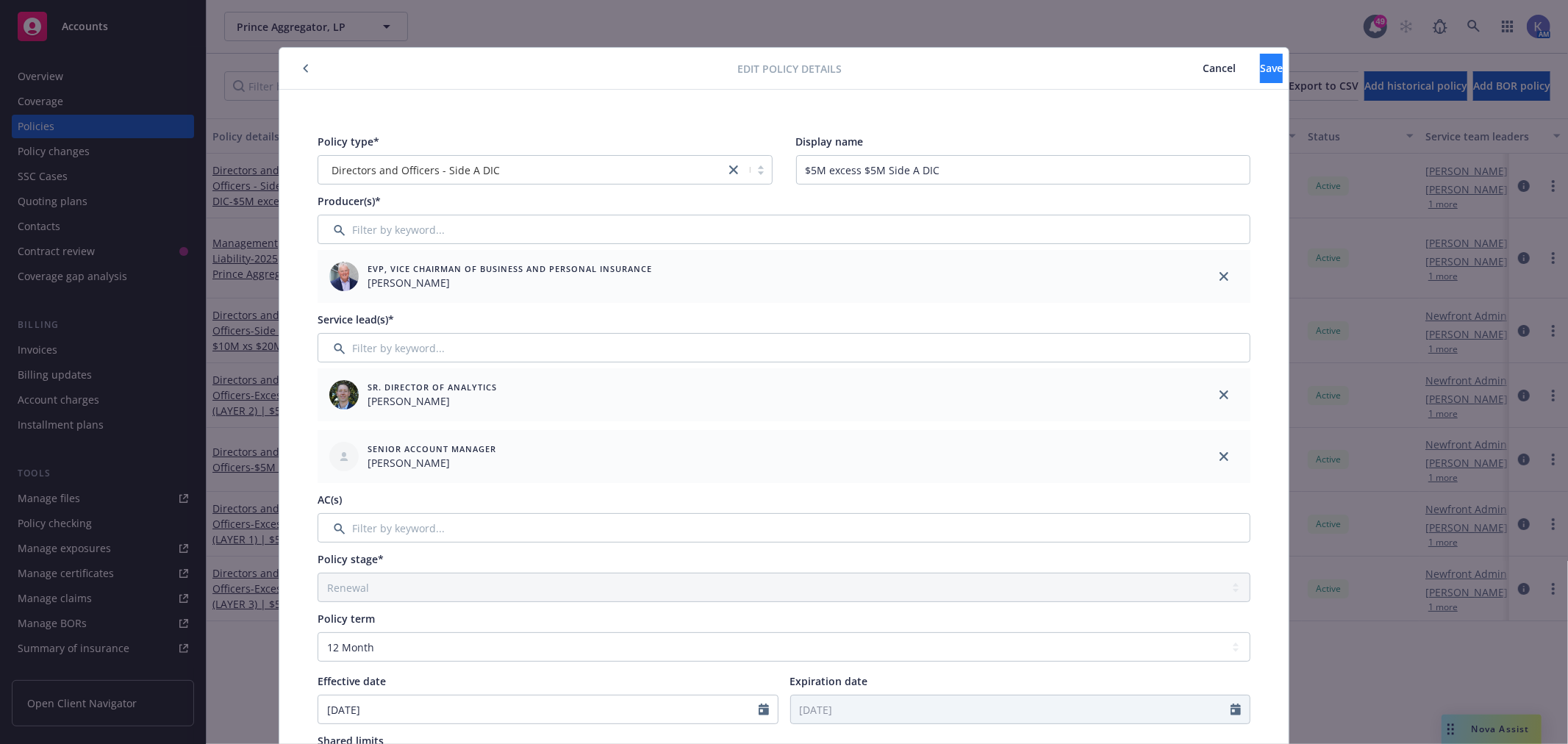
type input "DOX G71102622 004"
click at [1260, 55] on button "Save" at bounding box center [1271, 68] width 23 height 30
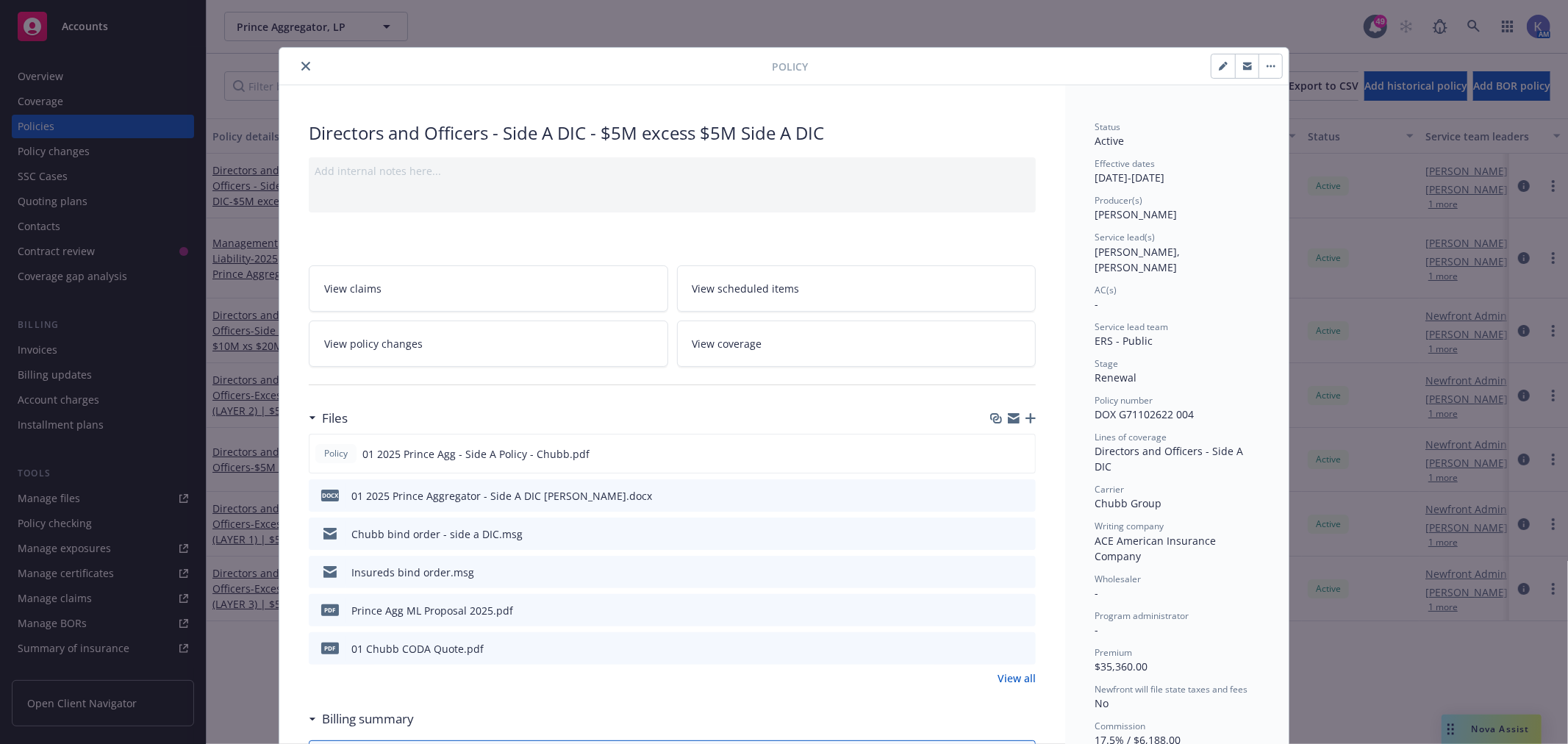
click at [301, 63] on icon "close" at bounding box center [305, 66] width 9 height 9
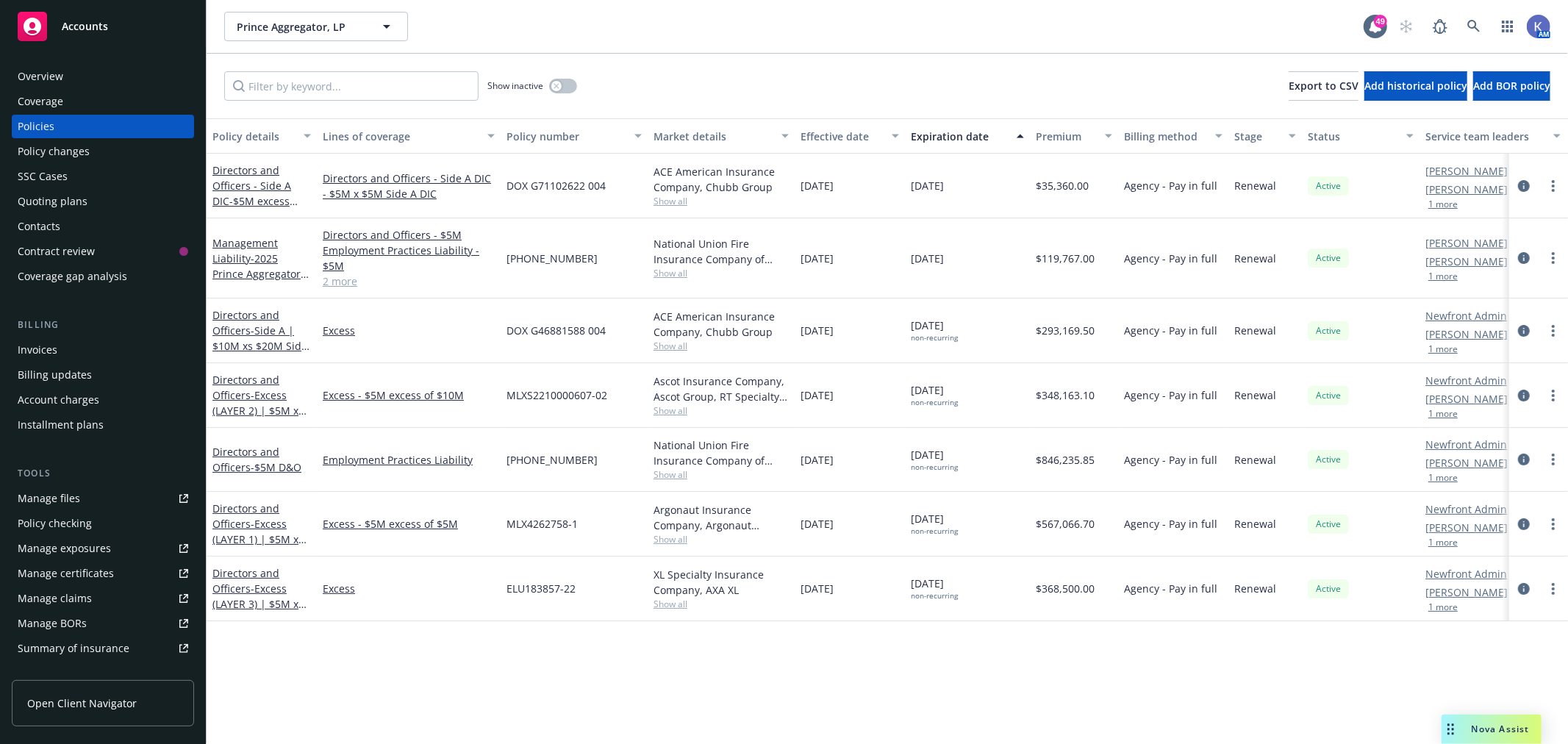
click at [72, 349] on div "Invoices" at bounding box center [103, 350] width 171 height 24
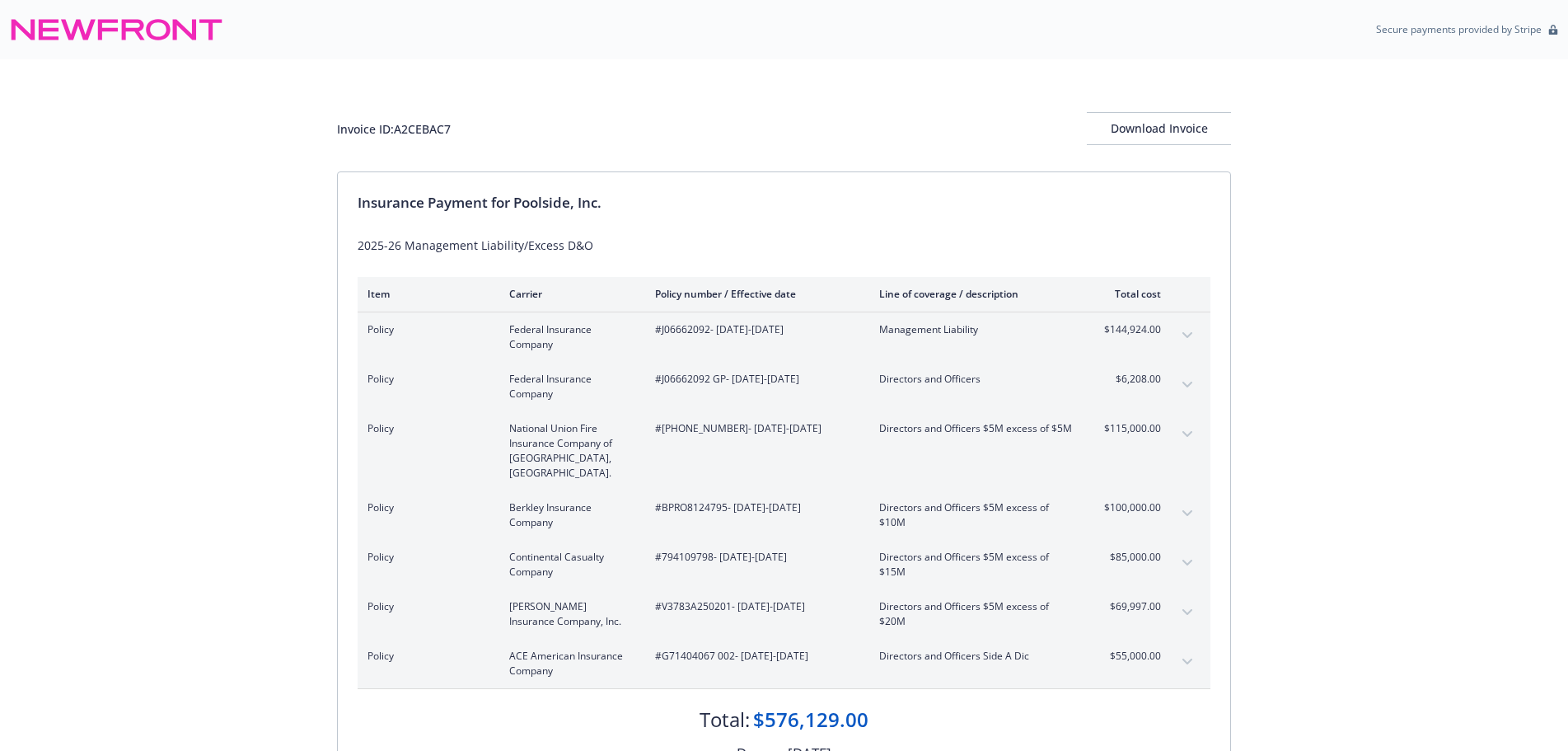
click at [1185, 382] on icon "expand content" at bounding box center [1187, 385] width 10 height 7
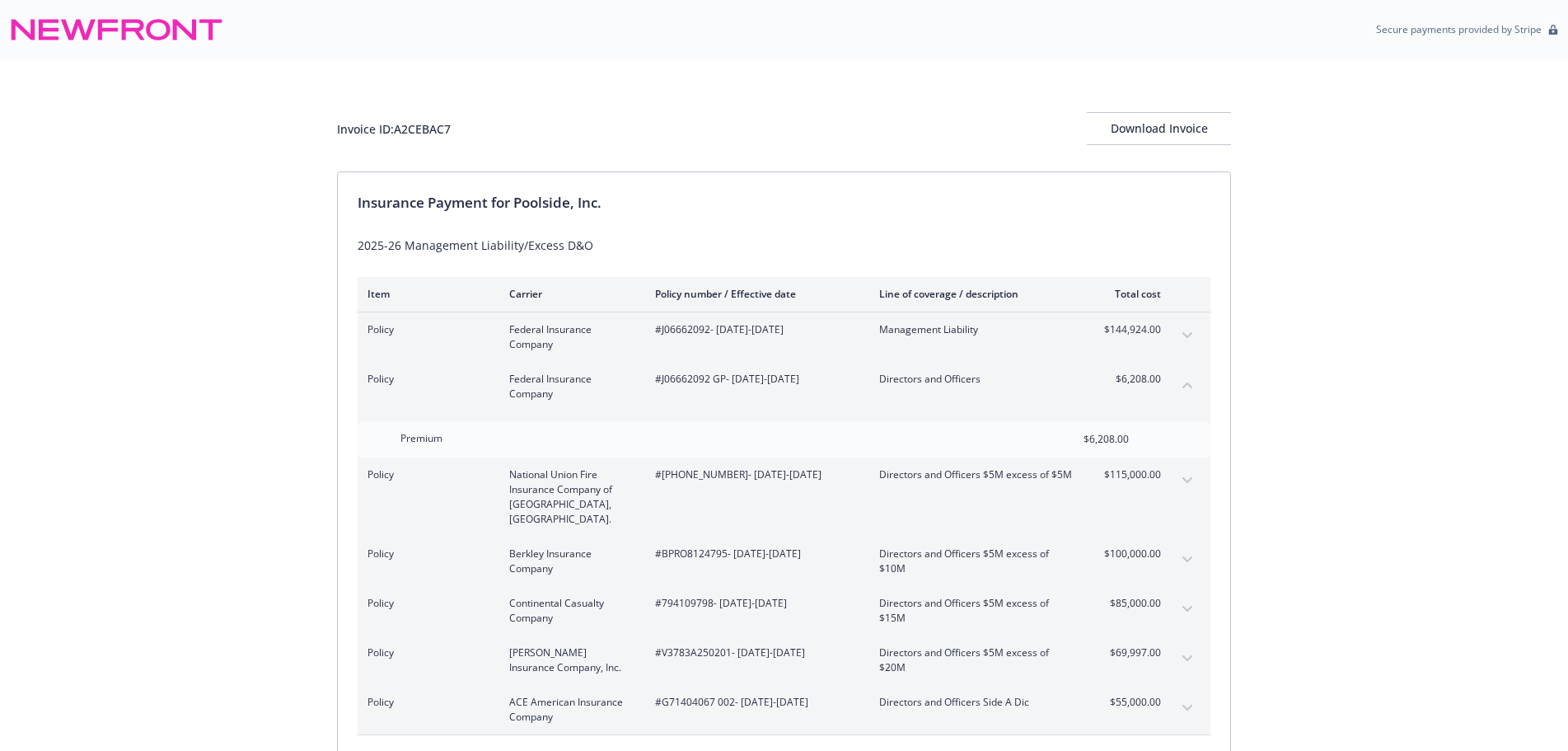
click at [1185, 382] on icon "collapse content" at bounding box center [1187, 385] width 10 height 7
